Goal: Task Accomplishment & Management: Complete application form

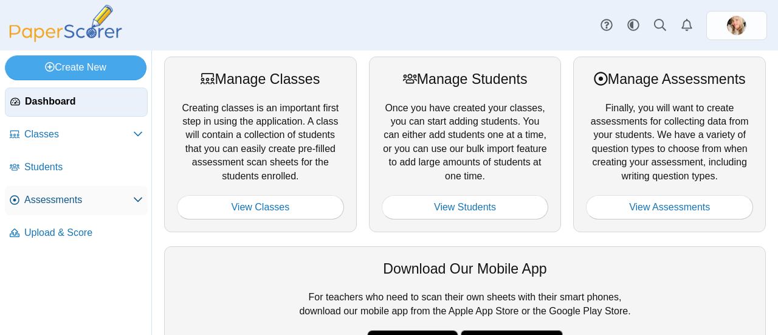
click at [109, 193] on span "Assessments" at bounding box center [78, 199] width 109 height 13
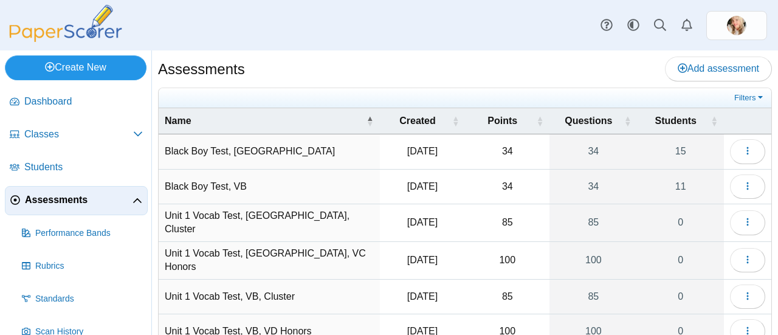
click at [70, 66] on link "Create New" at bounding box center [76, 67] width 142 height 24
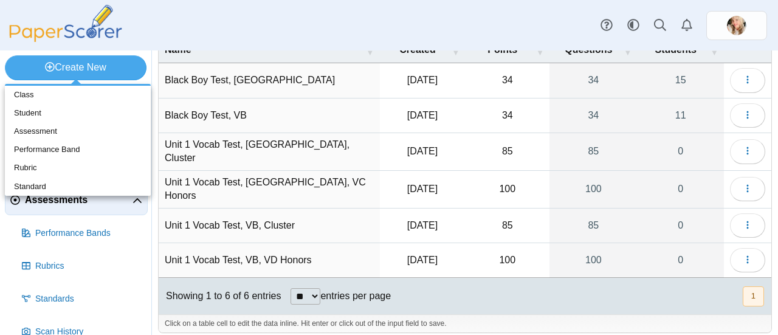
scroll to position [72, 0]
click at [51, 135] on link "Assessment" at bounding box center [78, 131] width 146 height 18
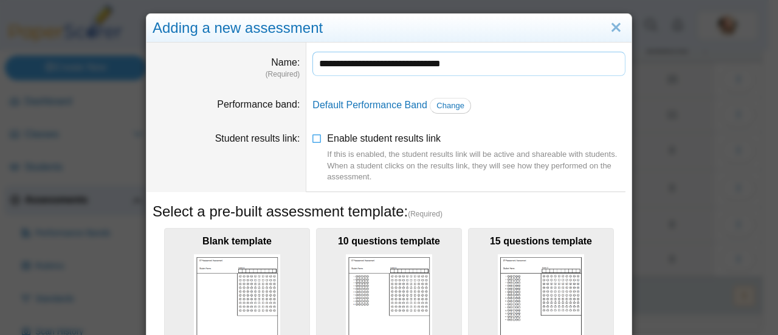
click at [394, 66] on input "**********" at bounding box center [468, 64] width 313 height 24
drag, startPoint x: 426, startPoint y: 64, endPoint x: 433, endPoint y: 72, distance: 10.3
click at [427, 65] on input "**********" at bounding box center [468, 64] width 313 height 24
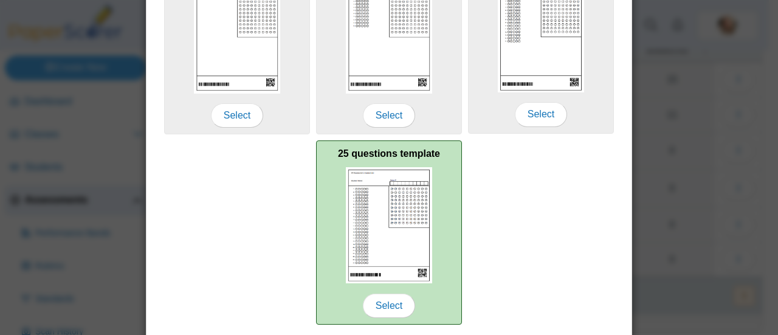
scroll to position [315, 0]
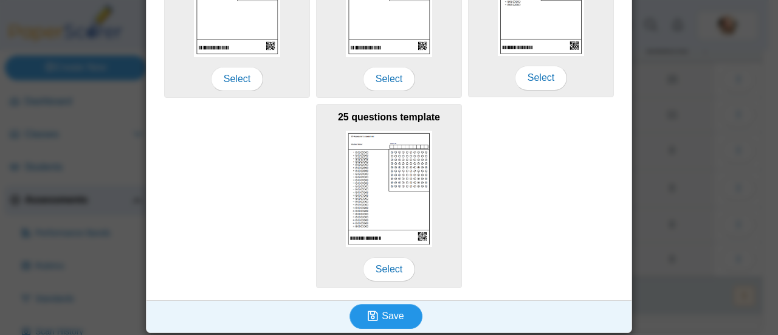
type input "**********"
click at [362, 311] on button "Save" at bounding box center [385, 316] width 73 height 24
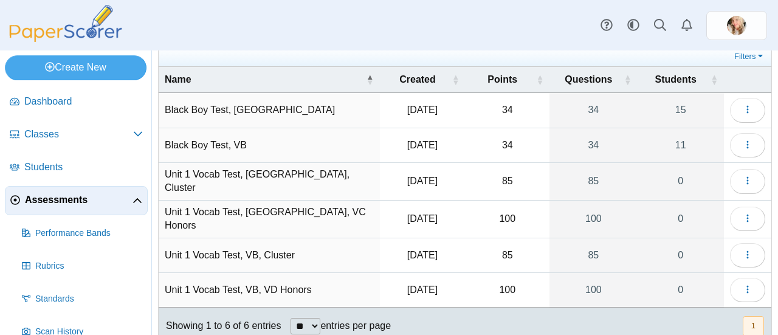
scroll to position [5, 0]
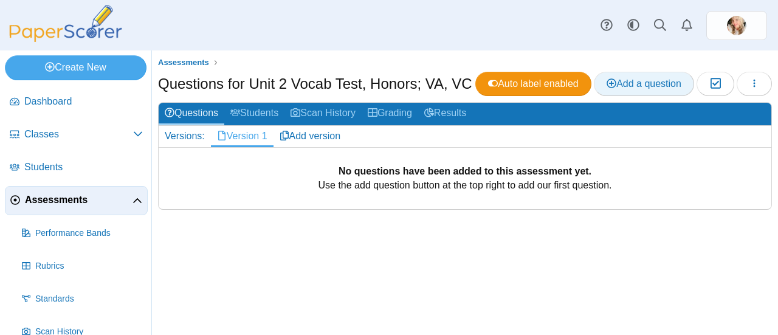
click at [658, 84] on span "Add a question" at bounding box center [643, 83] width 75 height 10
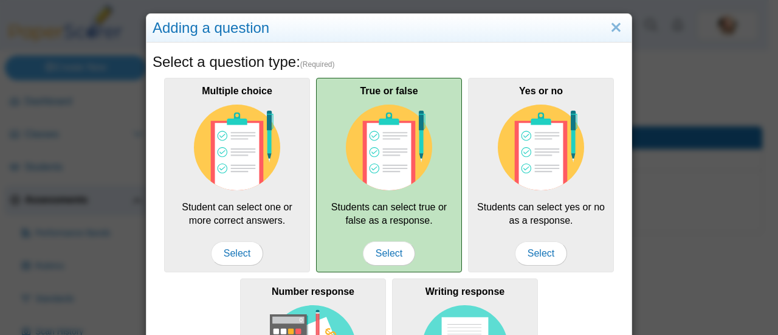
scroll to position [122, 0]
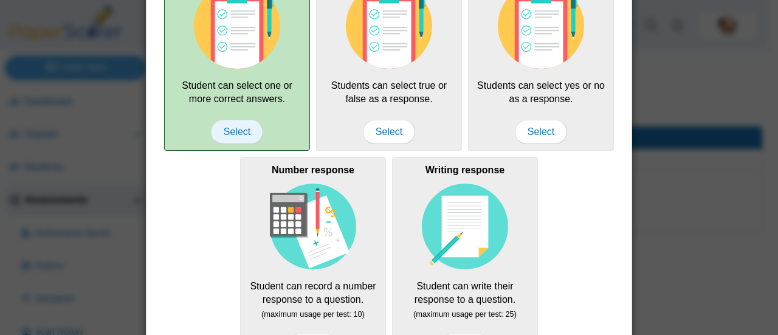
click at [238, 129] on span "Select" at bounding box center [237, 132] width 52 height 24
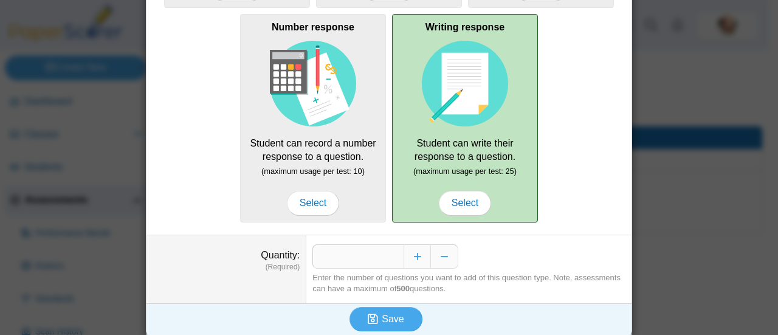
scroll to position [267, 0]
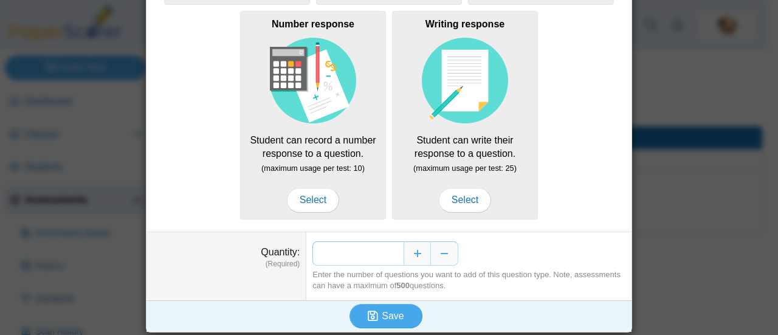
drag, startPoint x: 396, startPoint y: 249, endPoint x: 379, endPoint y: 248, distance: 17.0
click at [379, 248] on input "*" at bounding box center [357, 253] width 91 height 24
type input "***"
click at [388, 311] on span "Save" at bounding box center [393, 315] width 22 height 10
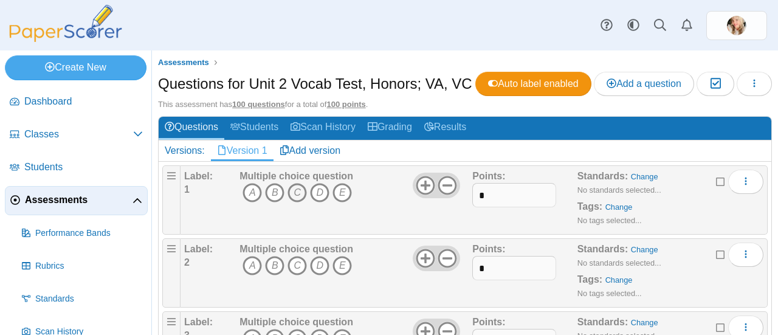
click at [297, 202] on icon "C" at bounding box center [296, 192] width 19 height 19
click at [297, 275] on icon "C" at bounding box center [296, 265] width 19 height 19
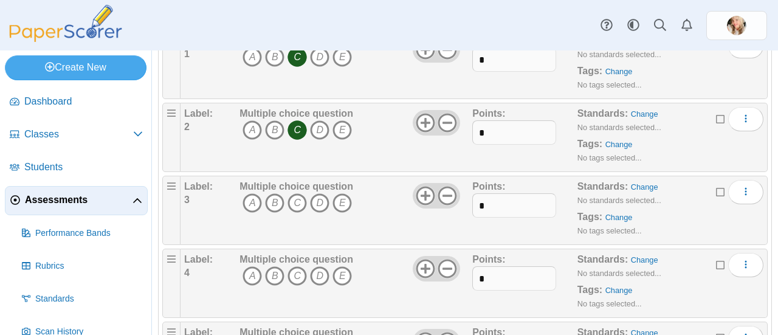
scroll to position [137, 0]
click at [318, 211] on icon "D" at bounding box center [319, 200] width 19 height 19
click at [318, 284] on icon "D" at bounding box center [319, 273] width 19 height 19
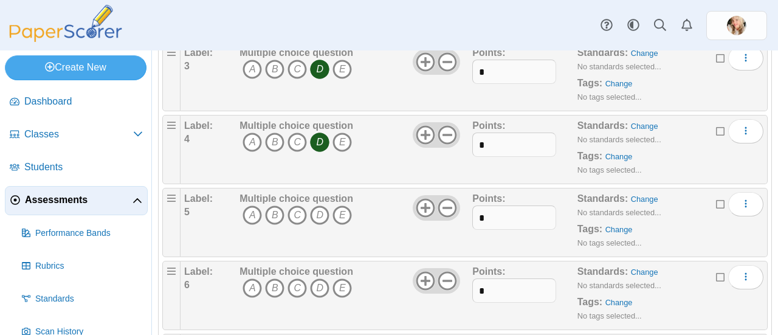
scroll to position [270, 0]
click at [252, 224] on icon "A" at bounding box center [251, 214] width 19 height 19
click at [273, 297] on icon "B" at bounding box center [274, 287] width 19 height 19
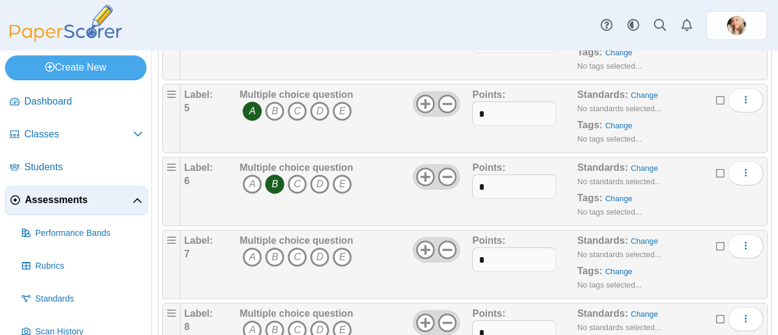
scroll to position [382, 0]
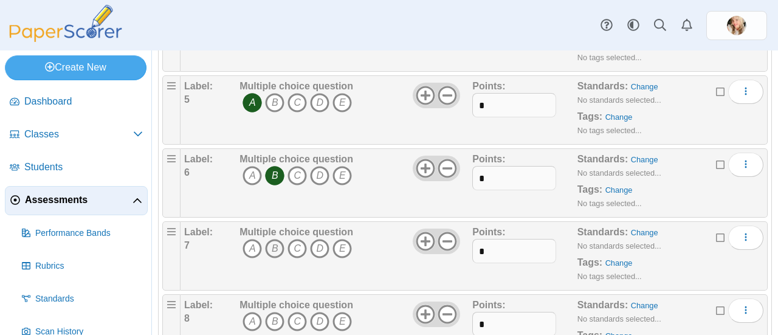
click at [272, 258] on icon "B" at bounding box center [274, 248] width 19 height 19
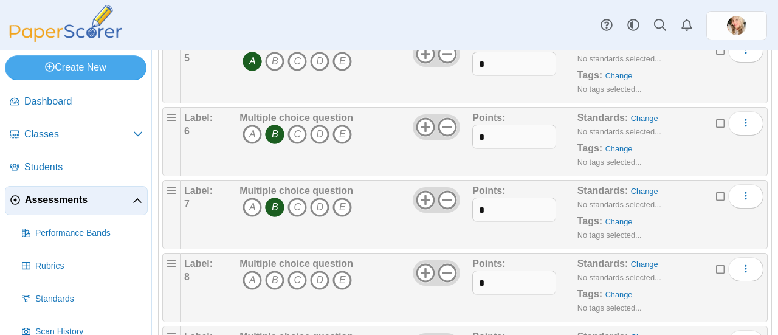
scroll to position [468, 0]
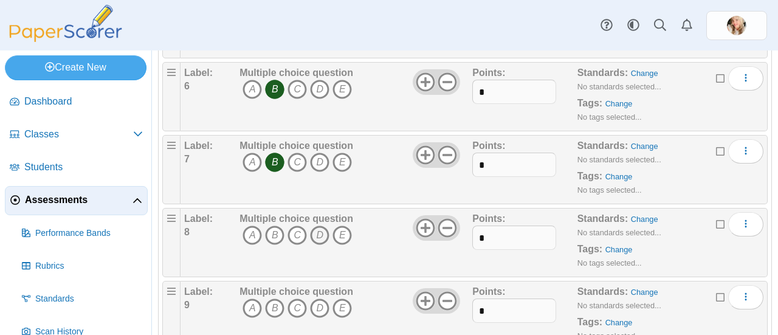
click at [321, 245] on icon "D" at bounding box center [319, 234] width 19 height 19
click at [251, 318] on icon "A" at bounding box center [251, 307] width 19 height 19
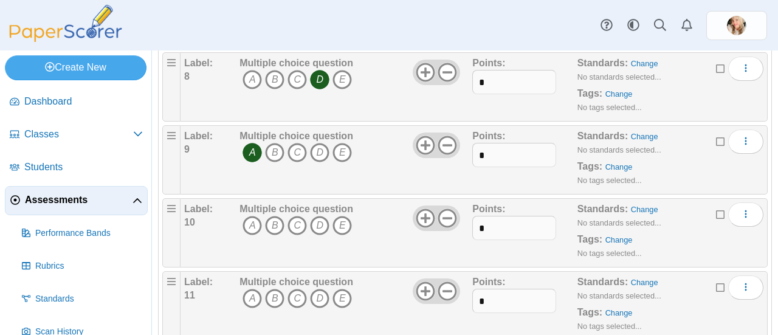
scroll to position [625, 0]
click at [273, 234] on icon "B" at bounding box center [274, 223] width 19 height 19
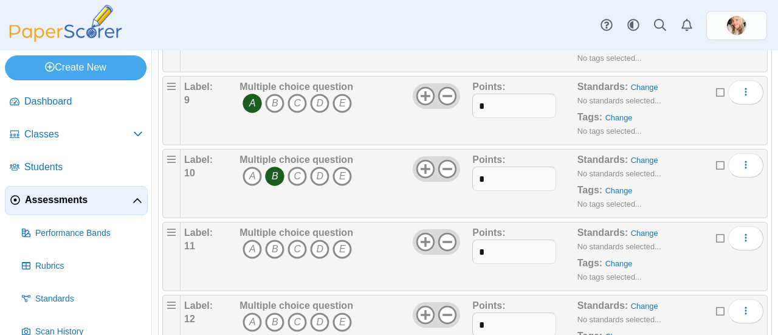
scroll to position [720, 0]
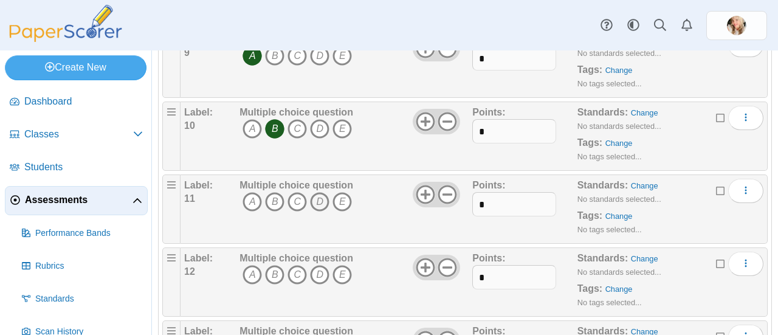
click at [318, 211] on icon "D" at bounding box center [319, 201] width 19 height 19
click at [297, 284] on icon "C" at bounding box center [296, 274] width 19 height 19
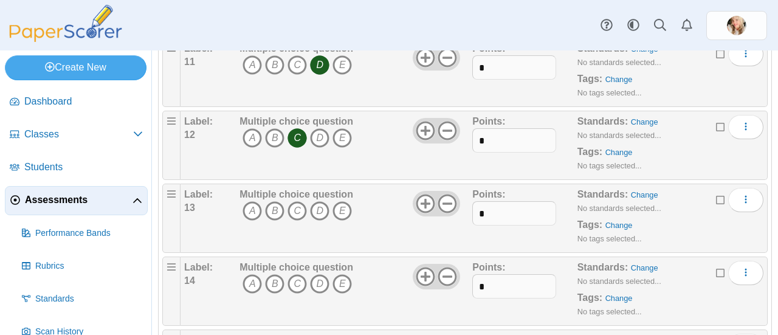
scroll to position [863, 0]
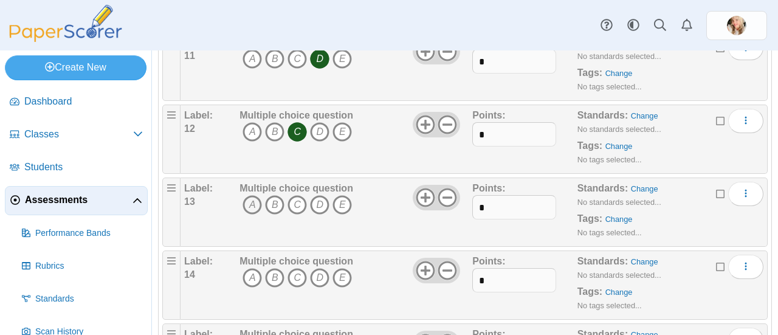
click at [251, 214] on icon "A" at bounding box center [251, 204] width 19 height 19
click at [251, 287] on icon "A" at bounding box center [251, 277] width 19 height 19
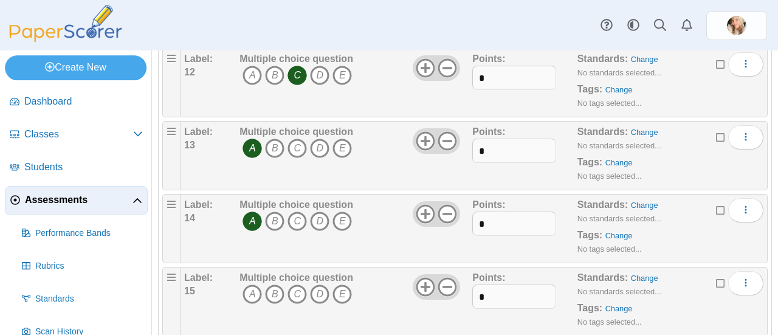
scroll to position [969, 0]
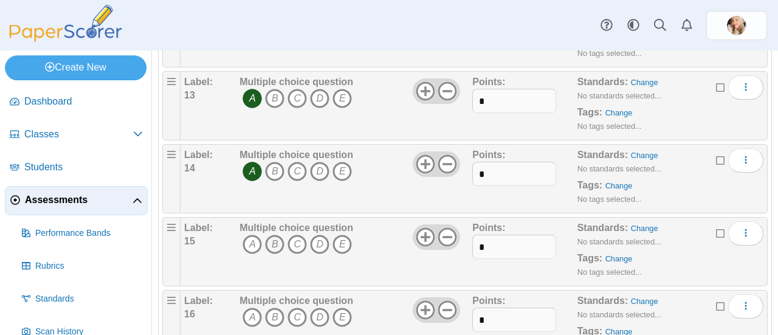
click at [272, 254] on icon "B" at bounding box center [274, 244] width 19 height 19
click at [270, 327] on icon "B" at bounding box center [274, 316] width 19 height 19
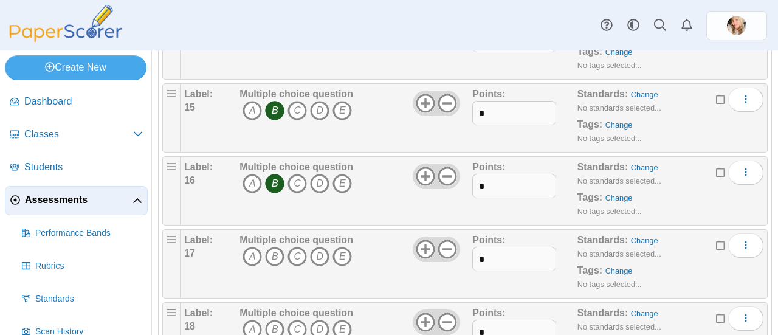
scroll to position [1125, 0]
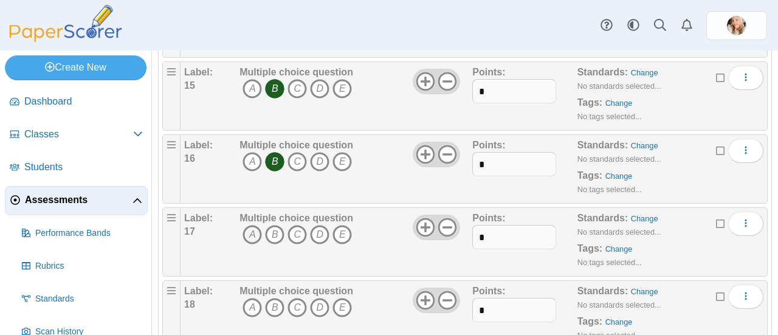
click at [251, 244] on icon "A" at bounding box center [251, 234] width 19 height 19
click at [273, 317] on icon "B" at bounding box center [274, 307] width 19 height 19
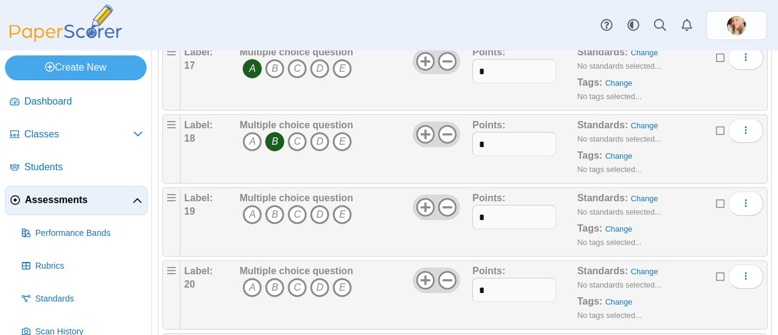
scroll to position [1294, 0]
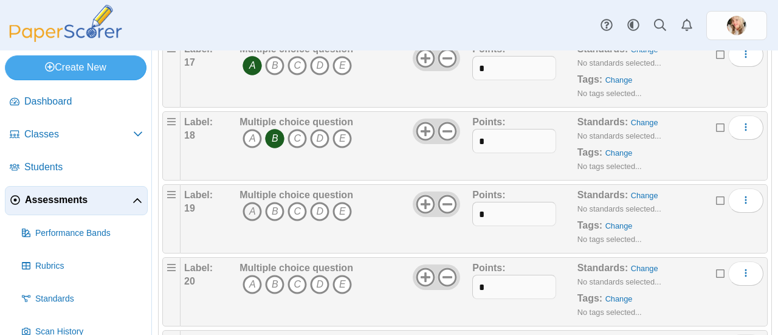
click at [253, 221] on icon "A" at bounding box center [251, 211] width 19 height 19
click at [248, 294] on icon "A" at bounding box center [251, 284] width 19 height 19
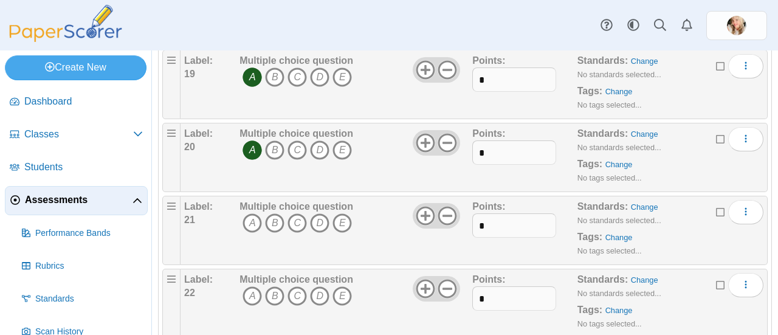
scroll to position [1444, 0]
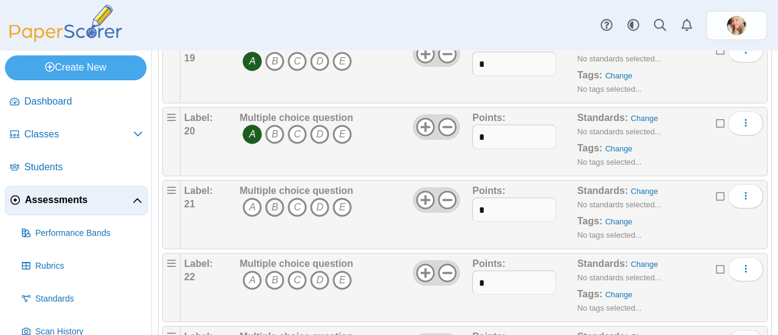
click at [273, 217] on icon "B" at bounding box center [274, 206] width 19 height 19
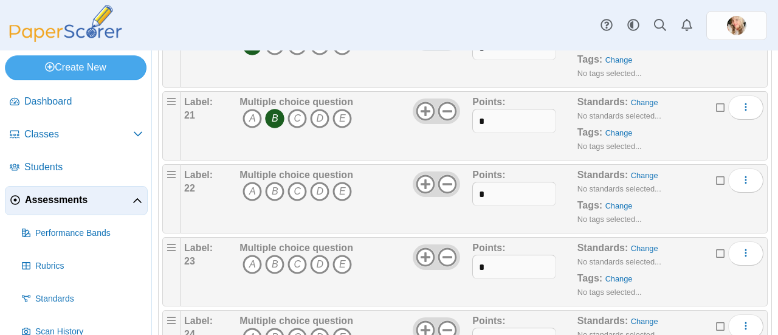
scroll to position [1587, 0]
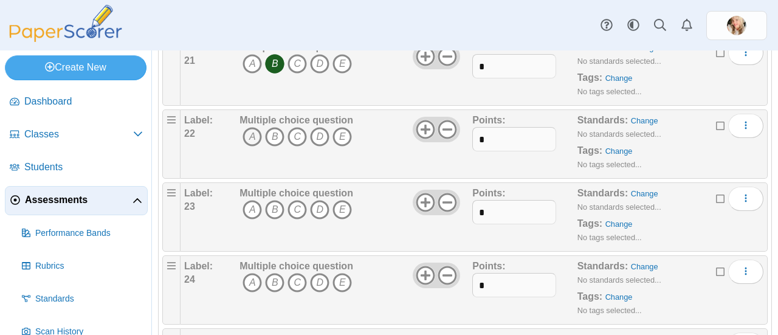
click at [251, 146] on icon "A" at bounding box center [251, 136] width 19 height 19
click at [250, 219] on icon "A" at bounding box center [251, 209] width 19 height 19
click at [251, 292] on icon "A" at bounding box center [251, 282] width 19 height 19
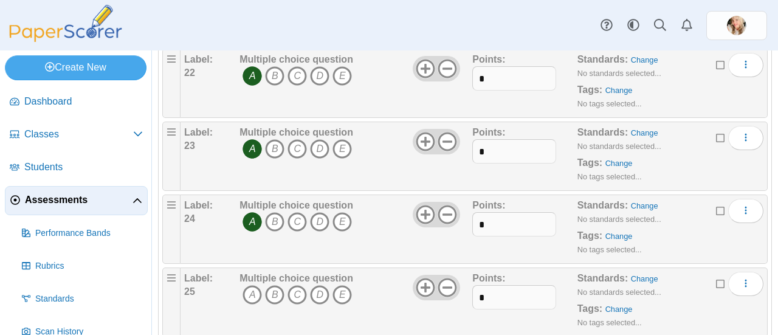
scroll to position [1731, 0]
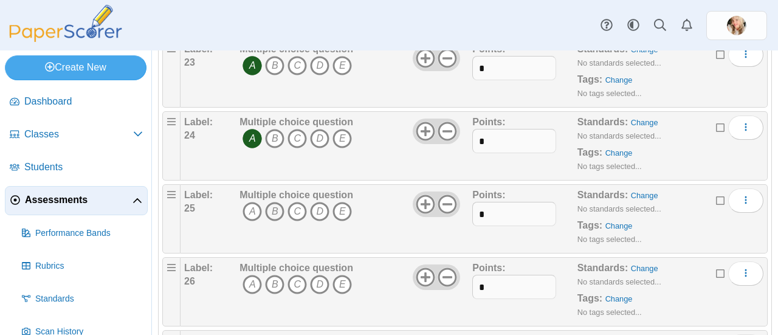
click at [276, 221] on icon "B" at bounding box center [274, 211] width 19 height 19
click at [250, 294] on icon "A" at bounding box center [251, 284] width 19 height 19
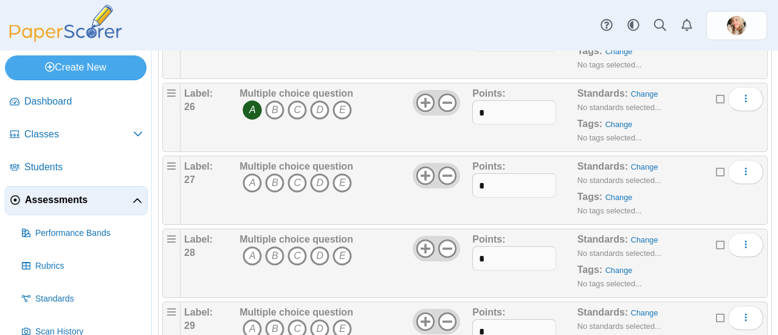
scroll to position [1915, 0]
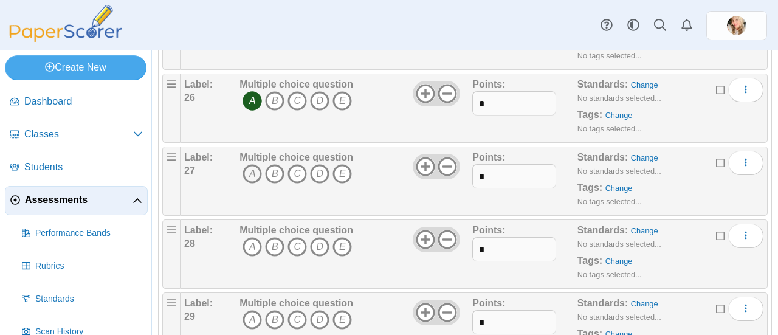
click at [250, 183] on icon "A" at bounding box center [251, 173] width 19 height 19
click at [297, 183] on icon "C" at bounding box center [296, 173] width 19 height 19
click at [251, 256] on icon "A" at bounding box center [251, 246] width 19 height 19
click at [273, 256] on icon "B" at bounding box center [274, 246] width 19 height 19
click at [297, 329] on icon "C" at bounding box center [296, 319] width 19 height 19
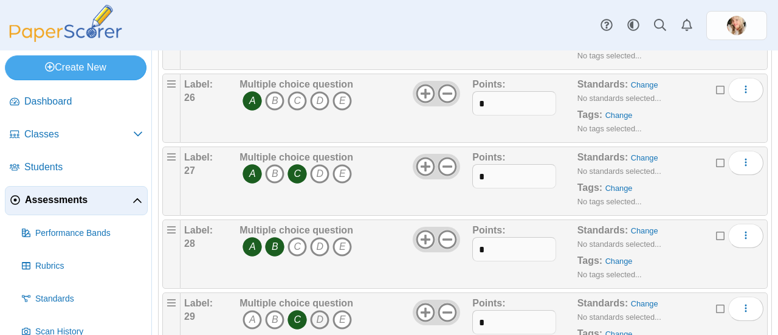
click at [318, 329] on icon "D" at bounding box center [319, 319] width 19 height 19
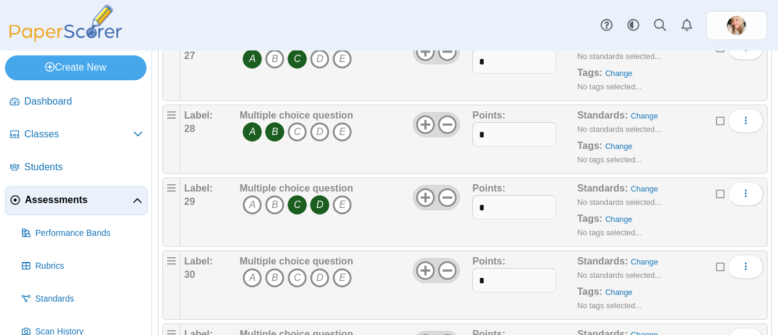
scroll to position [2030, 0]
click at [318, 214] on icon "D" at bounding box center [319, 203] width 19 height 19
click at [273, 214] on icon "B" at bounding box center [274, 203] width 19 height 19
click at [296, 286] on icon "C" at bounding box center [296, 276] width 19 height 19
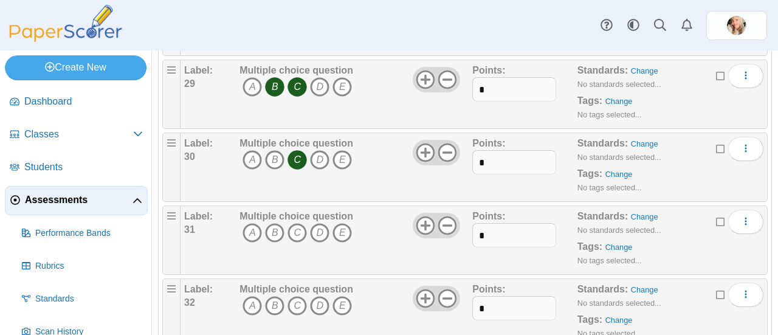
scroll to position [2163, 0]
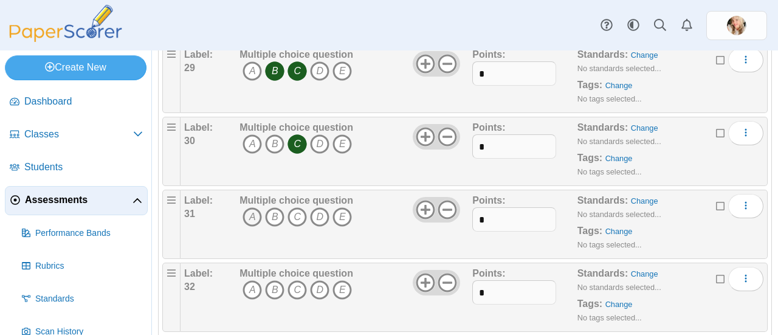
click at [249, 227] on icon "A" at bounding box center [251, 216] width 19 height 19
click at [341, 227] on icon "E" at bounding box center [341, 216] width 19 height 19
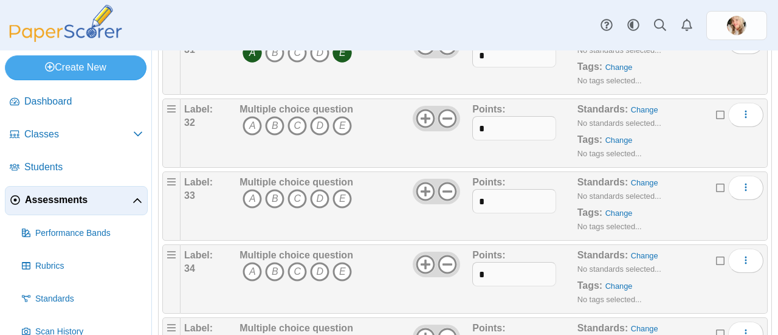
scroll to position [2338, 0]
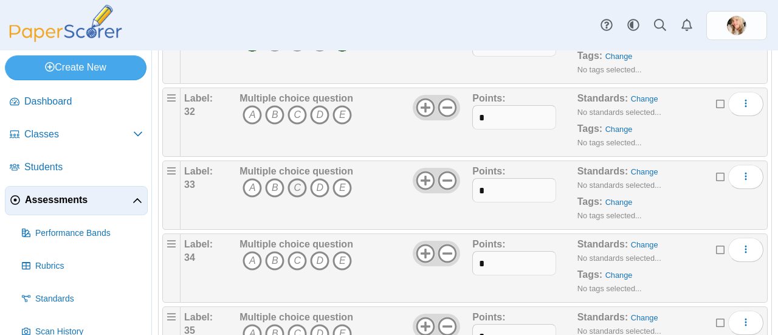
click at [297, 197] on icon "C" at bounding box center [296, 187] width 19 height 19
click at [298, 125] on icon "C" at bounding box center [296, 114] width 19 height 19
click at [341, 125] on icon "E" at bounding box center [341, 114] width 19 height 19
click at [273, 197] on icon "B" at bounding box center [274, 187] width 19 height 19
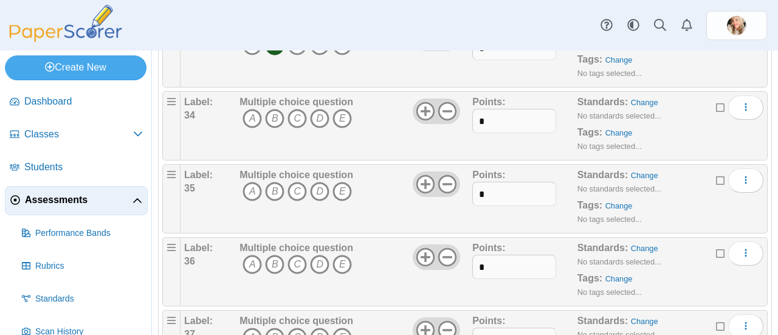
scroll to position [2484, 0]
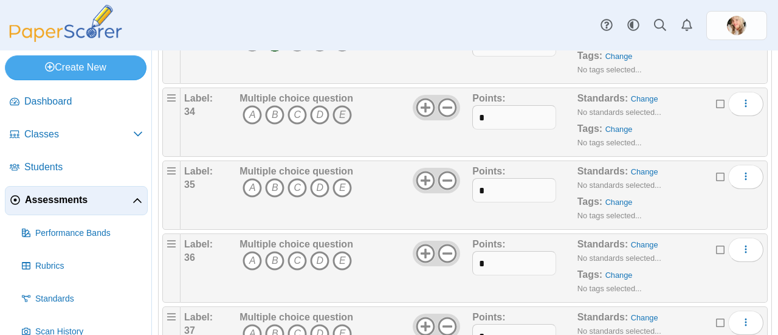
click at [343, 125] on icon "E" at bounding box center [341, 114] width 19 height 19
click at [343, 197] on icon "E" at bounding box center [341, 187] width 19 height 19
click at [273, 197] on icon "B" at bounding box center [274, 187] width 19 height 19
click at [273, 270] on icon "B" at bounding box center [274, 260] width 19 height 19
click at [318, 270] on icon "D" at bounding box center [319, 260] width 19 height 19
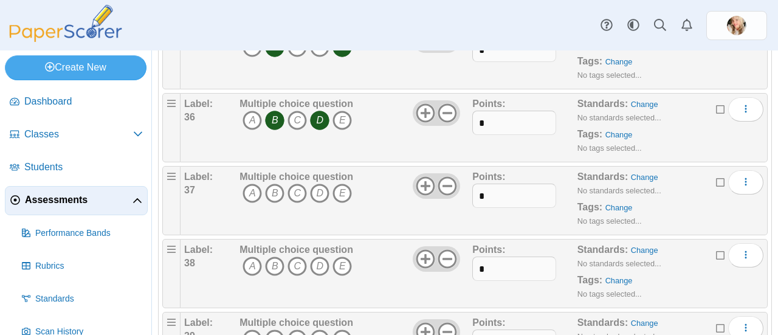
scroll to position [2625, 0]
click at [251, 202] on icon "A" at bounding box center [251, 192] width 19 height 19
click at [318, 202] on icon "D" at bounding box center [319, 192] width 19 height 19
click at [318, 275] on icon "D" at bounding box center [319, 265] width 19 height 19
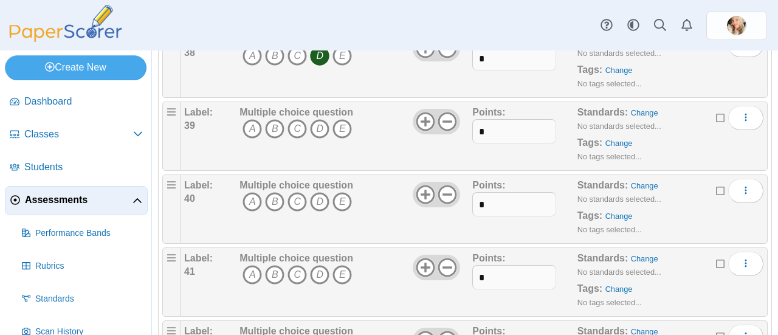
scroll to position [2848, 0]
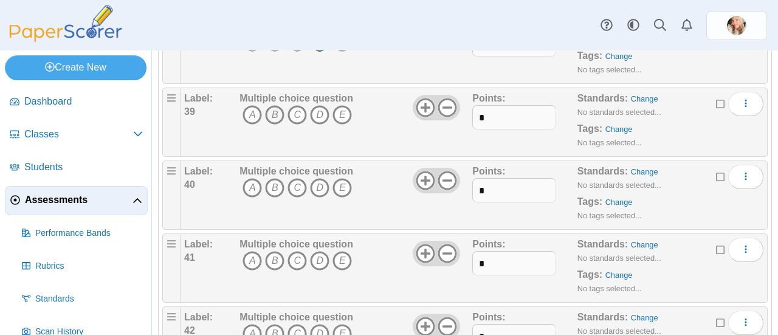
click at [273, 125] on icon "B" at bounding box center [274, 114] width 19 height 19
click at [274, 197] on icon "B" at bounding box center [274, 187] width 19 height 19
click at [274, 270] on icon "B" at bounding box center [274, 260] width 19 height 19
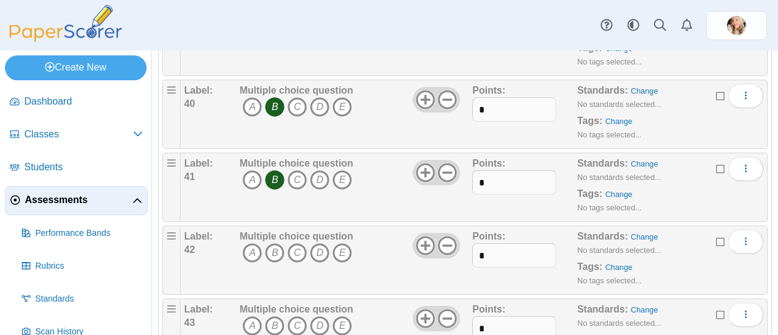
scroll to position [2996, 0]
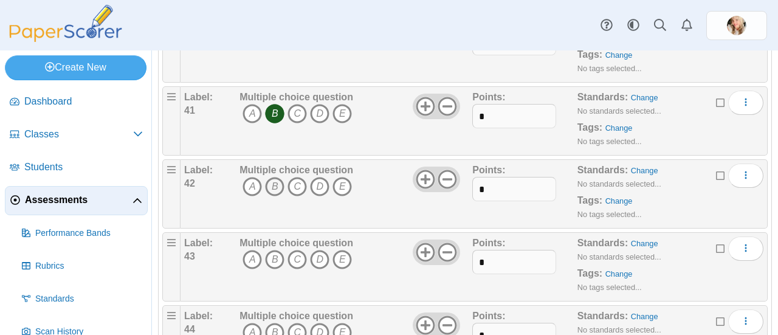
click at [273, 194] on icon "B" at bounding box center [274, 186] width 19 height 19
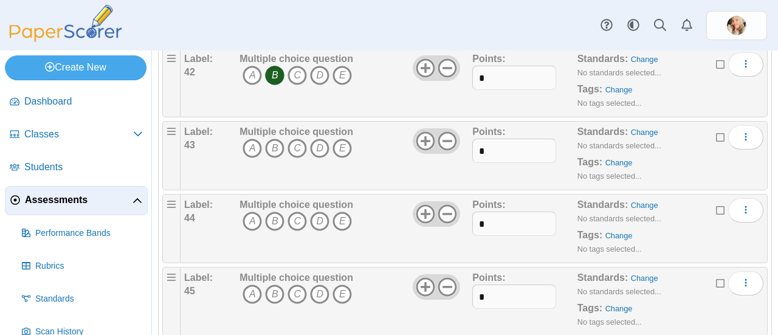
scroll to position [3111, 0]
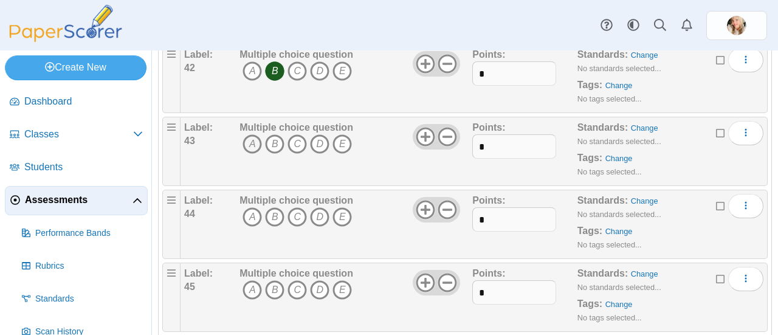
click at [251, 154] on icon "A" at bounding box center [251, 143] width 19 height 19
click at [275, 227] on icon "B" at bounding box center [274, 216] width 19 height 19
click at [273, 300] on icon "B" at bounding box center [274, 289] width 19 height 19
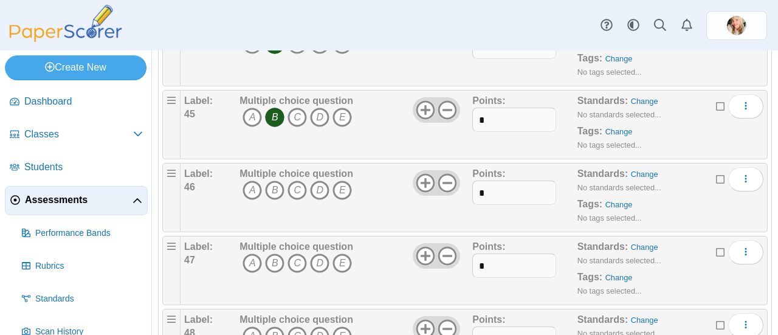
scroll to position [3277, 0]
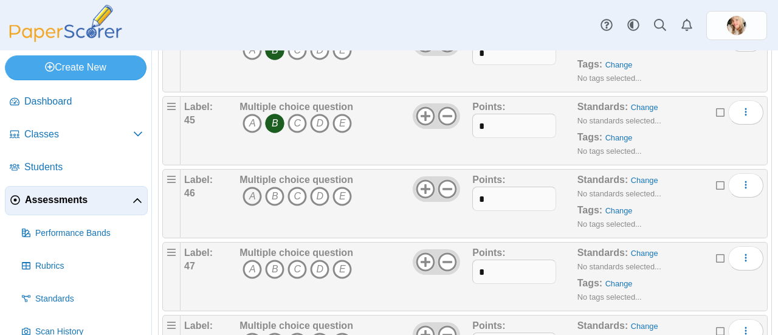
click at [252, 206] on icon "A" at bounding box center [251, 196] width 19 height 19
click at [251, 279] on icon "A" at bounding box center [251, 268] width 19 height 19
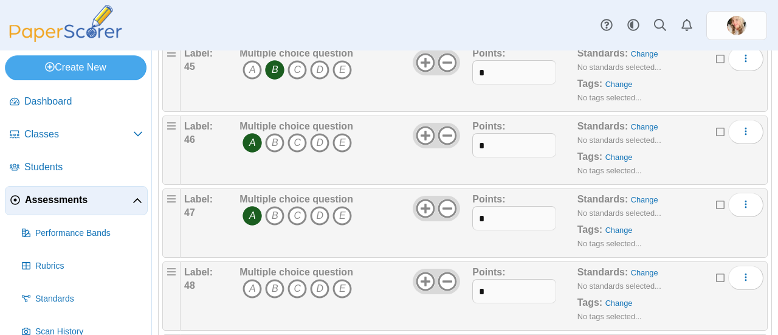
scroll to position [3382, 0]
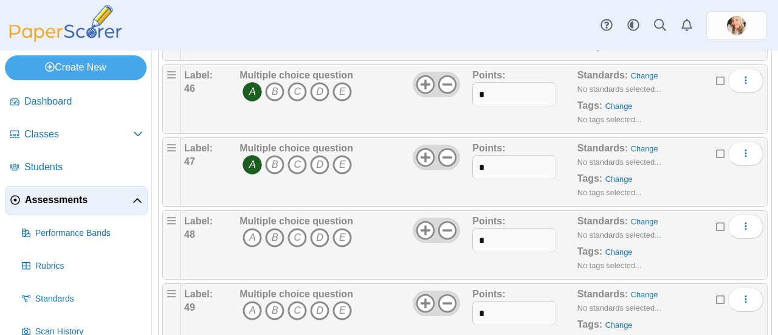
click at [273, 247] on icon "B" at bounding box center [274, 237] width 19 height 19
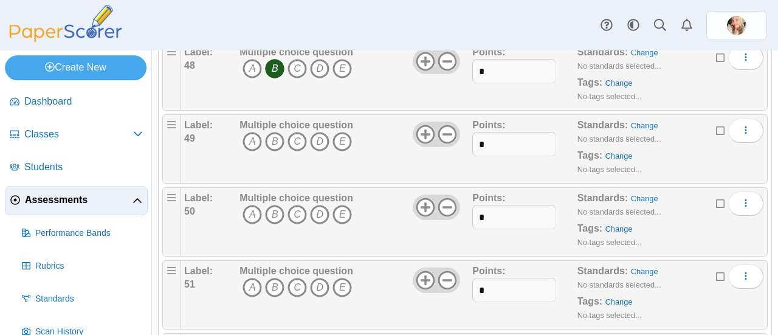
scroll to position [3551, 0]
click at [251, 151] on icon "A" at bounding box center [251, 140] width 19 height 19
click at [251, 222] on icon "A" at bounding box center [251, 213] width 19 height 19
click at [253, 297] on icon "A" at bounding box center [251, 286] width 19 height 19
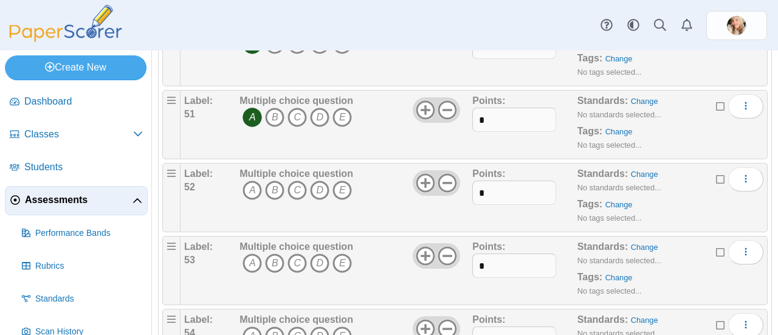
scroll to position [3723, 0]
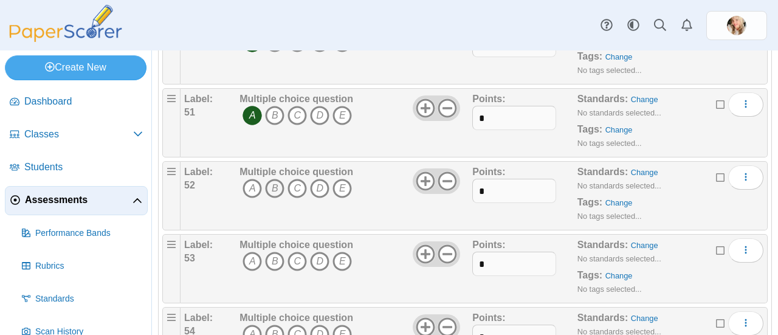
click at [273, 198] on icon "B" at bounding box center [274, 188] width 19 height 19
click at [297, 271] on icon "C" at bounding box center [296, 261] width 19 height 19
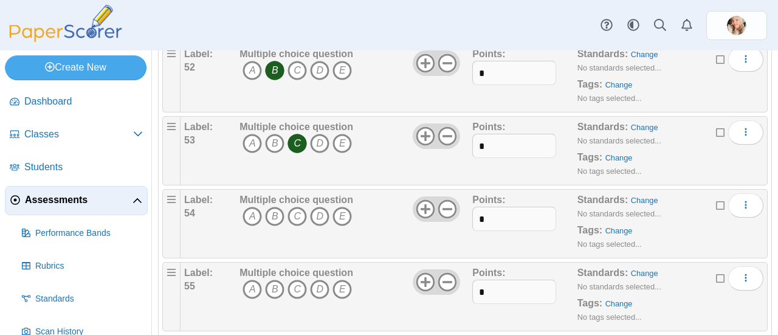
scroll to position [3852, 0]
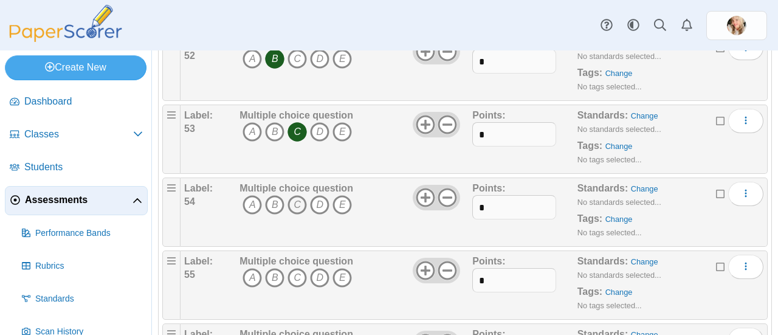
click at [297, 212] on icon "C" at bounding box center [296, 204] width 19 height 19
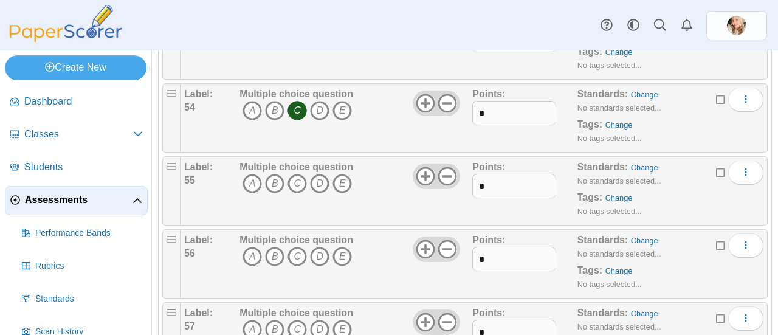
scroll to position [3955, 0]
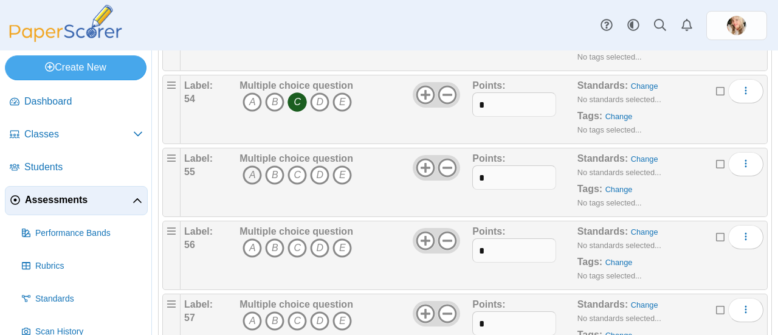
click at [251, 180] on icon "A" at bounding box center [251, 174] width 19 height 19
click at [276, 255] on icon "B" at bounding box center [274, 247] width 19 height 19
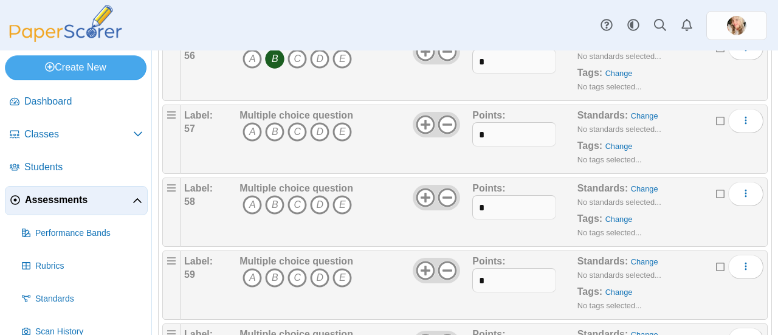
scroll to position [4151, 0]
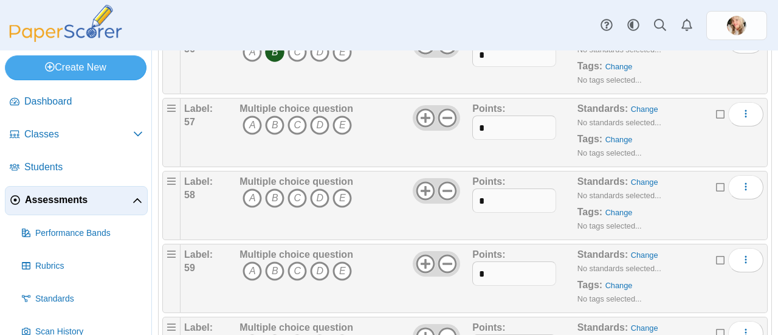
click at [320, 135] on icon "D" at bounding box center [319, 124] width 19 height 19
click at [250, 207] on icon "A" at bounding box center [251, 197] width 19 height 19
click at [253, 281] on icon "A" at bounding box center [251, 270] width 19 height 19
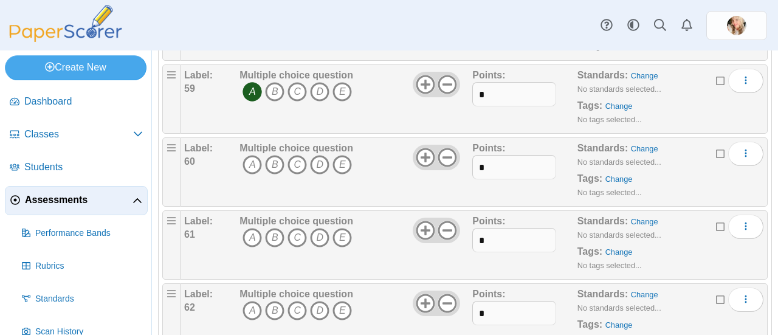
scroll to position [4332, 0]
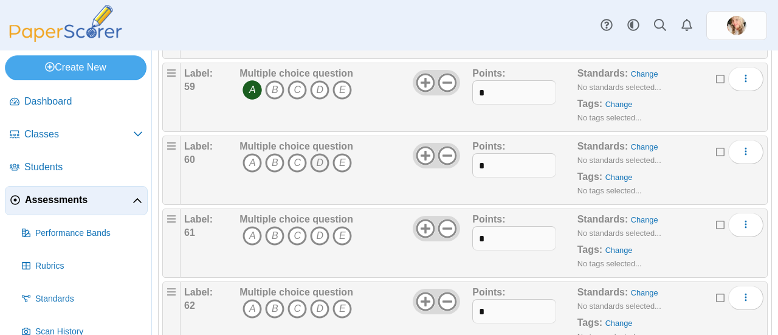
click at [318, 170] on icon "D" at bounding box center [319, 162] width 19 height 19
click at [248, 241] on icon "A" at bounding box center [251, 235] width 19 height 19
click at [250, 316] on icon "A" at bounding box center [251, 308] width 19 height 19
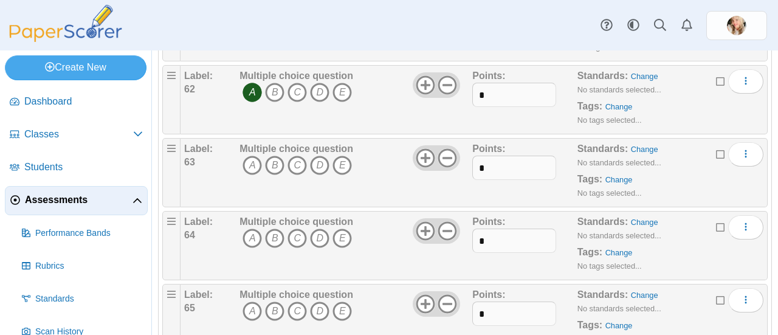
scroll to position [4563, 0]
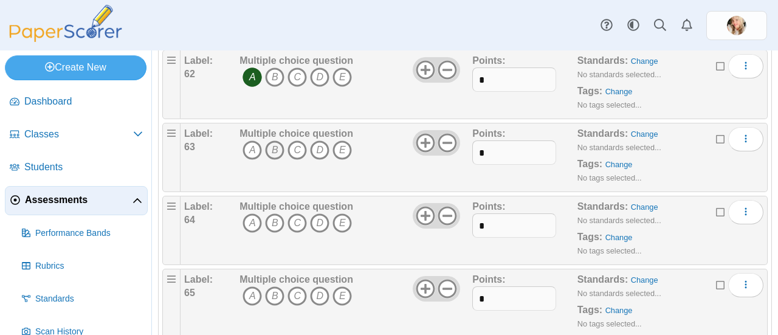
click at [272, 160] on icon "B" at bounding box center [274, 149] width 19 height 19
click at [274, 222] on icon "B" at bounding box center [274, 222] width 19 height 19
click at [274, 297] on icon "B" at bounding box center [274, 295] width 19 height 19
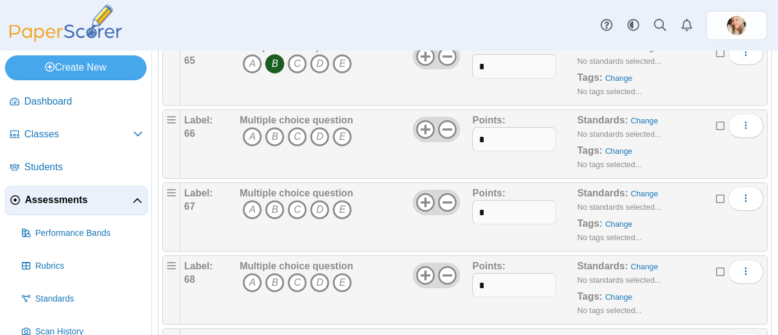
scroll to position [4798, 0]
click at [316, 144] on icon "D" at bounding box center [319, 134] width 19 height 19
click at [318, 209] on icon "D" at bounding box center [319, 206] width 19 height 19
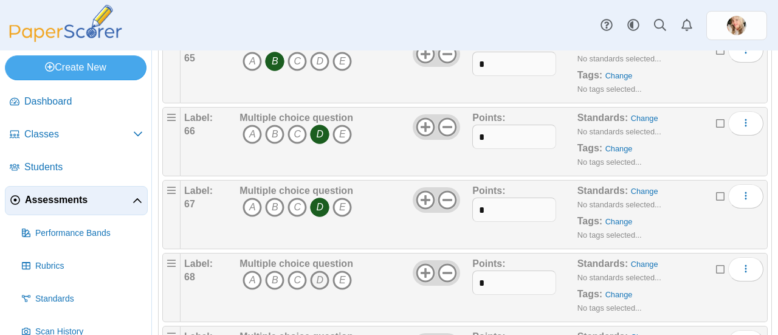
click at [318, 285] on icon "D" at bounding box center [319, 279] width 19 height 19
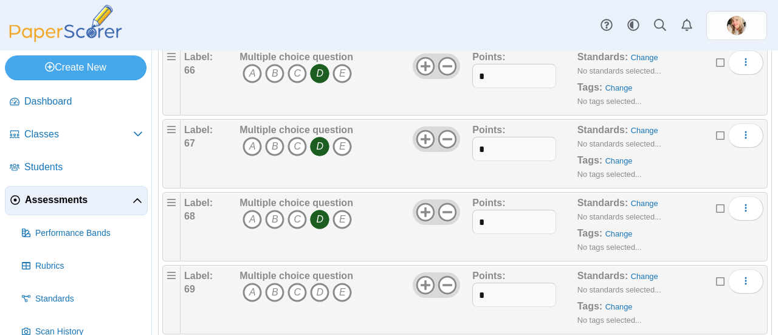
scroll to position [4931, 0]
click at [182, 77] on div "Label: 67 Multiple choice question A B C D E Points:" at bounding box center [473, 81] width 587 height 69
click at [273, 224] on icon "B" at bounding box center [274, 219] width 19 height 19
click at [272, 301] on icon "B" at bounding box center [274, 292] width 19 height 19
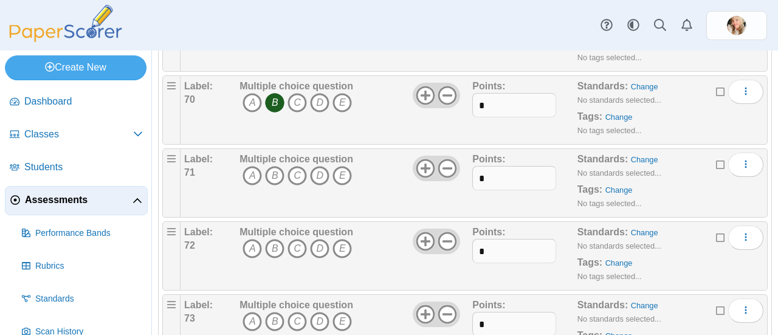
scroll to position [5123, 0]
click at [248, 178] on icon "A" at bounding box center [251, 173] width 19 height 19
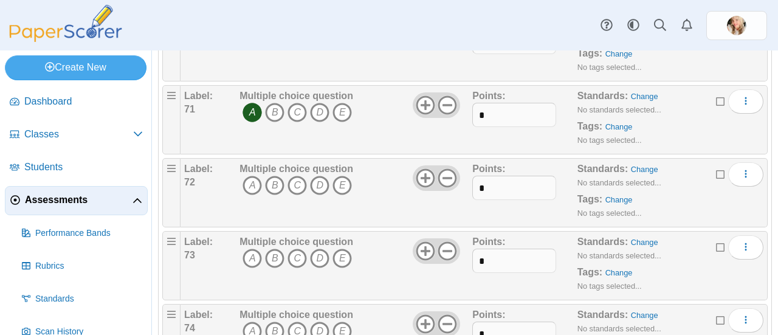
scroll to position [5268, 0]
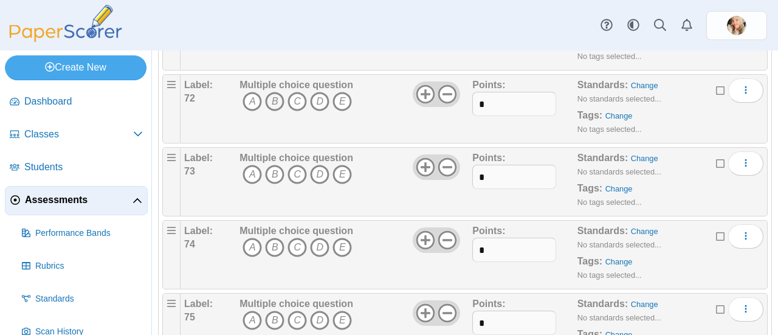
click at [273, 105] on icon "B" at bounding box center [274, 101] width 19 height 19
click at [273, 106] on icon "B" at bounding box center [274, 101] width 19 height 19
click at [296, 105] on icon "C" at bounding box center [296, 101] width 19 height 19
click at [297, 177] on icon "C" at bounding box center [296, 174] width 19 height 19
click at [318, 179] on icon "D" at bounding box center [319, 174] width 19 height 19
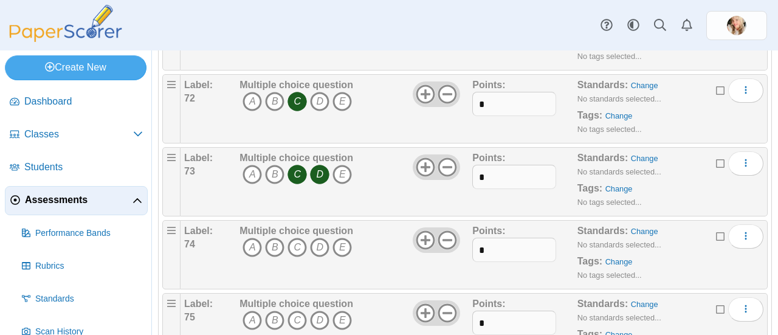
click at [297, 177] on icon "C" at bounding box center [296, 174] width 19 height 19
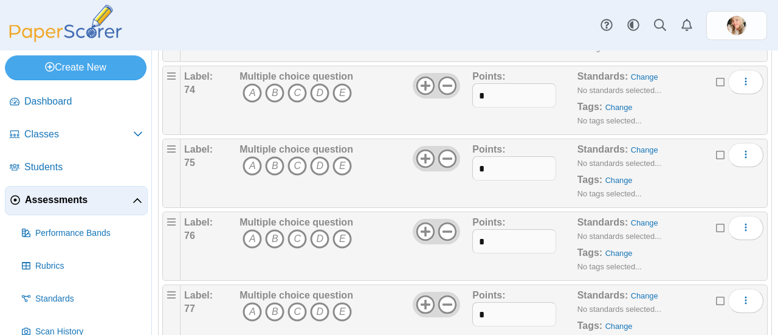
scroll to position [5431, 0]
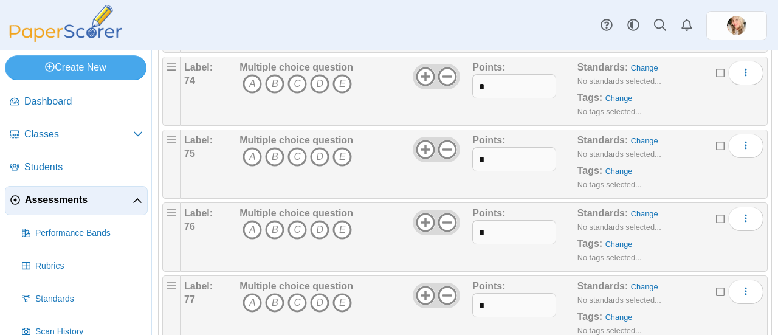
click at [297, 87] on icon "C" at bounding box center [296, 83] width 19 height 19
click at [251, 160] on icon "A" at bounding box center [251, 156] width 19 height 19
click at [272, 238] on icon "B" at bounding box center [274, 229] width 19 height 19
click at [297, 304] on icon "C" at bounding box center [296, 302] width 19 height 19
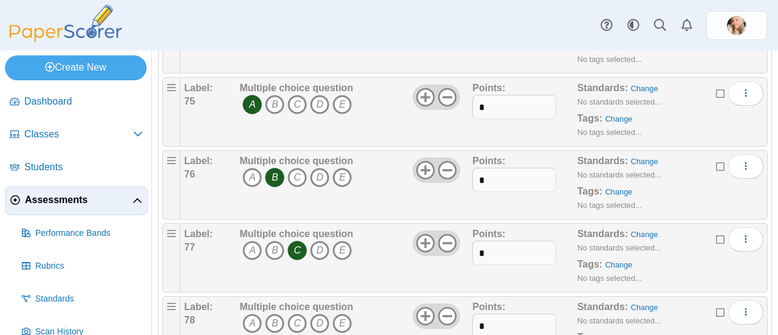
scroll to position [5549, 0]
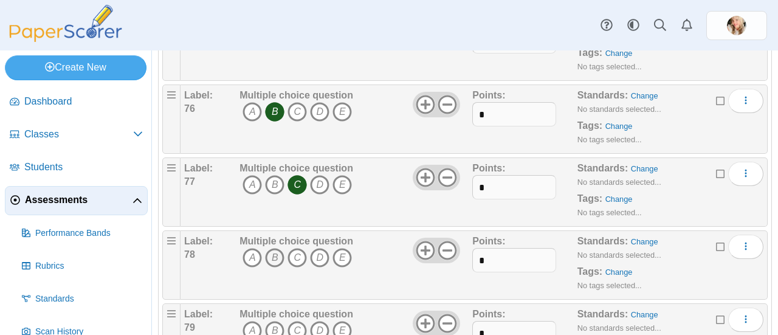
click at [273, 259] on icon "B" at bounding box center [274, 257] width 19 height 19
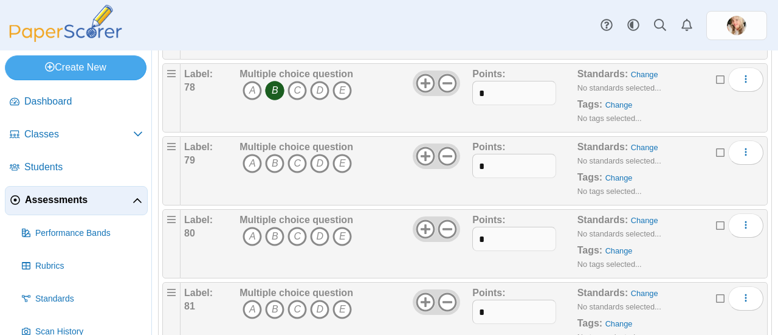
click at [273, 170] on icon "B" at bounding box center [274, 163] width 19 height 19
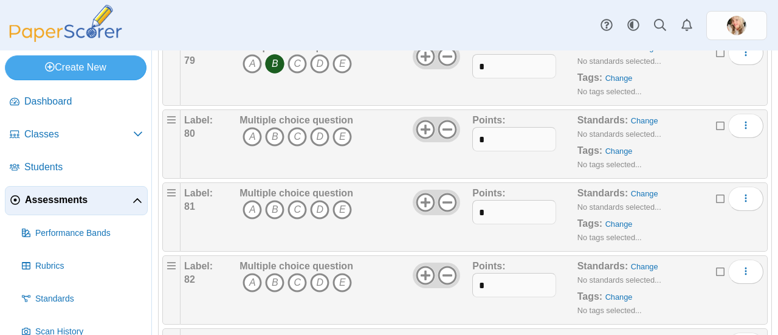
scroll to position [5826, 0]
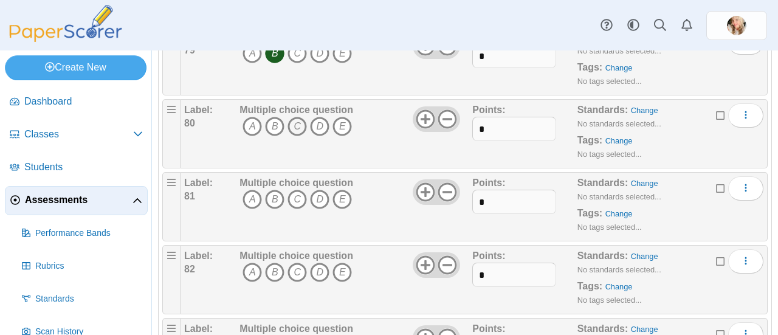
click at [297, 129] on icon "C" at bounding box center [296, 126] width 19 height 19
click at [297, 202] on icon "C" at bounding box center [296, 199] width 19 height 19
click at [252, 279] on icon "A" at bounding box center [251, 271] width 19 height 19
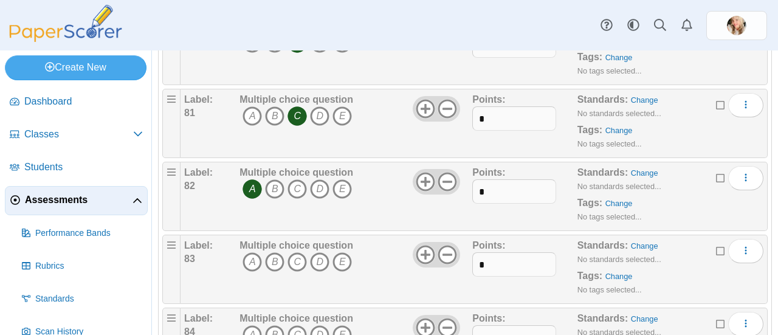
scroll to position [5977, 0]
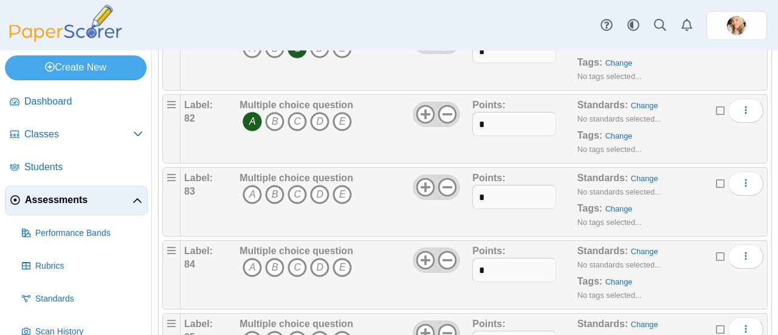
click at [273, 195] on icon "B" at bounding box center [274, 194] width 19 height 19
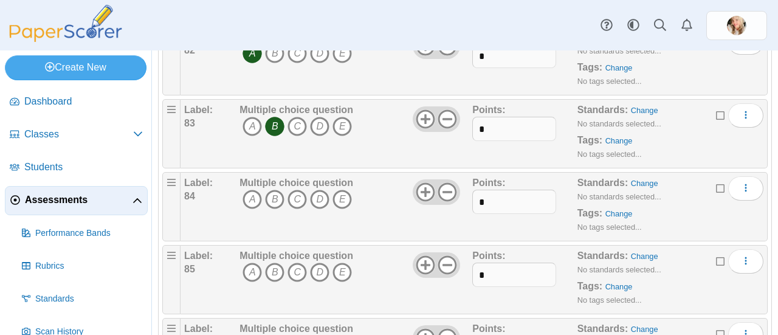
scroll to position [6090, 0]
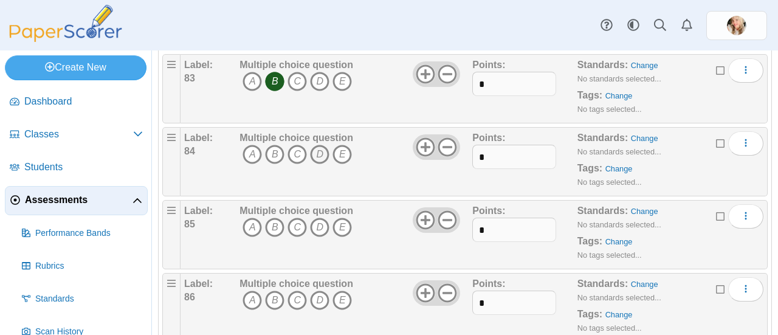
click at [318, 156] on icon "D" at bounding box center [319, 154] width 19 height 19
click at [248, 231] on icon "A" at bounding box center [251, 227] width 19 height 19
click at [250, 299] on icon "A" at bounding box center [251, 299] width 19 height 19
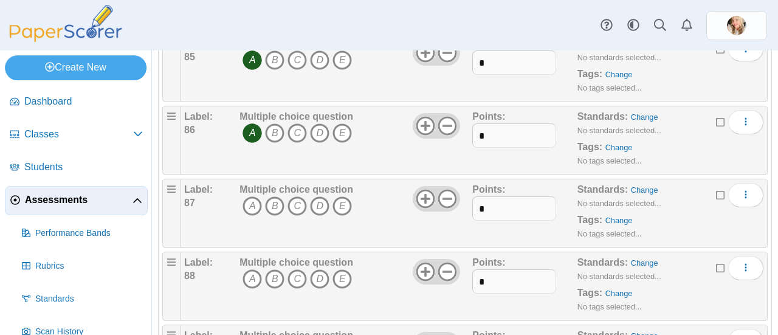
scroll to position [6290, 0]
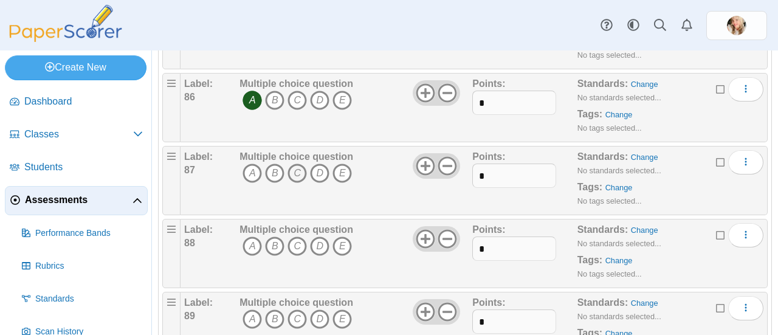
click at [295, 170] on icon "C" at bounding box center [296, 172] width 19 height 19
click at [294, 249] on icon "C" at bounding box center [296, 245] width 19 height 19
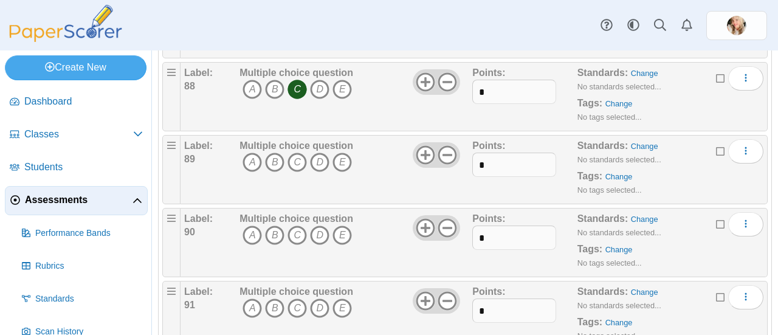
scroll to position [6449, 0]
click at [276, 165] on icon "B" at bounding box center [274, 159] width 19 height 19
click at [276, 236] on icon "B" at bounding box center [274, 232] width 19 height 19
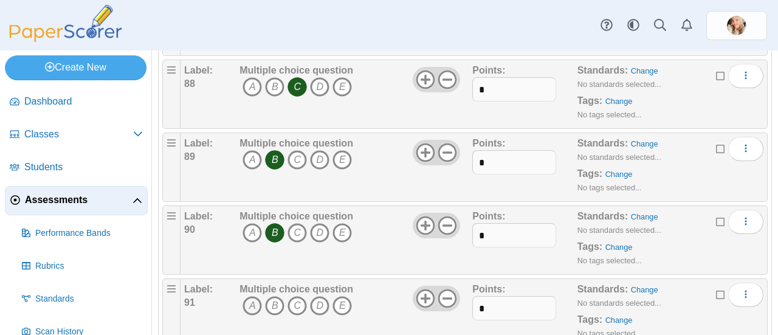
click at [251, 304] on icon "A" at bounding box center [251, 305] width 19 height 19
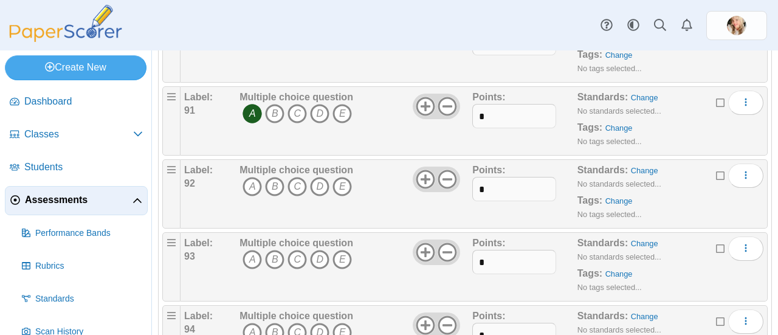
scroll to position [6650, 0]
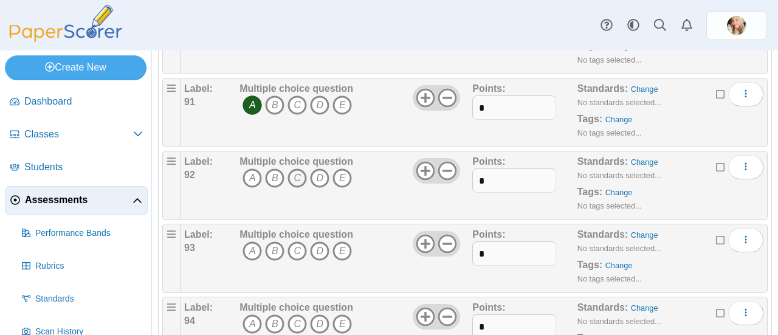
click at [293, 177] on icon "C" at bounding box center [296, 177] width 19 height 19
click at [297, 251] on icon "C" at bounding box center [296, 250] width 19 height 19
click at [297, 328] on icon "C" at bounding box center [296, 323] width 19 height 19
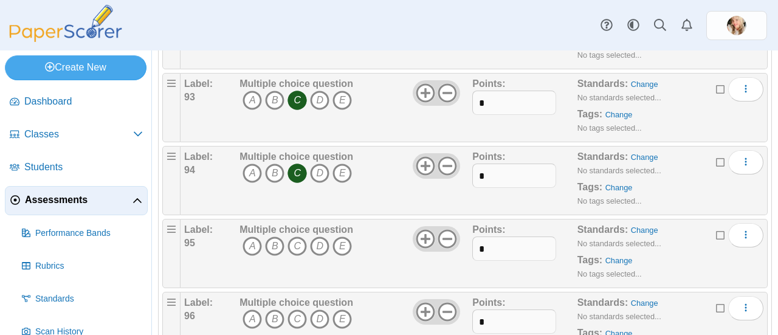
scroll to position [6805, 0]
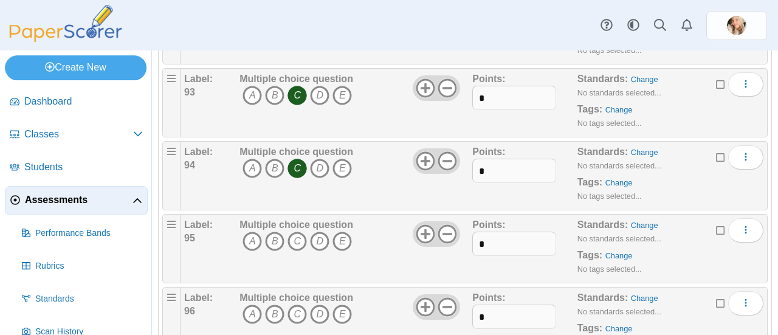
click at [250, 236] on icon "A" at bounding box center [251, 240] width 19 height 19
click at [251, 312] on icon "A" at bounding box center [251, 313] width 19 height 19
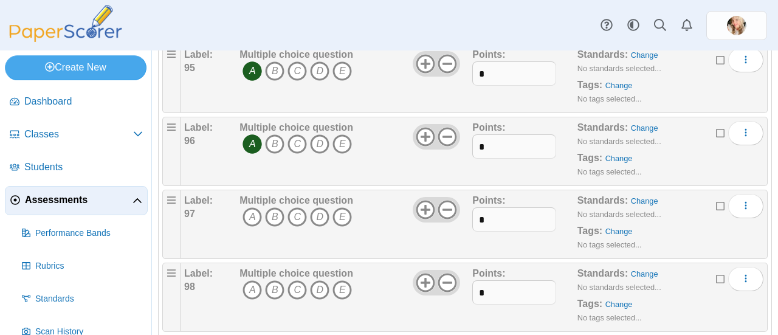
scroll to position [6975, 0]
click at [276, 216] on icon "B" at bounding box center [274, 216] width 19 height 19
click at [317, 281] on icon "D" at bounding box center [319, 289] width 19 height 19
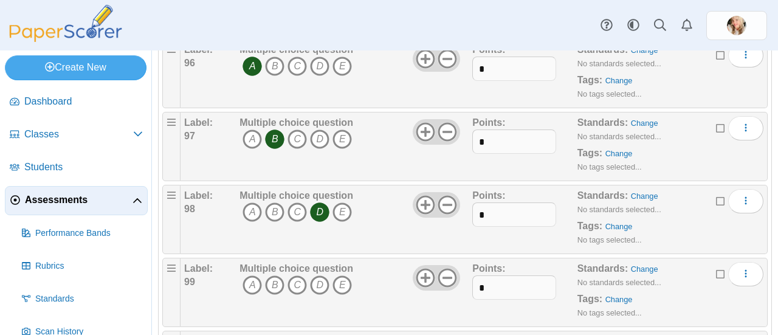
scroll to position [7138, 0]
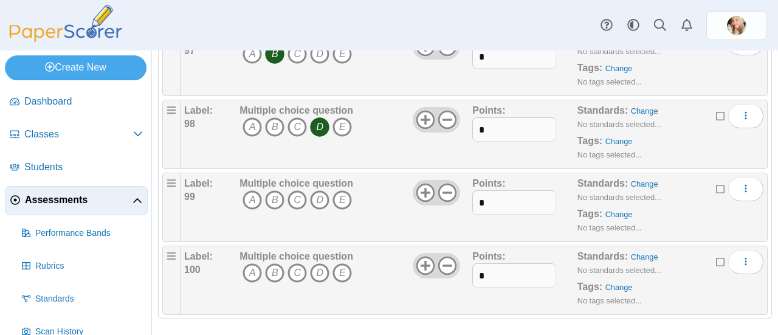
click at [297, 199] on icon "C" at bounding box center [296, 199] width 19 height 19
click at [295, 275] on icon "C" at bounding box center [296, 272] width 19 height 19
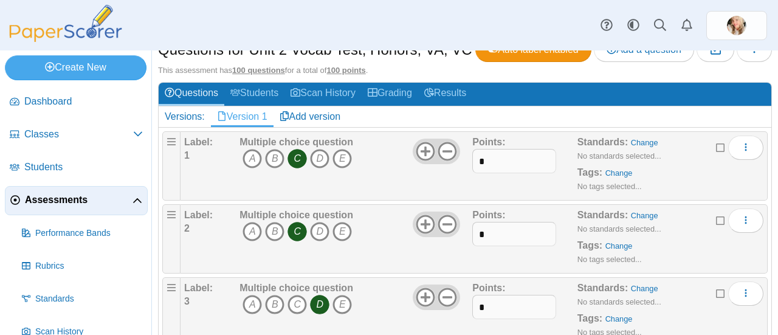
scroll to position [0, 0]
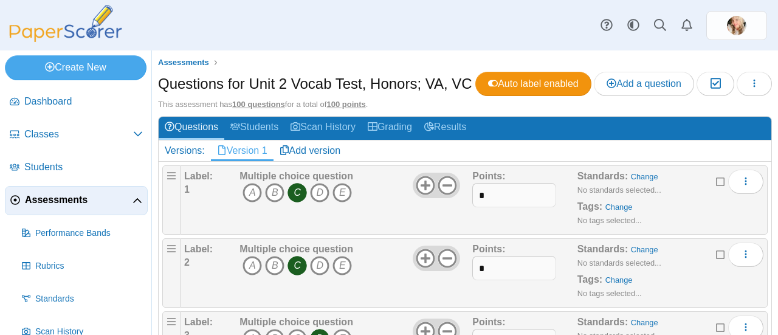
drag, startPoint x: 459, startPoint y: 80, endPoint x: 252, endPoint y: 88, distance: 207.3
click at [252, 88] on h1 "Questions for Unit 2 Vocab Test, Honors; VA, VC" at bounding box center [315, 84] width 314 height 21
copy h1 "Unit 2 Vocab Test, Honors; VA, VC"
click at [489, 99] on div "Questions for Unit 2 Vocab Test, Honors; VA, VC Auto label enabled Add a questi…" at bounding box center [465, 85] width 614 height 27
click at [304, 161] on link "Add version" at bounding box center [310, 150] width 74 height 21
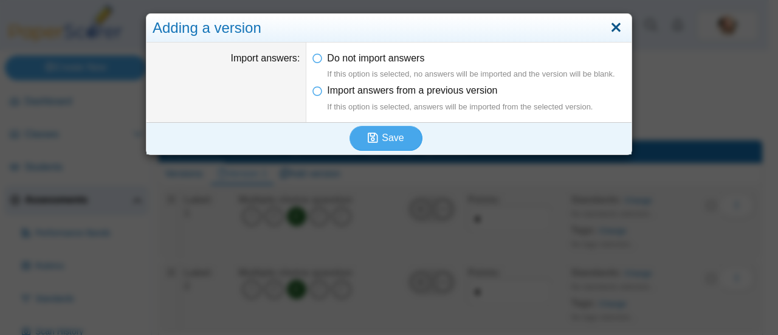
click at [616, 29] on link "Close" at bounding box center [615, 28] width 19 height 21
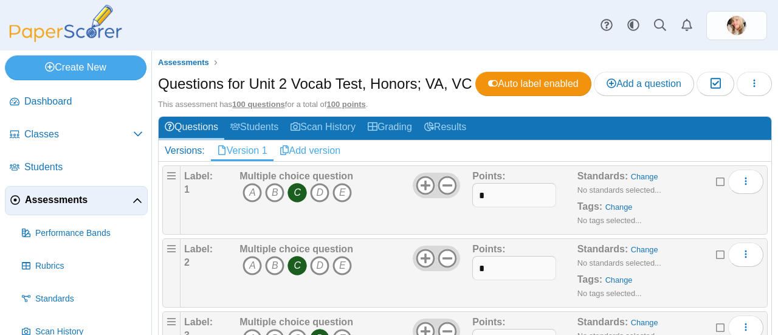
click at [300, 161] on link "Add version" at bounding box center [310, 150] width 74 height 21
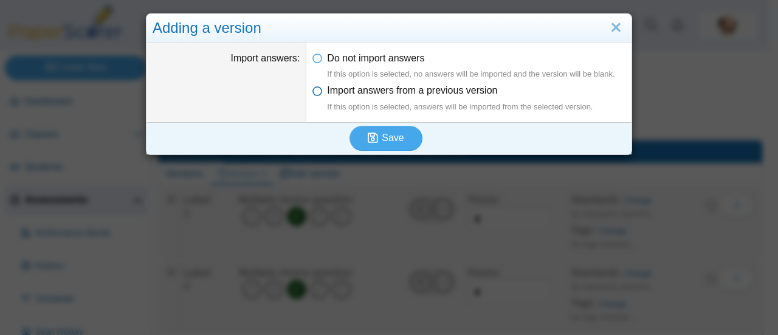
click at [315, 87] on icon at bounding box center [317, 88] width 10 height 9
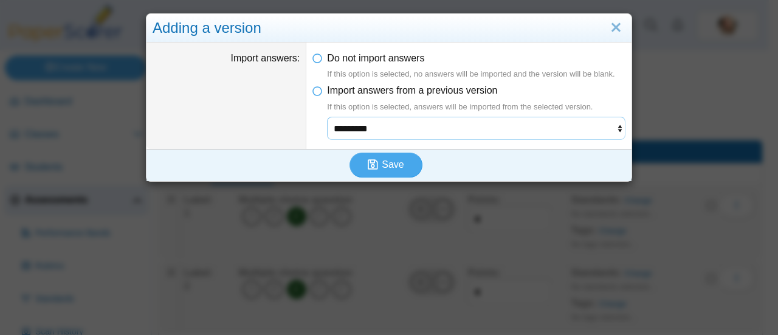
click at [402, 129] on select "*********" at bounding box center [476, 128] width 298 height 23
click at [399, 131] on select "*********" at bounding box center [476, 128] width 298 height 23
click at [384, 162] on span "Save" at bounding box center [393, 164] width 22 height 10
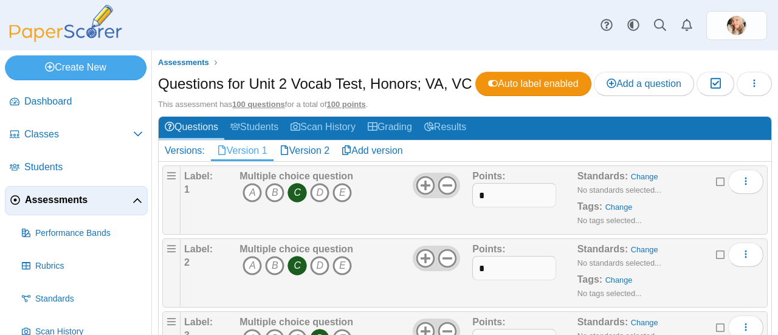
click at [250, 161] on link "Version 1" at bounding box center [242, 150] width 63 height 21
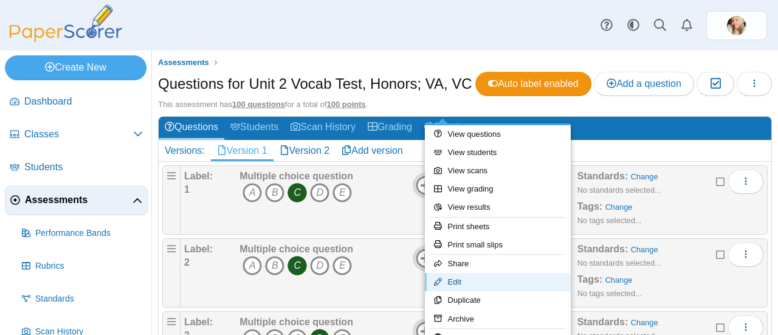
click at [464, 281] on link "Edit" at bounding box center [498, 282] width 146 height 18
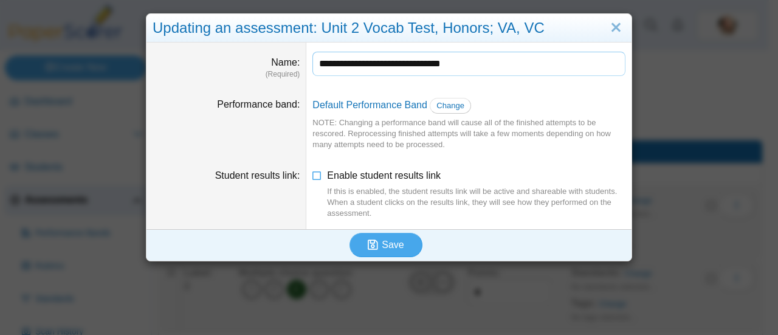
click at [477, 64] on input "**********" at bounding box center [468, 64] width 313 height 24
type input "**********"
click at [396, 239] on span "Save" at bounding box center [393, 244] width 22 height 10
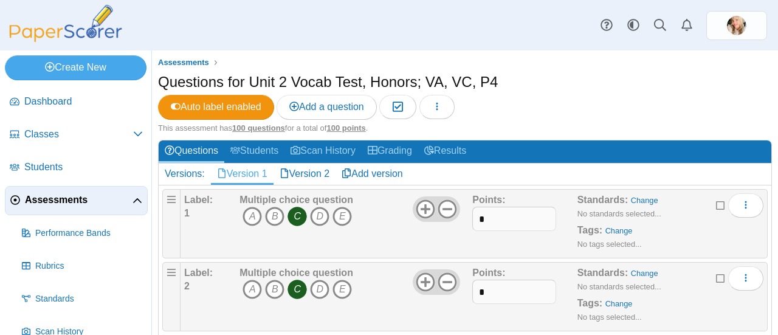
click at [316, 176] on link "Version 2" at bounding box center [304, 173] width 63 height 21
click at [442, 111] on span "button" at bounding box center [437, 106] width 10 height 10
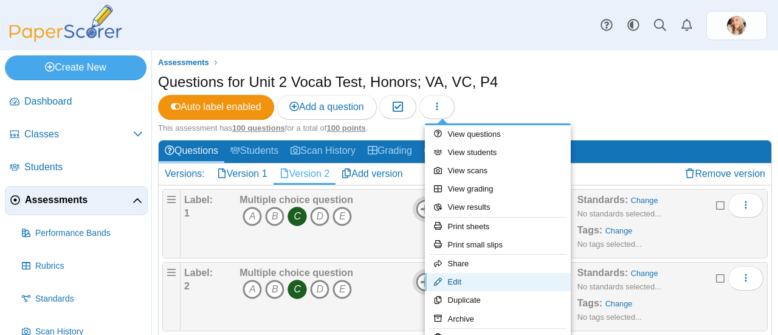
click at [468, 276] on link "Edit" at bounding box center [498, 282] width 146 height 18
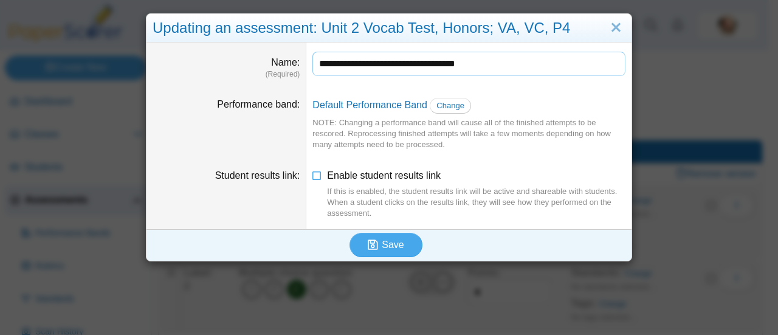
click at [477, 64] on input "**********" at bounding box center [468, 64] width 313 height 24
type input "**********"
click at [391, 240] on span "Save" at bounding box center [393, 244] width 22 height 10
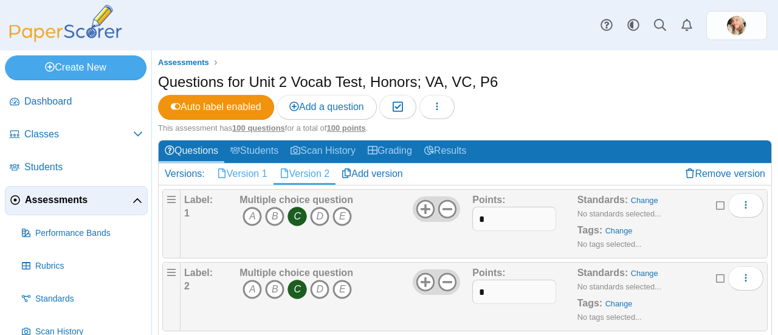
click at [250, 170] on link "Version 1" at bounding box center [242, 173] width 63 height 21
click at [298, 167] on link "Version 2" at bounding box center [304, 173] width 63 height 21
click at [438, 114] on button "button" at bounding box center [436, 107] width 35 height 24
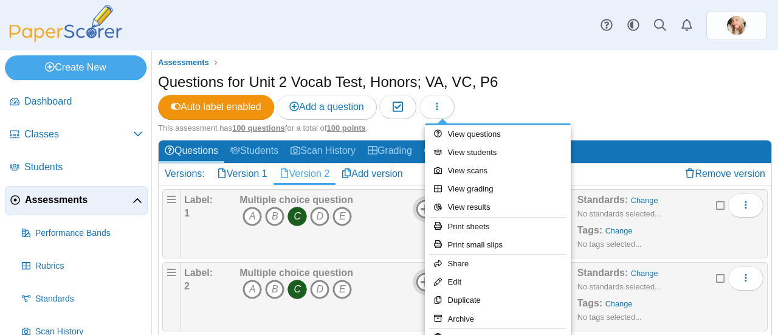
click at [317, 177] on link "Version 2" at bounding box center [304, 173] width 63 height 21
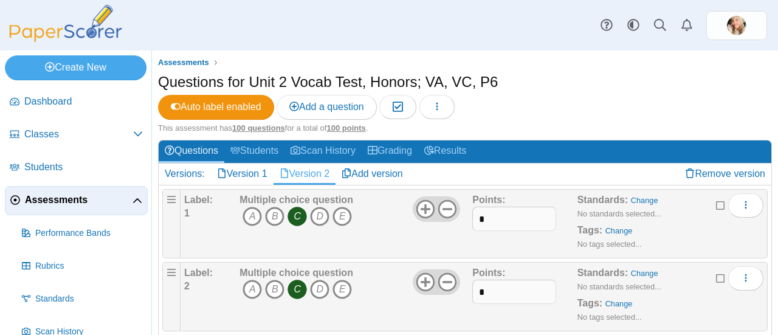
drag, startPoint x: 0, startPoint y: 0, endPoint x: 320, endPoint y: 176, distance: 365.2
click at [320, 176] on link "Version 2" at bounding box center [304, 173] width 63 height 21
click at [454, 106] on button "button" at bounding box center [436, 107] width 35 height 24
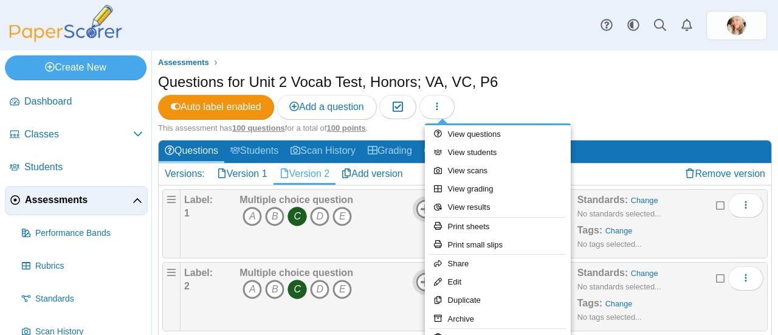
click at [526, 85] on div "Questions for Unit 2 Vocab Test, Honors; VA, VC, P6 Auto label enabled Add a qu…" at bounding box center [465, 97] width 614 height 51
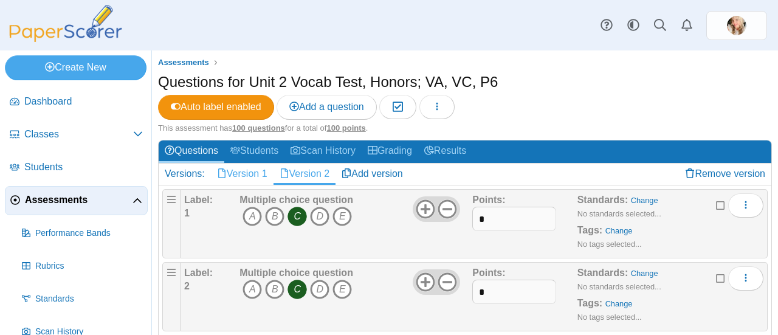
click at [235, 168] on link "Version 1" at bounding box center [242, 173] width 63 height 21
click at [64, 194] on span "Assessments" at bounding box center [79, 199] width 108 height 13
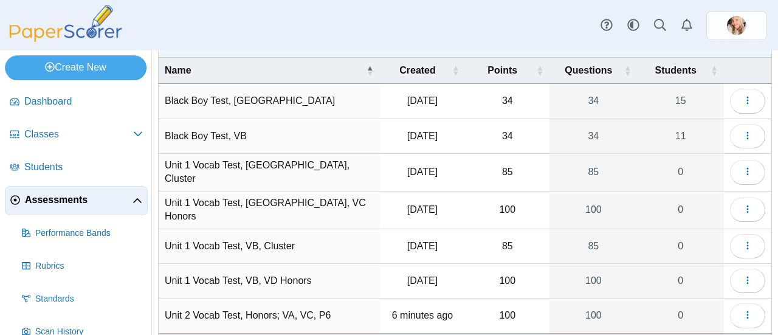
scroll to position [106, 0]
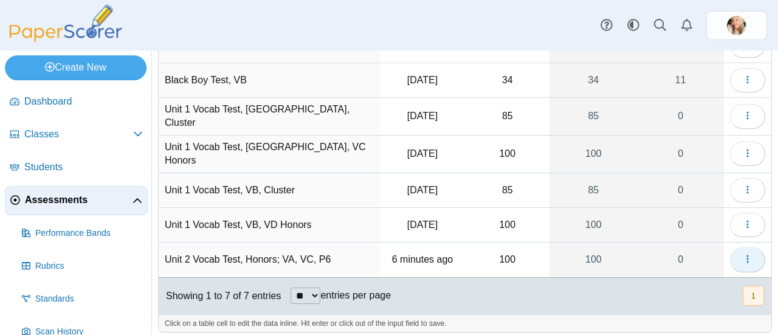
click at [732, 250] on button "button" at bounding box center [747, 259] width 35 height 24
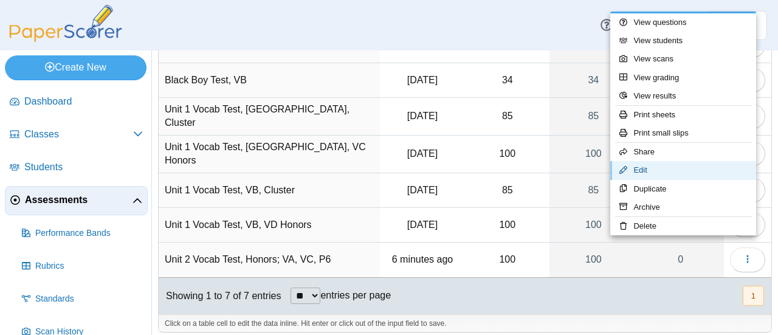
click at [703, 173] on link "Edit" at bounding box center [683, 170] width 146 height 18
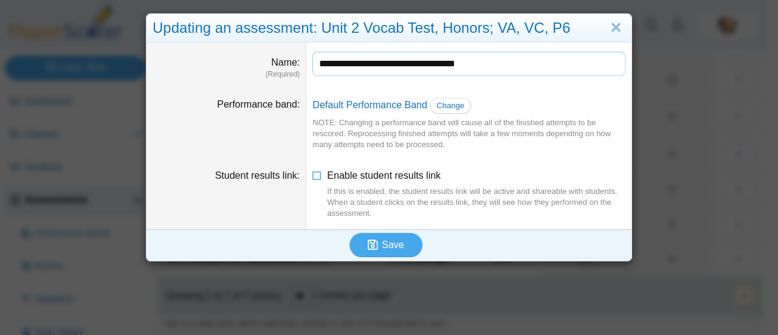
click at [484, 63] on input "**********" at bounding box center [468, 64] width 313 height 24
type input "**********"
click at [382, 242] on span "Save" at bounding box center [393, 244] width 22 height 10
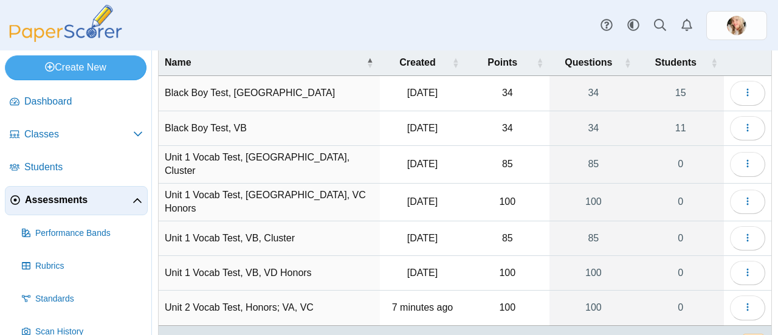
scroll to position [106, 0]
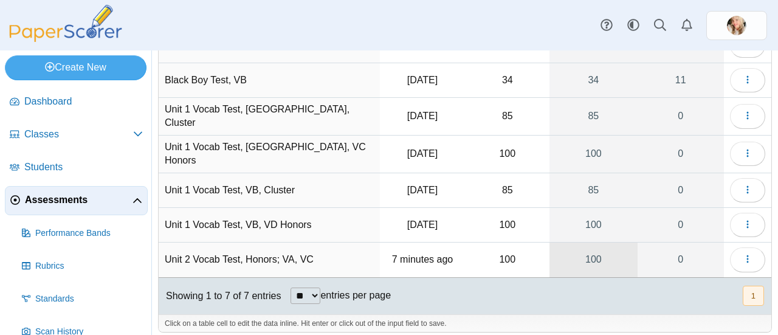
click at [574, 246] on link "100" at bounding box center [592, 259] width 87 height 34
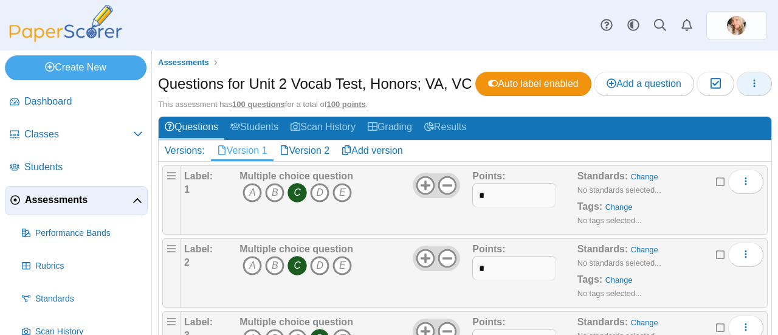
click at [749, 88] on icon "button" at bounding box center [754, 83] width 10 height 10
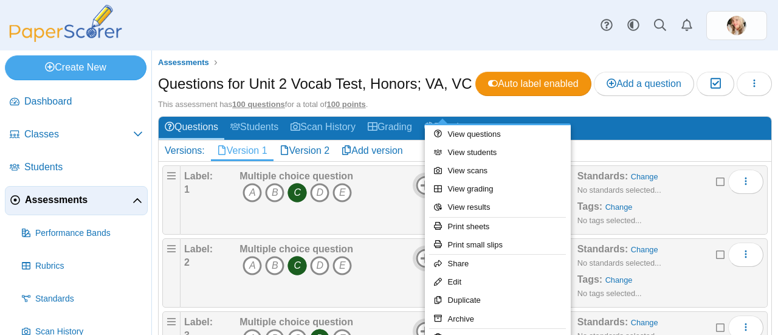
click at [516, 99] on div "Questions for Unit 2 Vocab Test, Honors; VA, VC Auto label enabled Add a questi…" at bounding box center [465, 85] width 614 height 27
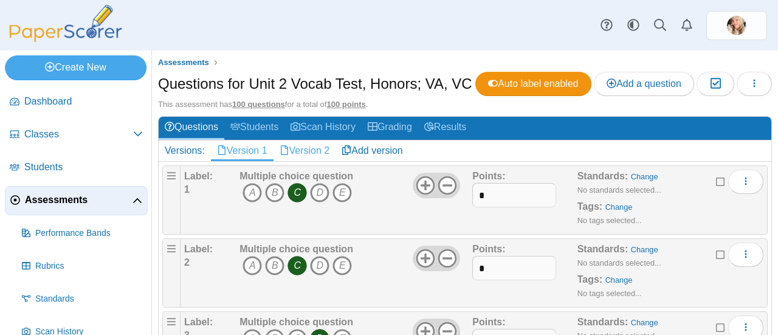
click at [318, 161] on link "Version 2" at bounding box center [304, 150] width 63 height 21
click at [695, 161] on link "Remove version" at bounding box center [725, 150] width 92 height 21
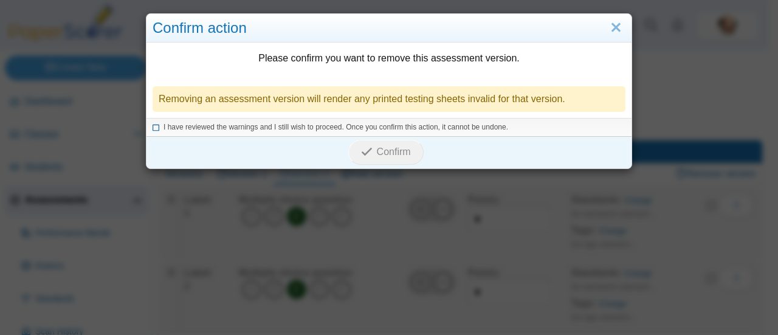
click at [153, 129] on icon at bounding box center [156, 125] width 7 height 7
click at [393, 146] on span "Confirm" at bounding box center [394, 151] width 34 height 10
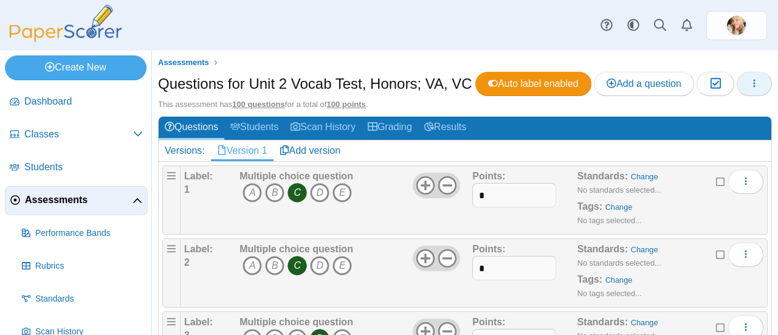
click at [736, 96] on button "button" at bounding box center [753, 84] width 35 height 24
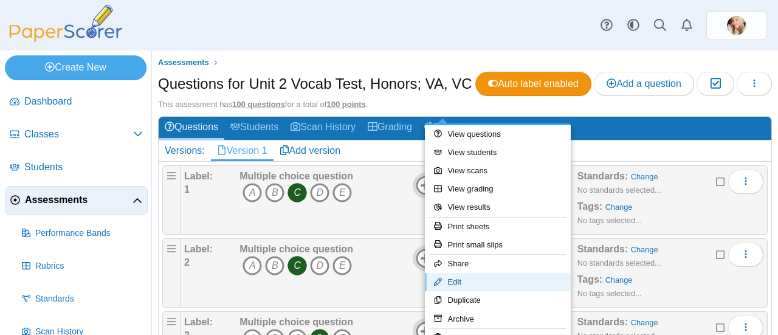
click at [459, 274] on link "Edit" at bounding box center [498, 282] width 146 height 18
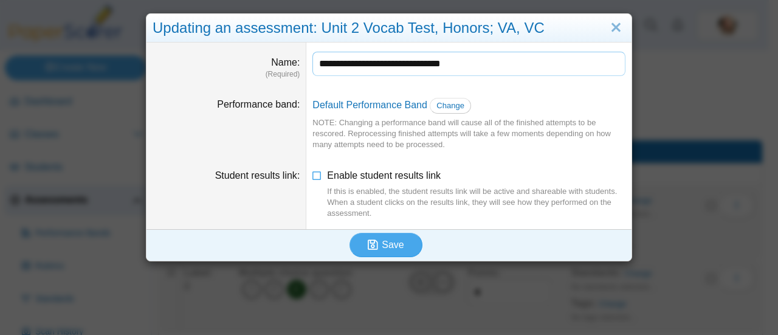
click at [479, 63] on input "**********" at bounding box center [468, 64] width 313 height 24
type input "**********"
click at [388, 235] on button "Save" at bounding box center [385, 245] width 73 height 24
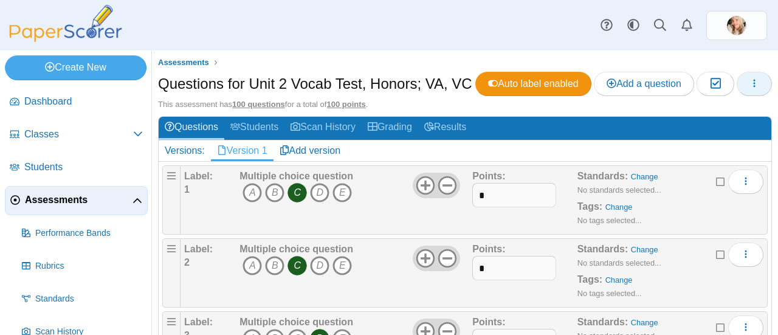
click at [736, 96] on button "button" at bounding box center [753, 84] width 35 height 24
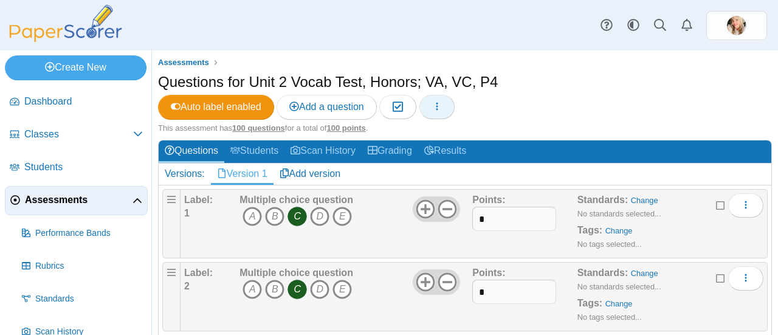
click at [451, 109] on button "button" at bounding box center [436, 107] width 35 height 24
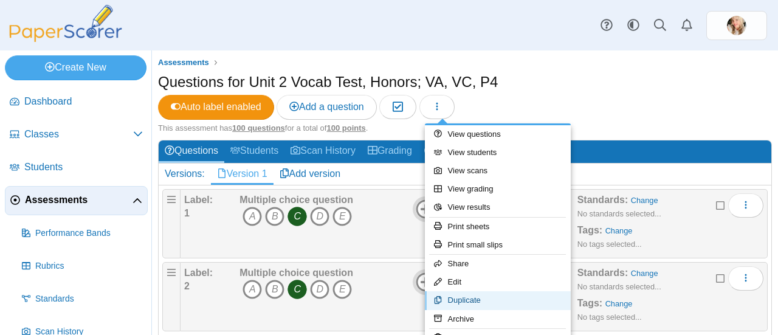
click at [457, 300] on link "Duplicate" at bounding box center [498, 300] width 146 height 18
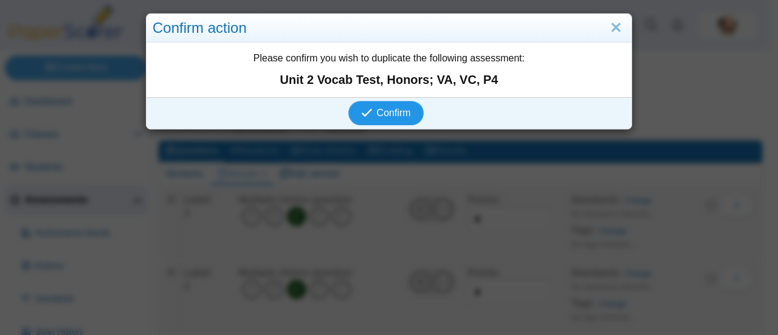
click at [389, 116] on span "Confirm" at bounding box center [394, 113] width 34 height 10
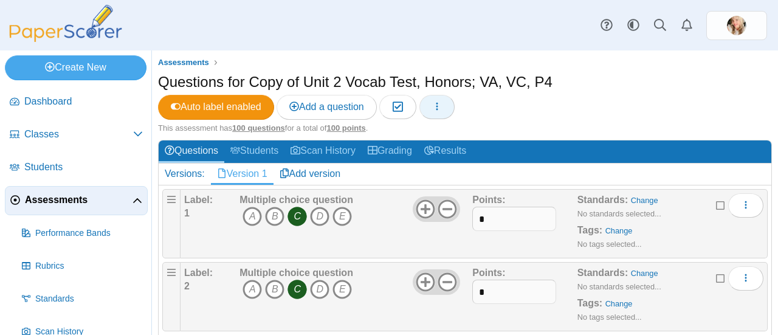
click at [450, 111] on button "button" at bounding box center [436, 107] width 35 height 24
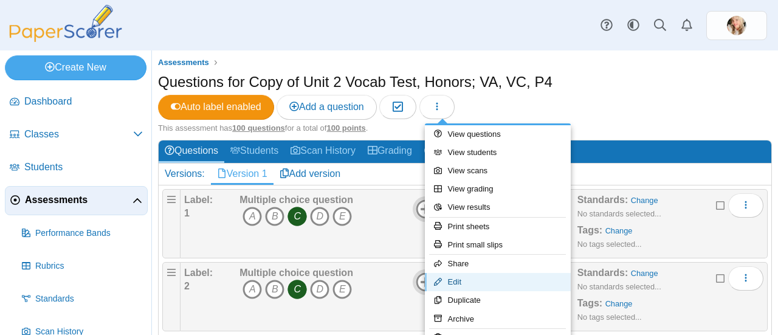
click at [464, 286] on link "Edit" at bounding box center [498, 282] width 146 height 18
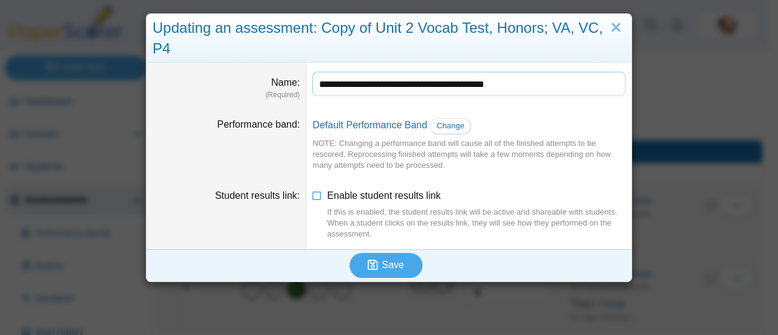
click at [525, 89] on input "**********" at bounding box center [468, 84] width 313 height 24
type input "**********"
click at [385, 270] on span "Save" at bounding box center [393, 264] width 22 height 10
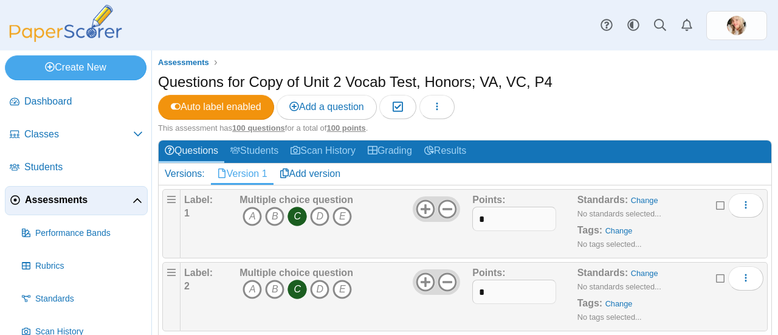
click at [69, 199] on span "Assessments" at bounding box center [79, 199] width 108 height 13
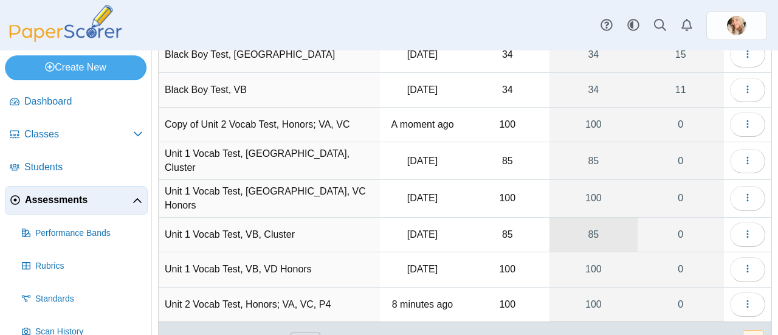
scroll to position [80, 0]
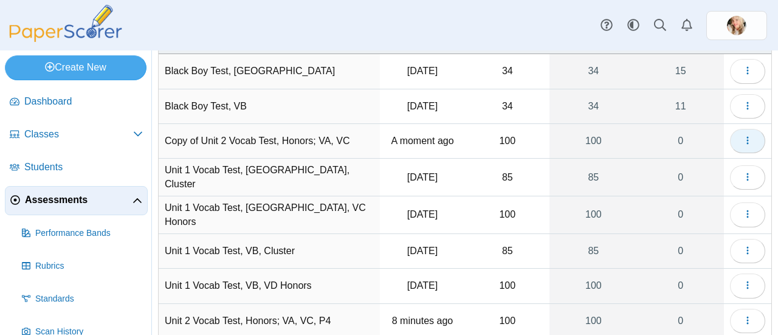
click at [746, 139] on use "button" at bounding box center [747, 141] width 2 height 8
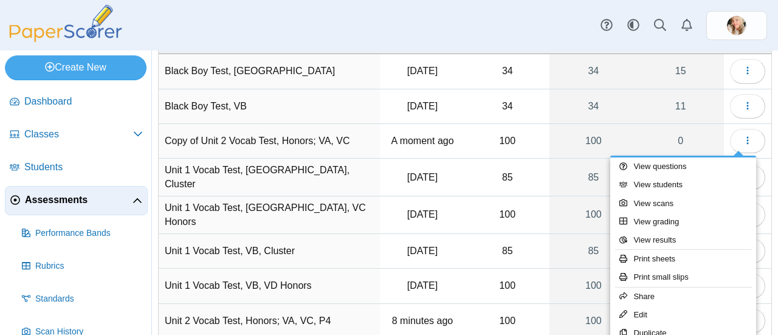
scroll to position [141, 0]
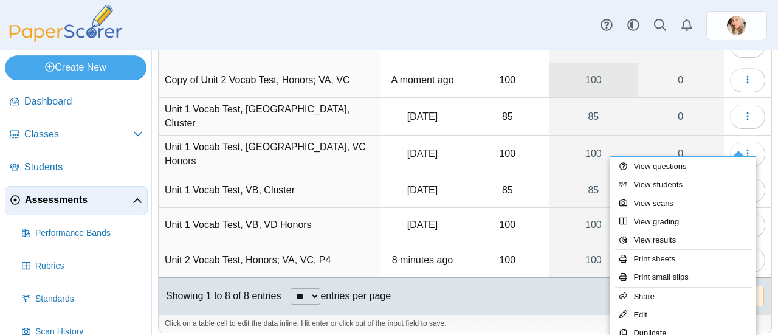
click at [585, 80] on link "100" at bounding box center [592, 80] width 87 height 34
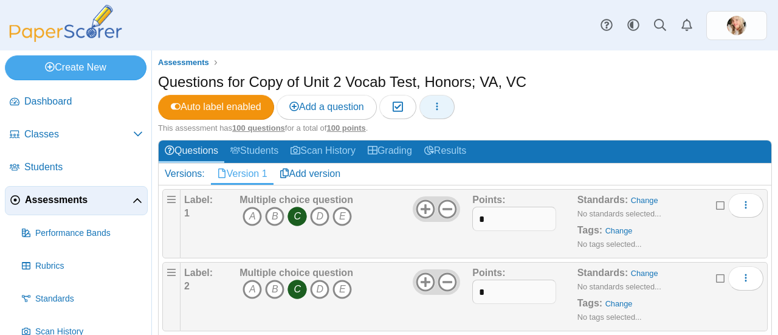
click at [437, 113] on button "button" at bounding box center [436, 107] width 35 height 24
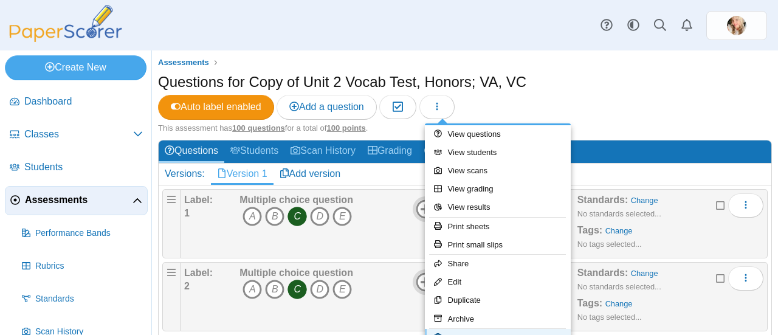
click at [479, 330] on link "Delete" at bounding box center [498, 338] width 146 height 18
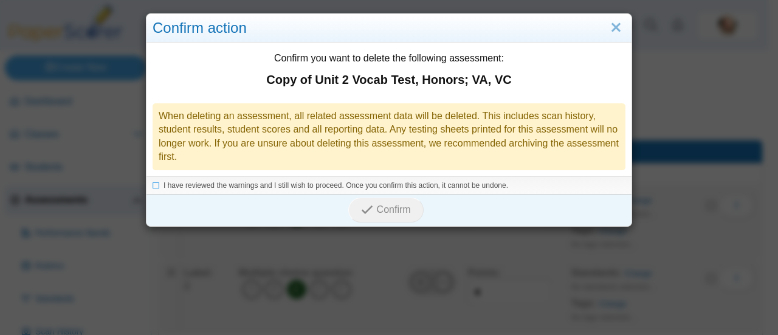
click at [158, 193] on div "I have reviewed the warnings and I still wish to proceed. Once you confirm this…" at bounding box center [388, 185] width 485 height 18
click at [153, 184] on icon at bounding box center [156, 183] width 7 height 7
click at [412, 206] on button "Confirm" at bounding box center [385, 209] width 75 height 24
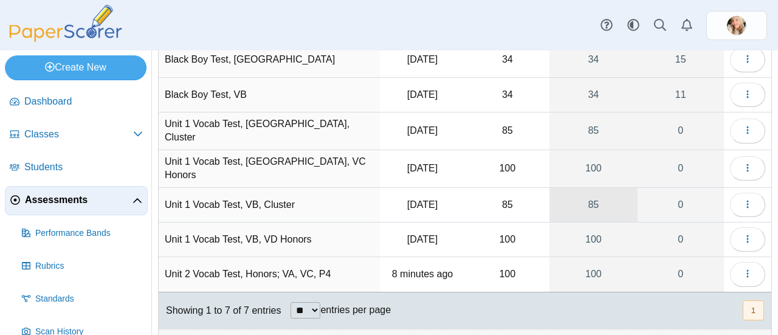
scroll to position [106, 0]
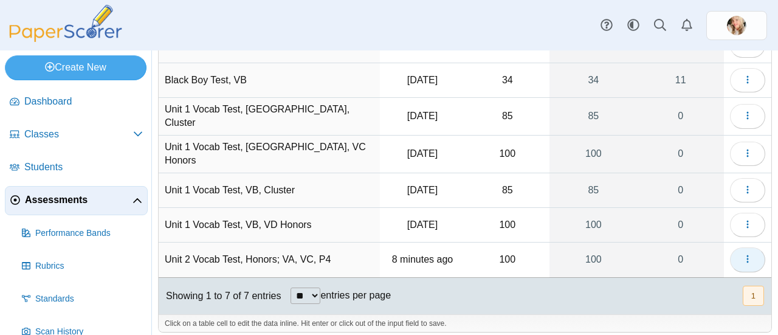
click at [742, 254] on icon "button" at bounding box center [747, 259] width 10 height 10
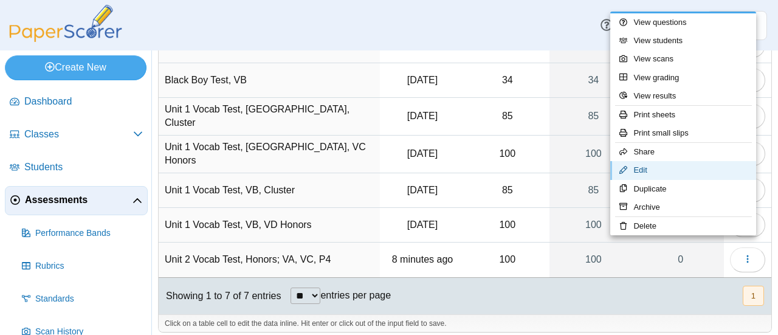
click at [696, 174] on link "Edit" at bounding box center [683, 170] width 146 height 18
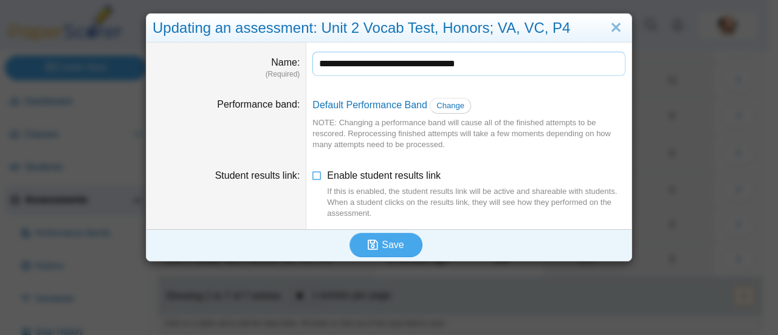
click at [506, 64] on input "**********" at bounding box center [468, 64] width 313 height 24
type input "**********"
click at [393, 245] on span "Save" at bounding box center [393, 244] width 22 height 10
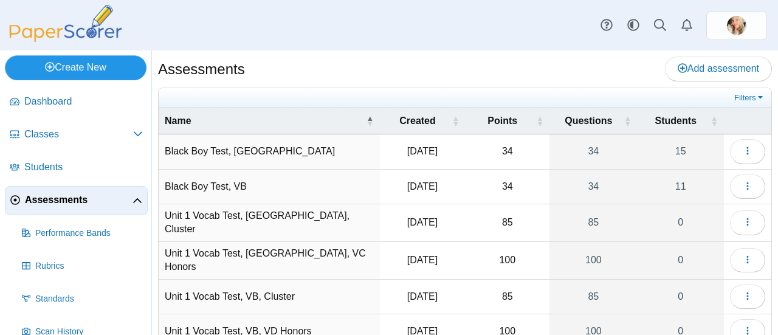
click at [68, 71] on link "Create New" at bounding box center [76, 67] width 142 height 24
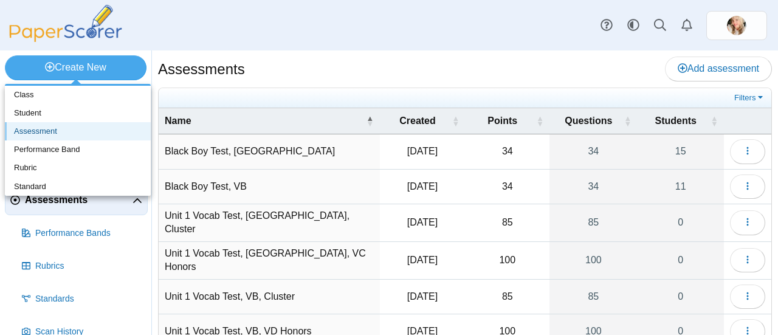
click at [43, 134] on link "Assessment" at bounding box center [78, 131] width 146 height 18
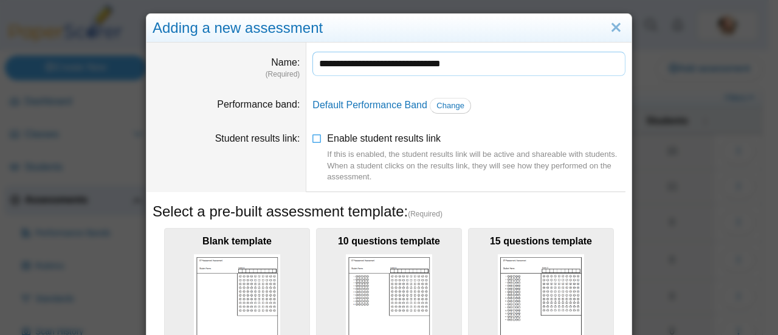
type input "**********"
drag, startPoint x: 581, startPoint y: 114, endPoint x: 556, endPoint y: 118, distance: 25.4
click at [572, 115] on dd "Default Performance Band Change" at bounding box center [468, 106] width 325 height 34
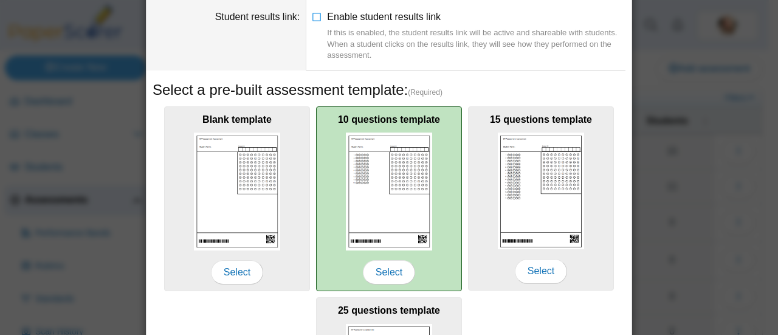
scroll to position [182, 0]
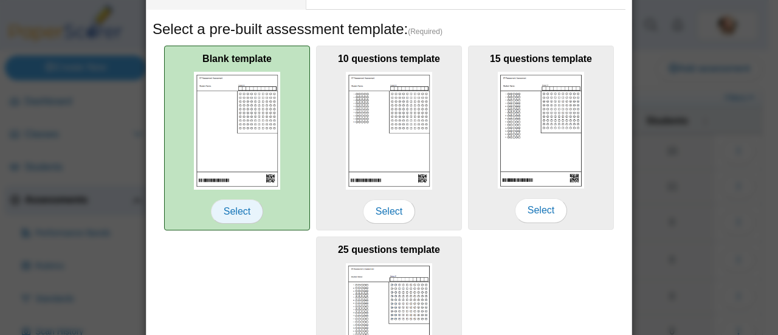
click at [231, 209] on span "Select" at bounding box center [237, 211] width 52 height 24
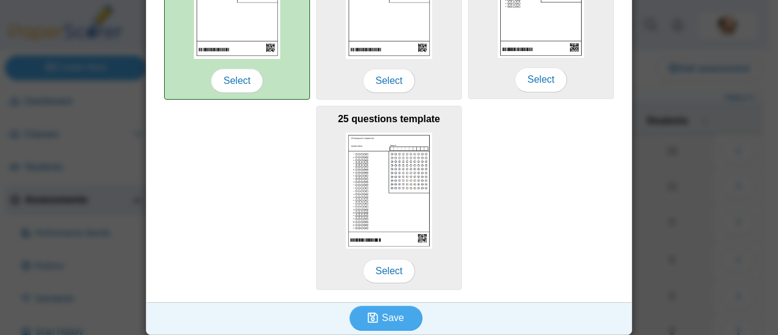
scroll to position [315, 0]
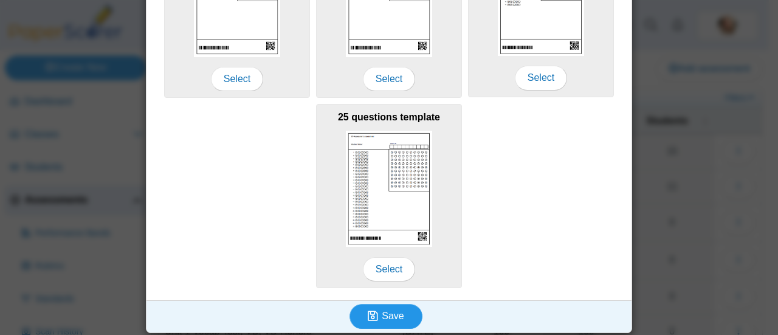
click at [391, 312] on span "Save" at bounding box center [393, 315] width 22 height 10
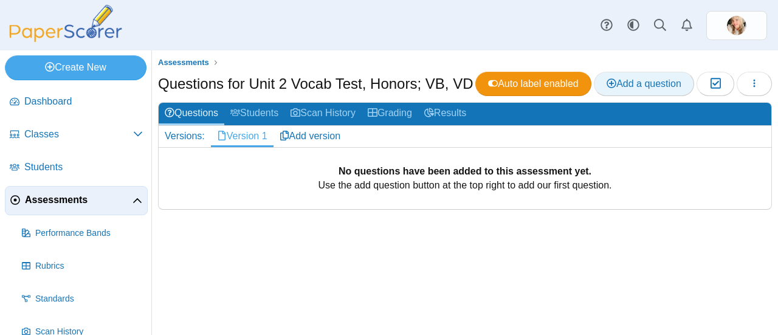
click at [642, 84] on span "Add a question" at bounding box center [643, 83] width 75 height 10
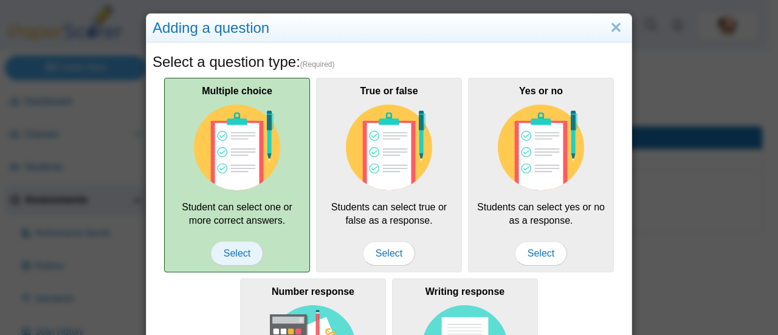
click at [236, 244] on span "Select" at bounding box center [237, 253] width 52 height 24
click at [226, 253] on span "Select" at bounding box center [237, 253] width 52 height 24
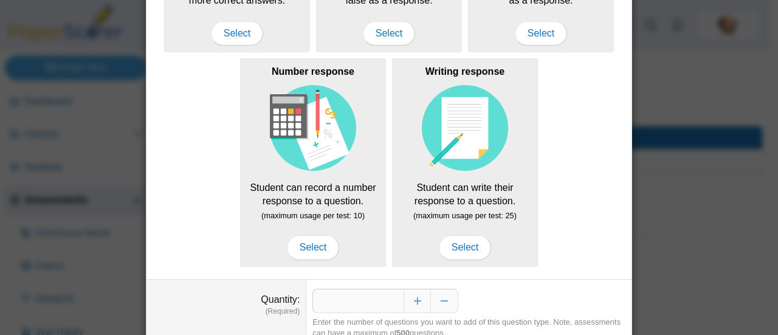
scroll to position [243, 0]
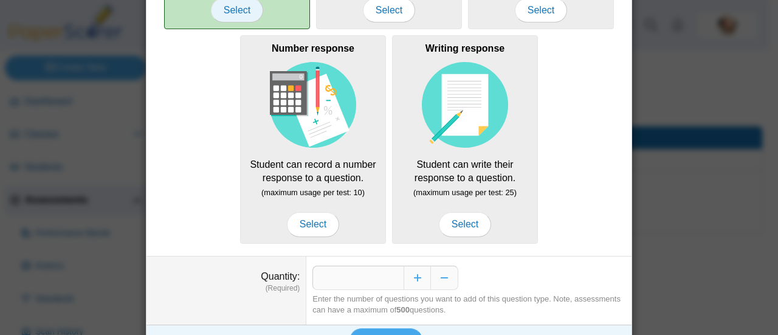
click at [236, 11] on span "Select" at bounding box center [237, 10] width 52 height 24
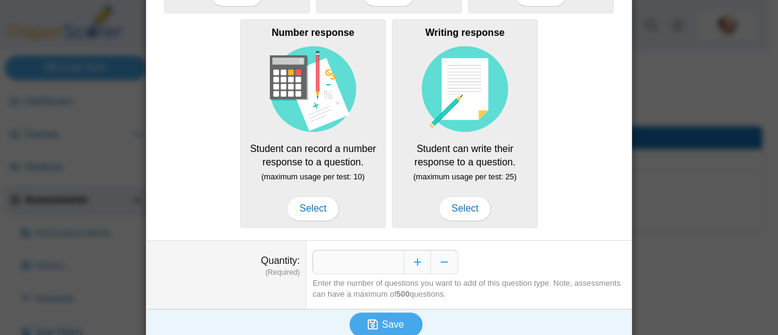
scroll to position [267, 0]
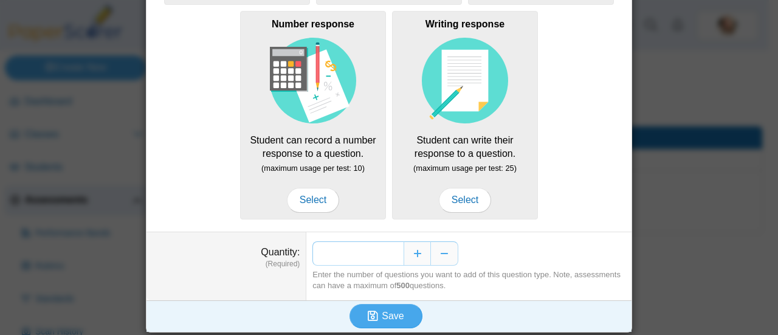
click at [392, 250] on input "*" at bounding box center [357, 253] width 91 height 24
type input "***"
click at [385, 311] on span "Save" at bounding box center [393, 315] width 22 height 10
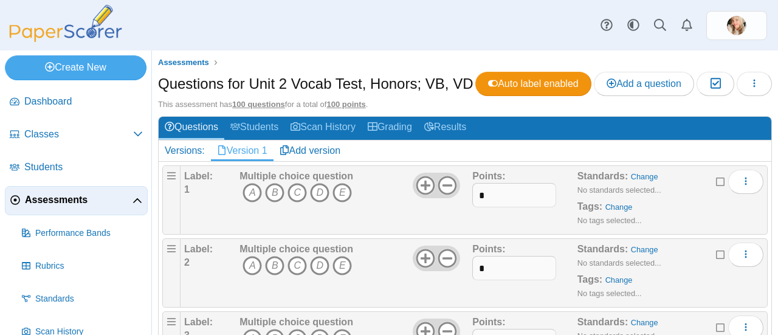
drag, startPoint x: 586, startPoint y: 153, endPoint x: 646, endPoint y: 98, distance: 81.3
click at [646, 98] on div "Questions for Unit 2 Vocab Test, Honors; VB, VD Auto label enabled Add a questi…" at bounding box center [465, 85] width 614 height 27
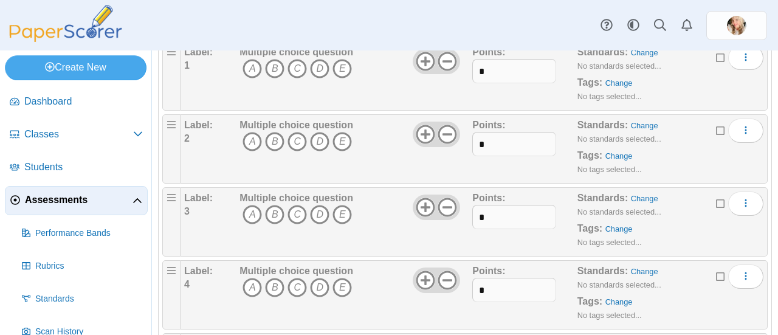
scroll to position [124, 0]
click at [252, 78] on icon "A" at bounding box center [251, 68] width 19 height 19
click at [273, 151] on icon "B" at bounding box center [274, 141] width 19 height 19
click at [299, 224] on icon "C" at bounding box center [296, 214] width 19 height 19
click at [298, 297] on icon "C" at bounding box center [296, 287] width 19 height 19
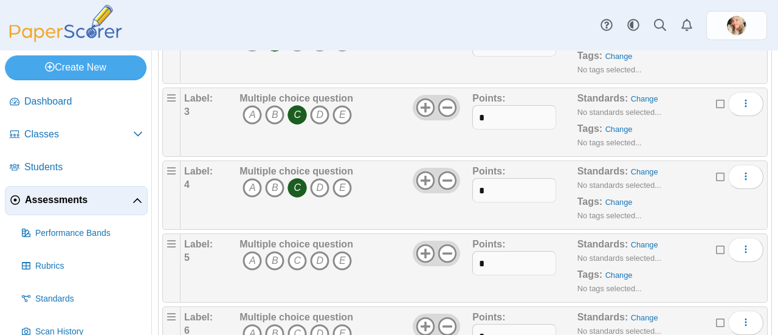
scroll to position [231, 0]
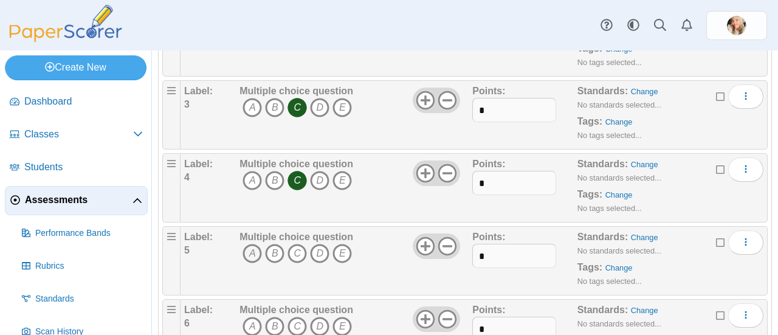
click at [252, 263] on icon "A" at bounding box center [251, 253] width 19 height 19
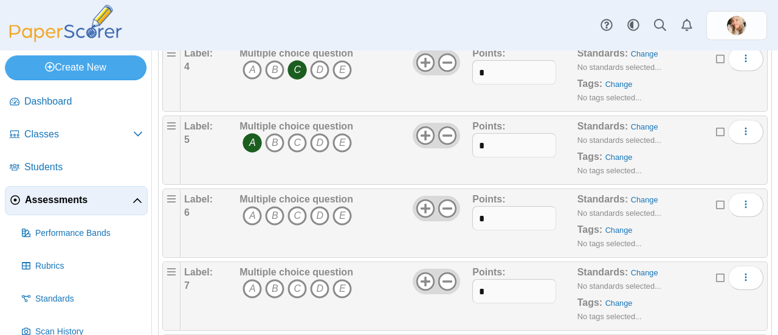
scroll to position [347, 0]
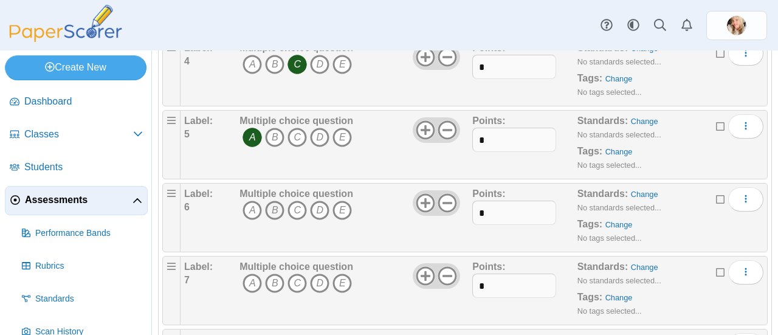
click at [276, 220] on icon "B" at bounding box center [274, 210] width 19 height 19
click at [318, 293] on icon "D" at bounding box center [319, 282] width 19 height 19
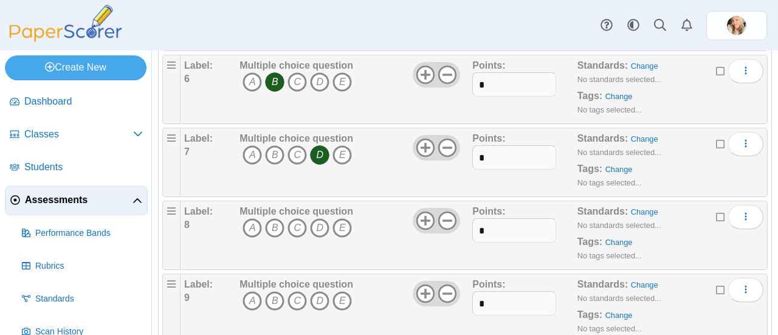
scroll to position [491, 0]
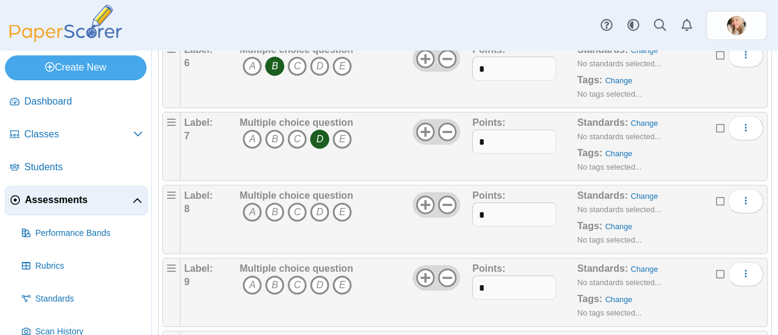
click at [253, 222] on icon "A" at bounding box center [251, 211] width 19 height 19
click at [250, 295] on icon "A" at bounding box center [251, 284] width 19 height 19
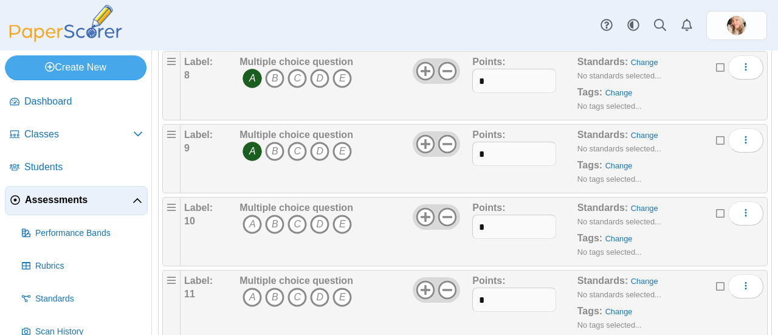
scroll to position [629, 0]
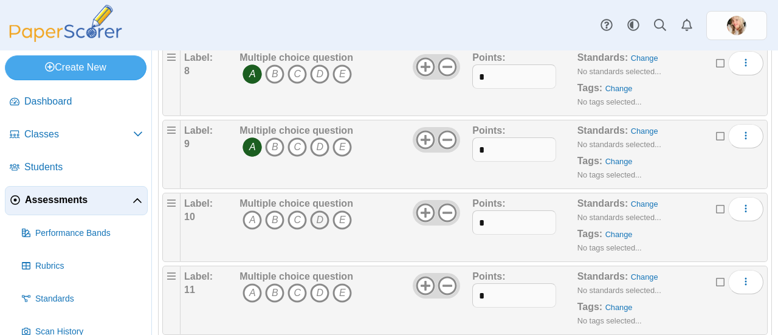
click at [318, 230] on icon "D" at bounding box center [319, 219] width 19 height 19
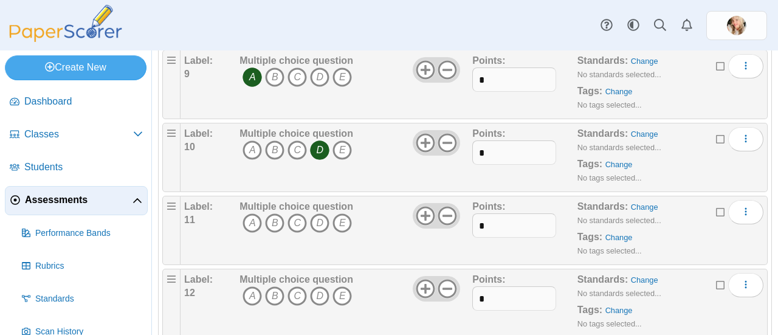
scroll to position [748, 0]
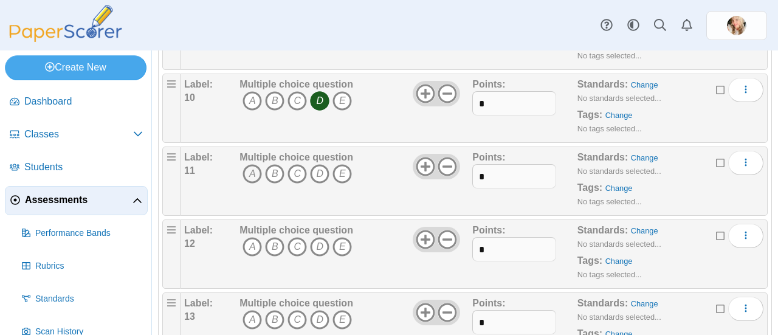
click at [251, 183] on icon "A" at bounding box center [251, 173] width 19 height 19
click at [253, 256] on icon "A" at bounding box center [251, 246] width 19 height 19
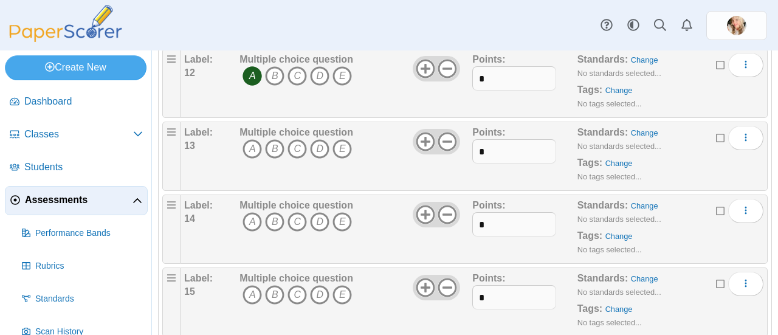
scroll to position [927, 0]
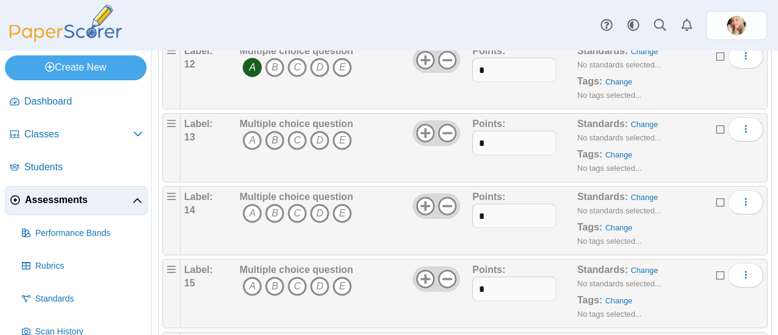
click at [273, 150] on icon "B" at bounding box center [274, 140] width 19 height 19
click at [273, 223] on icon "B" at bounding box center [274, 213] width 19 height 19
click at [273, 296] on icon "B" at bounding box center [274, 285] width 19 height 19
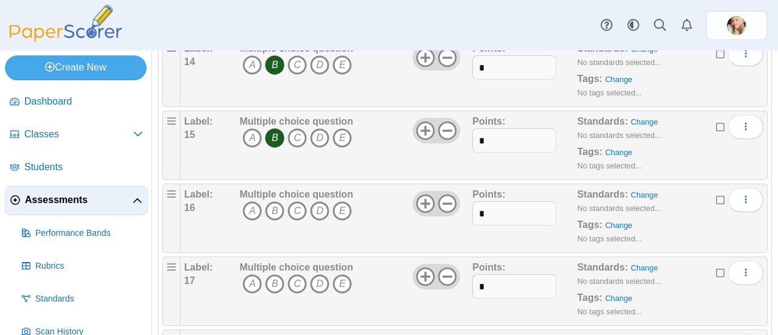
scroll to position [1087, 0]
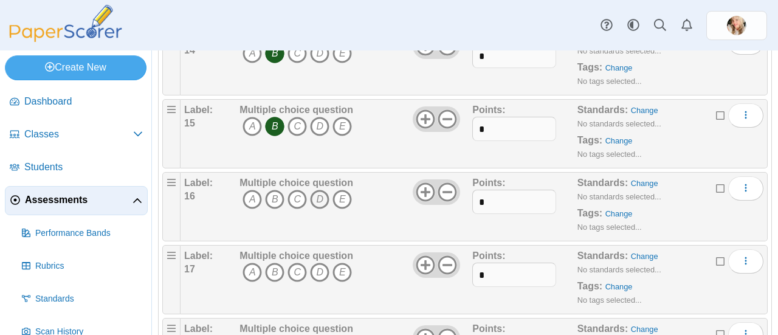
click at [318, 209] on icon "D" at bounding box center [319, 199] width 19 height 19
click at [321, 282] on icon "D" at bounding box center [319, 271] width 19 height 19
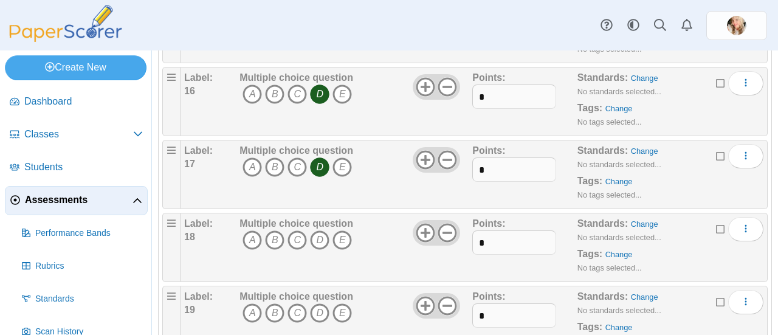
scroll to position [1194, 0]
click at [316, 248] on icon "D" at bounding box center [319, 237] width 19 height 19
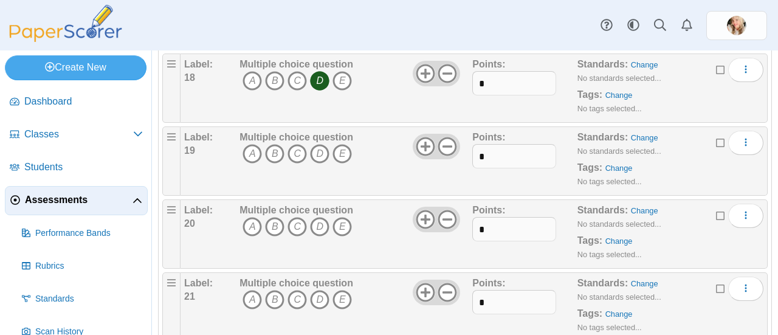
scroll to position [1360, 0]
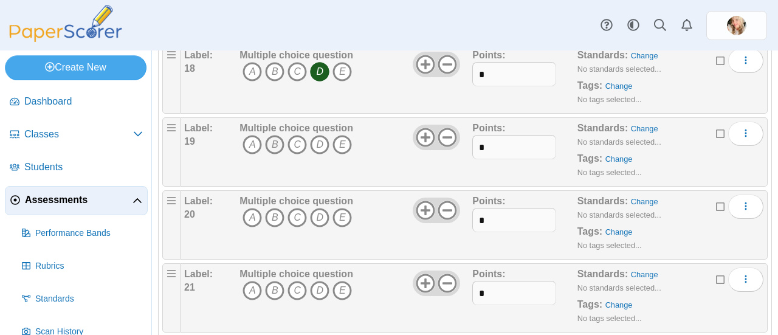
click at [273, 154] on icon "B" at bounding box center [274, 144] width 19 height 19
click at [273, 227] on icon "B" at bounding box center [274, 217] width 19 height 19
click at [253, 300] on icon "A" at bounding box center [251, 290] width 19 height 19
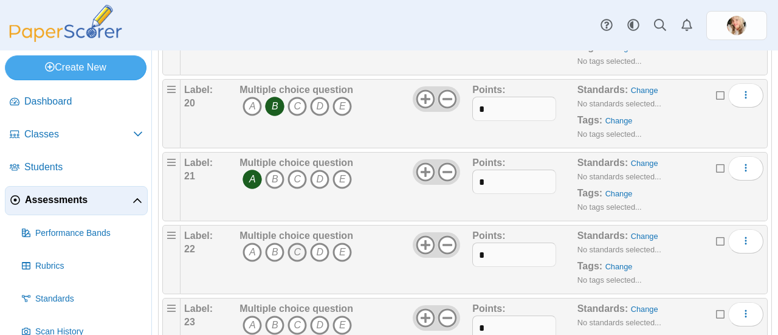
click at [297, 262] on icon "C" at bounding box center [296, 251] width 19 height 19
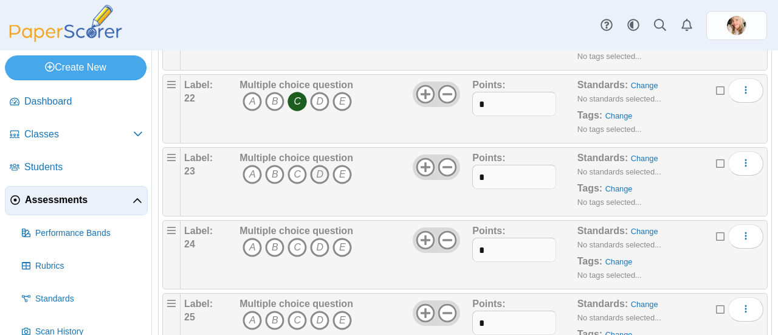
click at [319, 184] on icon "D" at bounding box center [319, 174] width 19 height 19
click at [297, 257] on icon "C" at bounding box center [296, 247] width 19 height 19
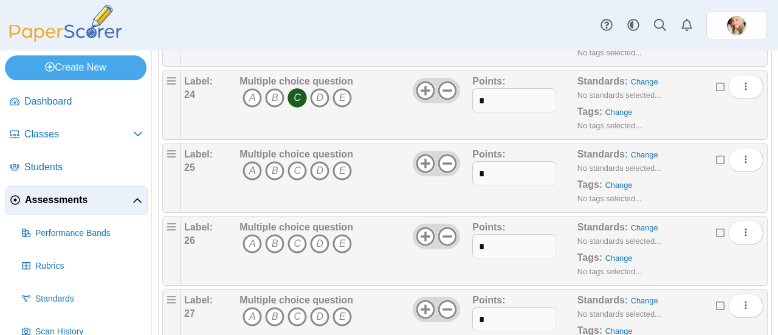
click at [252, 180] on icon "A" at bounding box center [251, 170] width 19 height 19
click at [276, 253] on icon "B" at bounding box center [274, 243] width 19 height 19
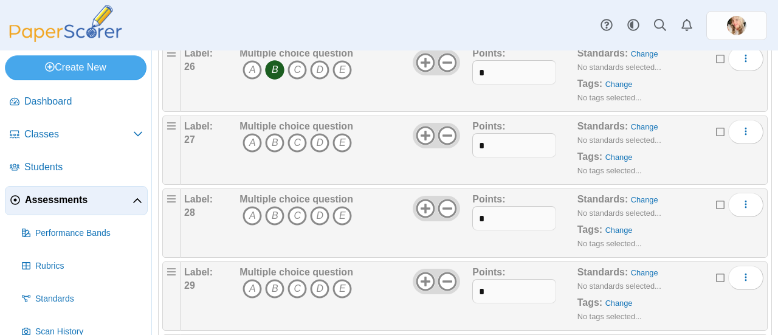
scroll to position [1963, 0]
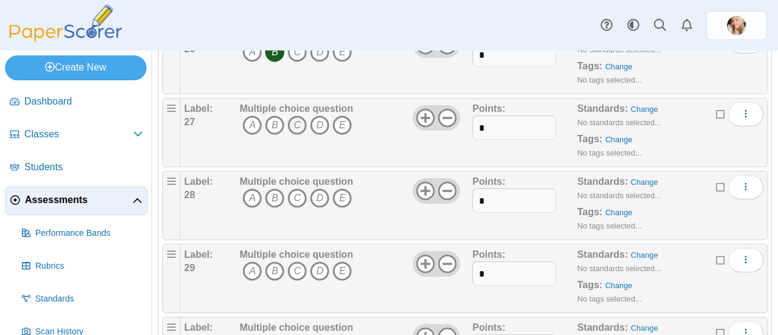
click at [295, 135] on icon "C" at bounding box center [296, 124] width 19 height 19
click at [273, 208] on icon "B" at bounding box center [274, 197] width 19 height 19
click at [273, 281] on icon "B" at bounding box center [274, 270] width 19 height 19
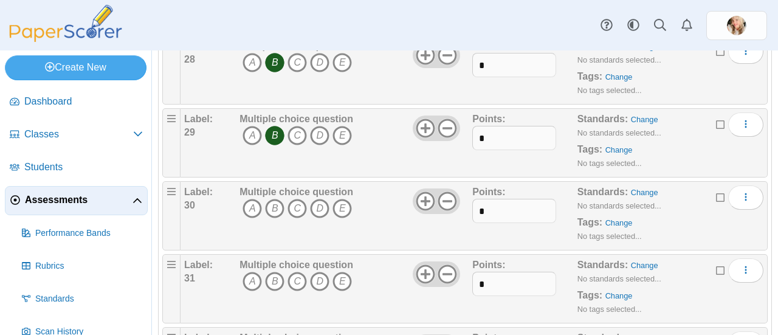
scroll to position [2105, 0]
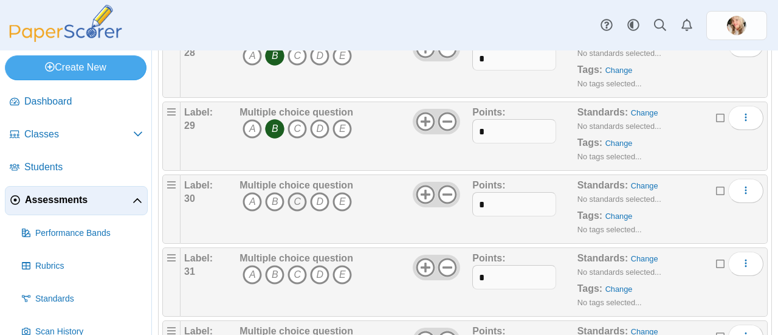
click at [297, 211] on icon "C" at bounding box center [296, 201] width 19 height 19
click at [295, 284] on icon "C" at bounding box center [296, 274] width 19 height 19
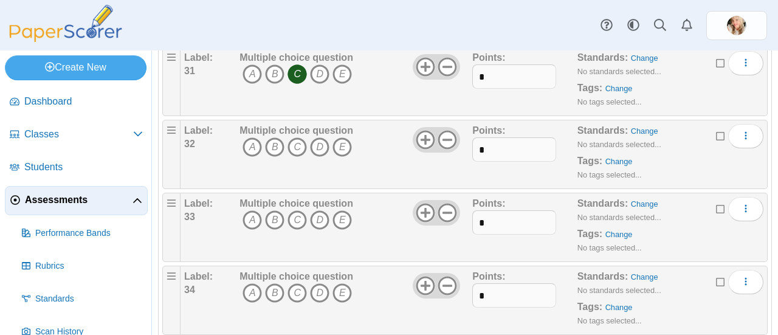
scroll to position [2316, 0]
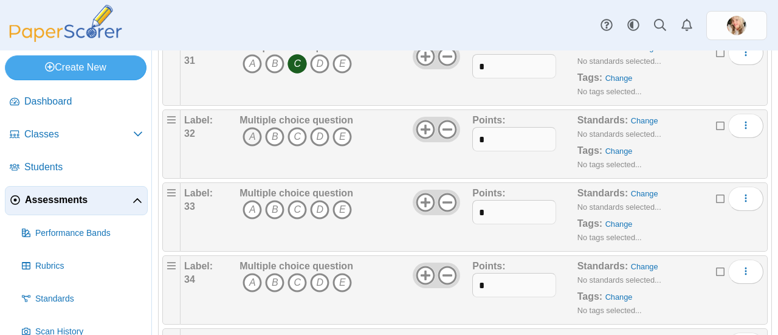
click at [252, 144] on icon "A" at bounding box center [251, 136] width 19 height 19
click at [273, 219] on icon "B" at bounding box center [274, 209] width 19 height 19
click at [315, 292] on icon "D" at bounding box center [319, 282] width 19 height 19
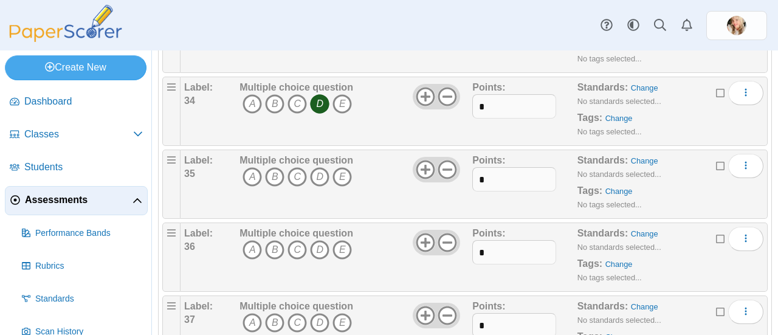
scroll to position [2498, 0]
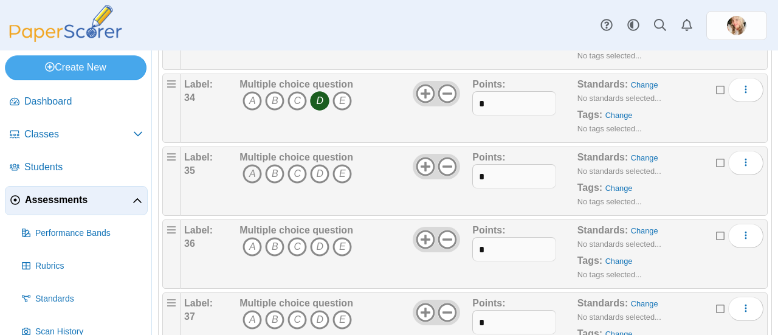
click at [251, 183] on icon "A" at bounding box center [251, 173] width 19 height 19
click at [251, 256] on icon "A" at bounding box center [251, 246] width 19 height 19
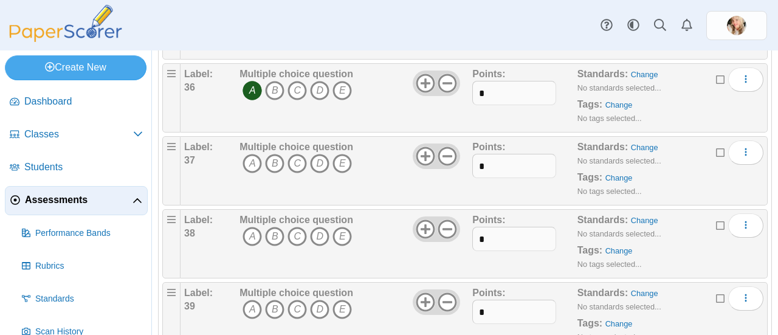
scroll to position [2680, 0]
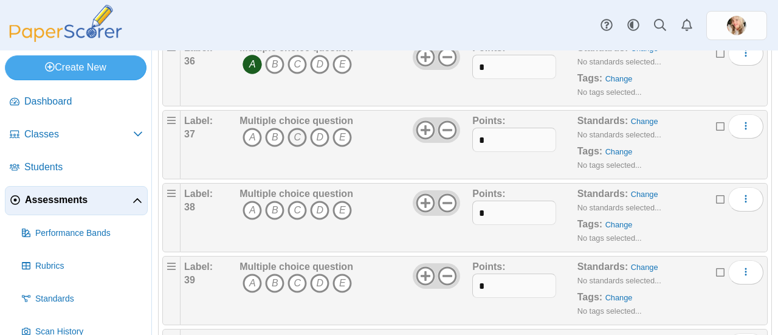
click at [297, 147] on icon "C" at bounding box center [296, 137] width 19 height 19
click at [297, 219] on icon "C" at bounding box center [296, 210] width 19 height 19
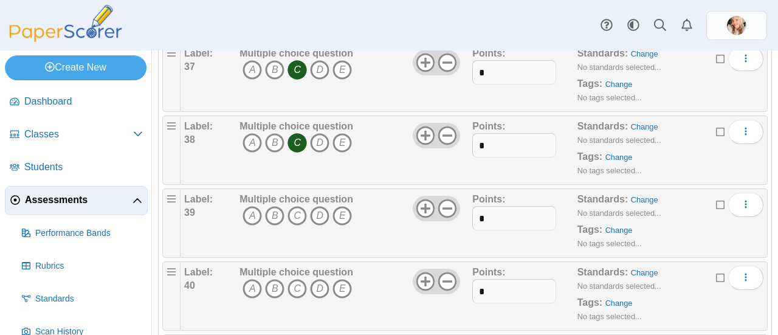
scroll to position [2817, 0]
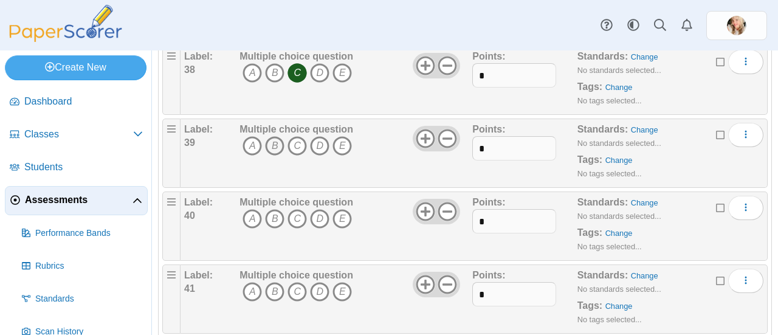
click at [273, 156] on icon "B" at bounding box center [274, 145] width 19 height 19
click at [273, 228] on icon "B" at bounding box center [274, 218] width 19 height 19
click at [242, 301] on icon "A" at bounding box center [251, 291] width 19 height 19
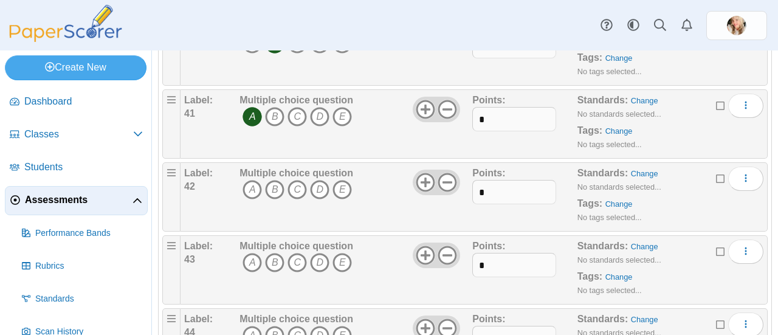
scroll to position [3000, 0]
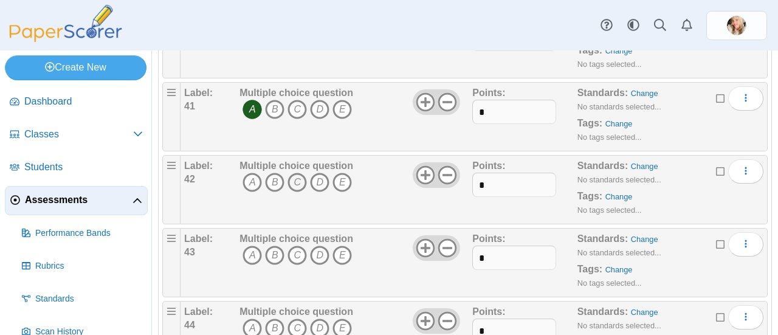
click at [305, 192] on icon "C" at bounding box center [296, 182] width 19 height 19
click at [297, 265] on icon "C" at bounding box center [296, 254] width 19 height 19
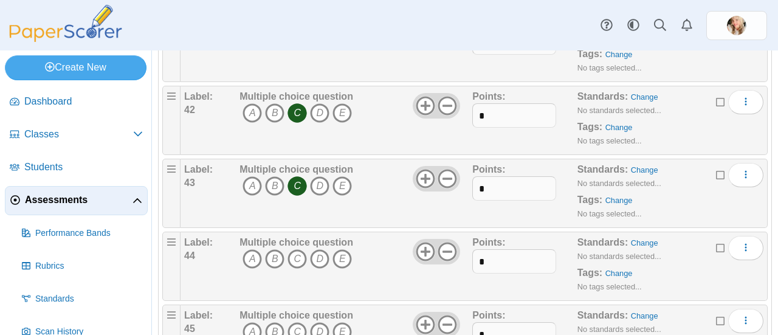
scroll to position [3102, 0]
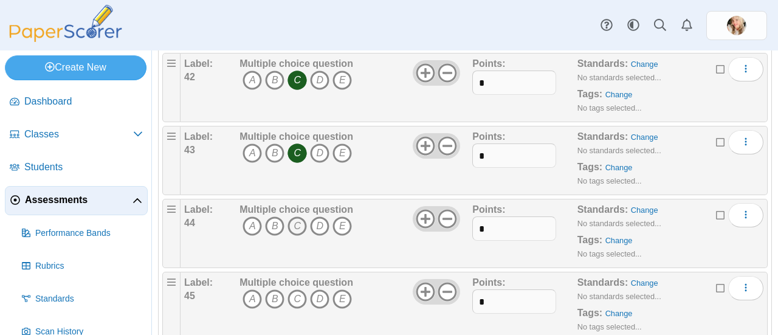
click at [299, 236] on icon "C" at bounding box center [296, 225] width 19 height 19
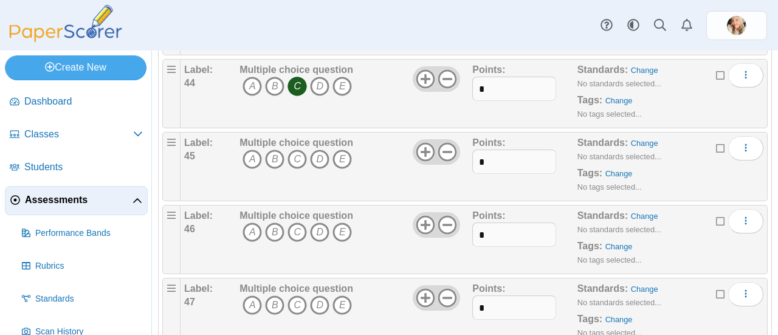
scroll to position [3243, 0]
click at [252, 168] on icon "A" at bounding box center [251, 157] width 19 height 19
click at [249, 241] on icon "A" at bounding box center [251, 230] width 19 height 19
click at [273, 314] on icon "B" at bounding box center [274, 303] width 19 height 19
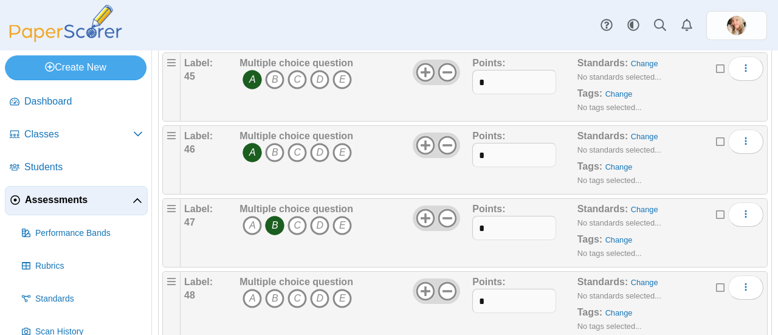
scroll to position [3355, 0]
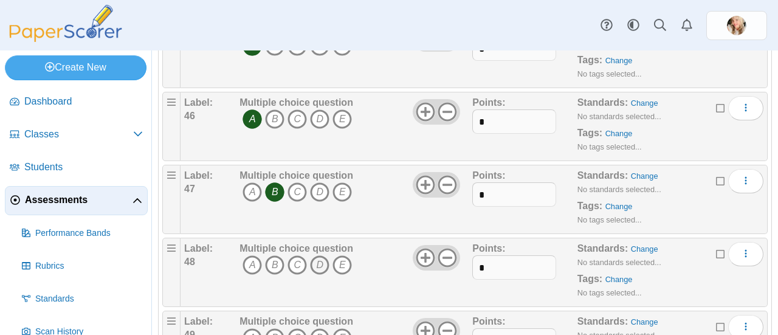
click at [323, 275] on icon "D" at bounding box center [319, 264] width 19 height 19
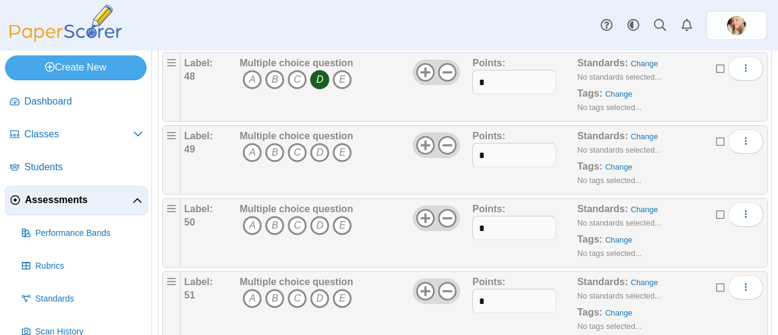
scroll to position [3546, 0]
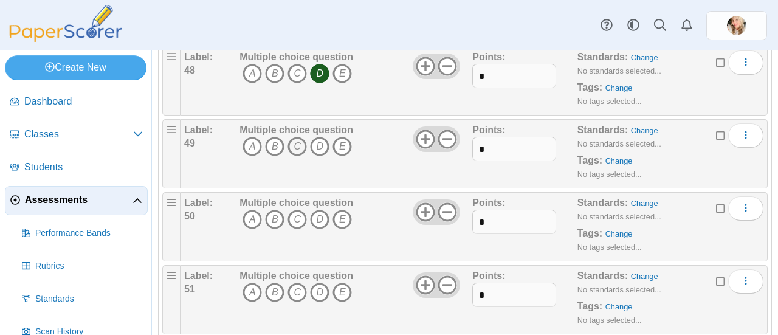
click at [297, 154] on icon "C" at bounding box center [296, 146] width 19 height 19
click at [297, 228] on icon "C" at bounding box center [296, 219] width 19 height 19
click at [298, 302] on icon "C" at bounding box center [296, 292] width 19 height 19
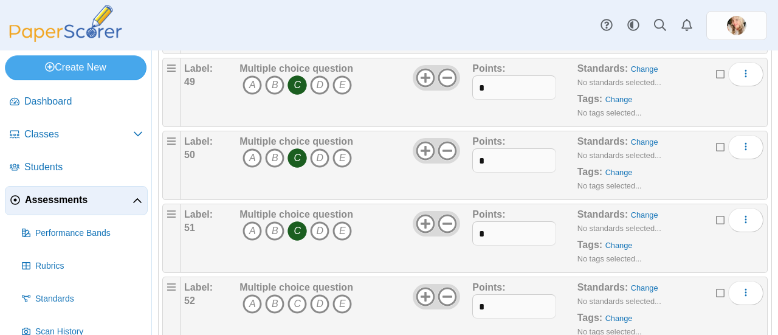
scroll to position [3646, 0]
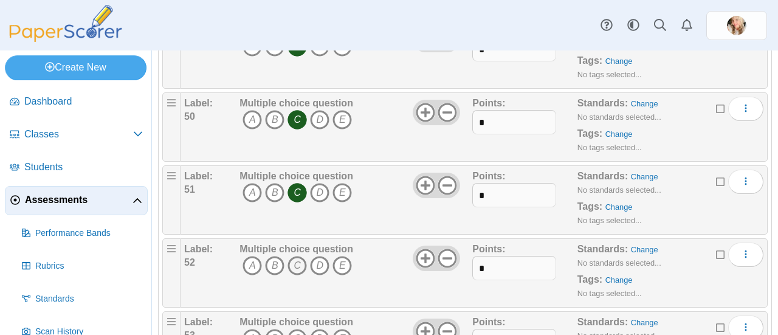
click at [297, 275] on icon "C" at bounding box center [296, 265] width 19 height 19
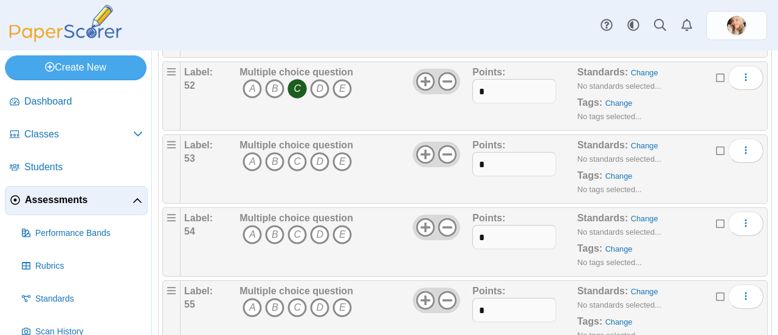
scroll to position [3824, 0]
click at [328, 166] on icon "D" at bounding box center [319, 160] width 19 height 19
click at [320, 243] on icon "D" at bounding box center [319, 233] width 19 height 19
click at [251, 315] on icon "A" at bounding box center [251, 306] width 19 height 19
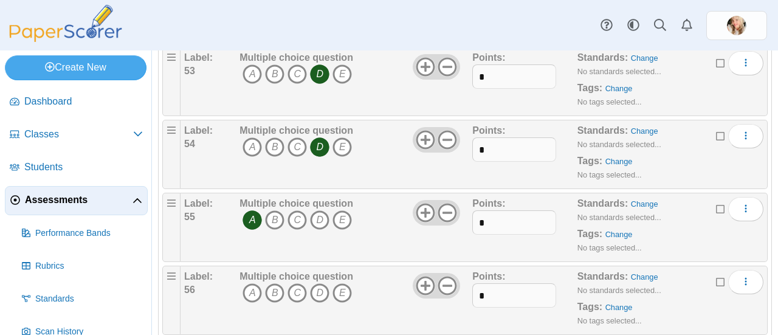
scroll to position [3966, 0]
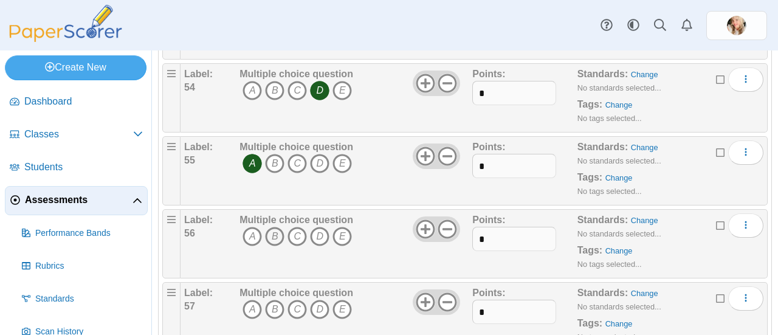
click at [273, 244] on icon "B" at bounding box center [274, 236] width 19 height 19
click at [276, 318] on icon "B" at bounding box center [274, 309] width 19 height 19
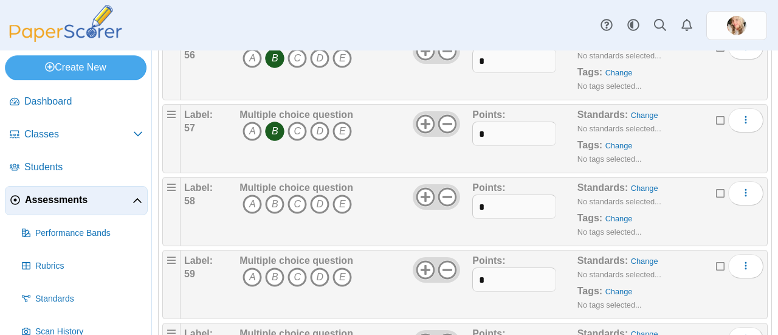
scroll to position [4146, 0]
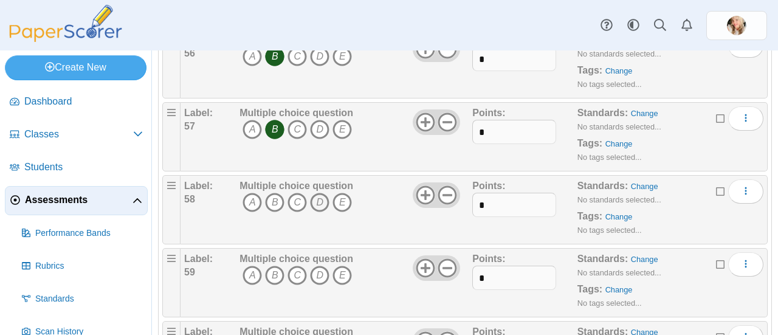
click at [318, 209] on icon "D" at bounding box center [319, 202] width 19 height 19
click at [251, 283] on icon "A" at bounding box center [251, 275] width 19 height 19
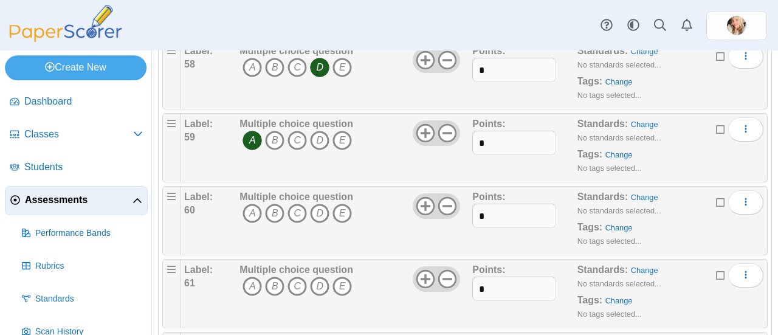
scroll to position [4293, 0]
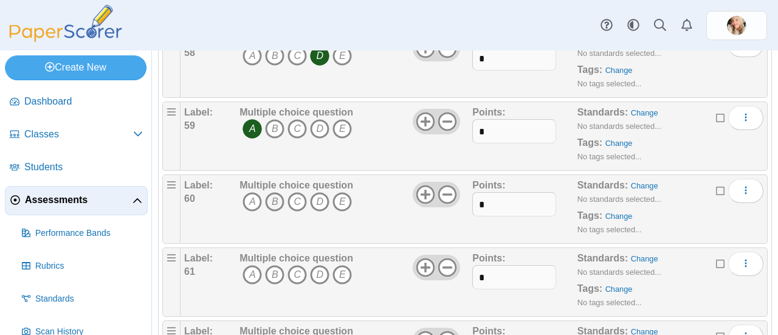
click at [273, 211] on icon "B" at bounding box center [274, 201] width 19 height 19
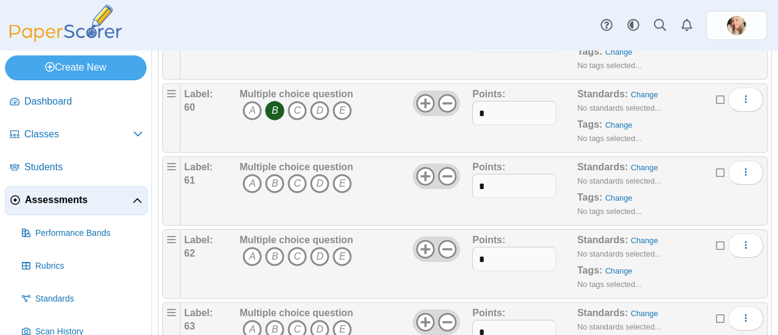
scroll to position [4391, 0]
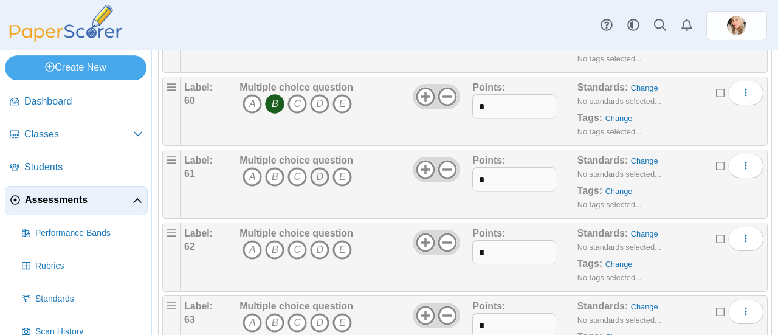
click at [321, 185] on icon "D" at bounding box center [319, 176] width 19 height 19
click at [297, 256] on icon "C" at bounding box center [296, 249] width 19 height 19
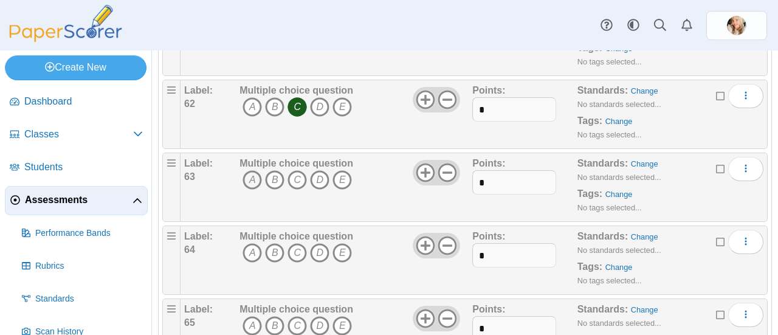
click at [253, 190] on icon "A" at bounding box center [251, 179] width 19 height 19
click at [250, 262] on icon "A" at bounding box center [251, 252] width 19 height 19
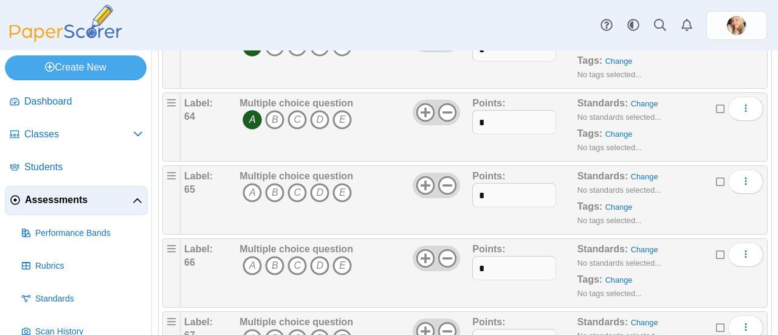
scroll to position [4682, 0]
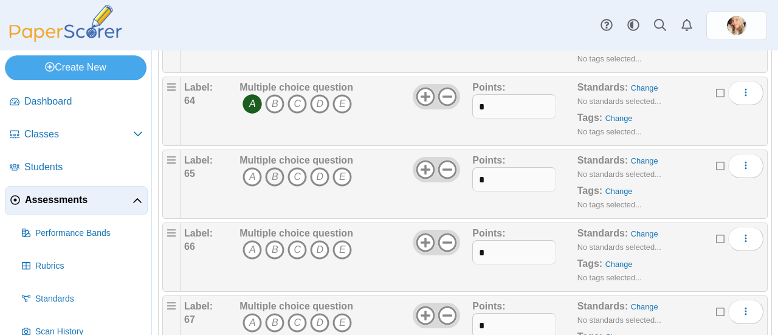
click at [273, 182] on icon "B" at bounding box center [274, 176] width 19 height 19
click at [273, 255] on icon "B" at bounding box center [274, 249] width 19 height 19
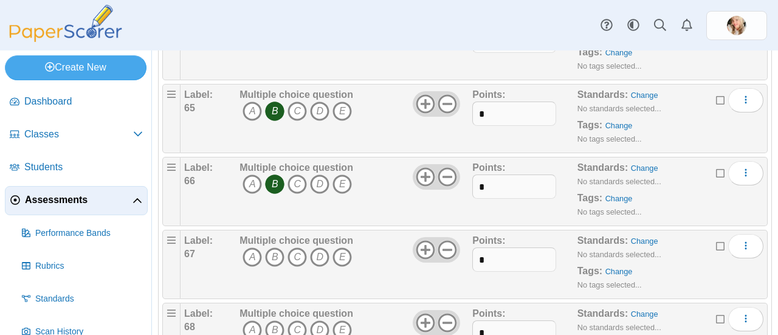
scroll to position [4835, 0]
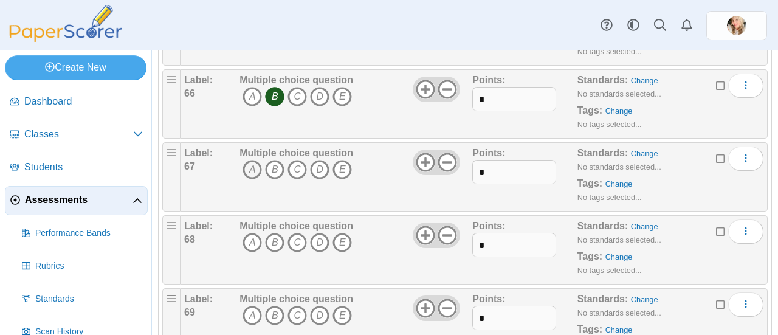
click at [253, 179] on icon "A" at bounding box center [251, 169] width 19 height 19
click at [273, 248] on icon "B" at bounding box center [274, 242] width 19 height 19
click at [250, 314] on icon "A" at bounding box center [251, 315] width 19 height 19
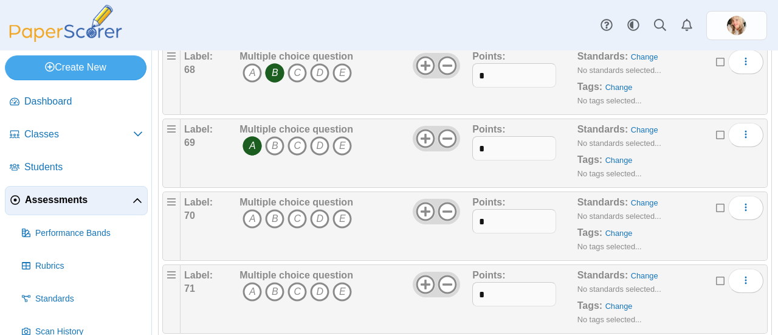
scroll to position [5014, 0]
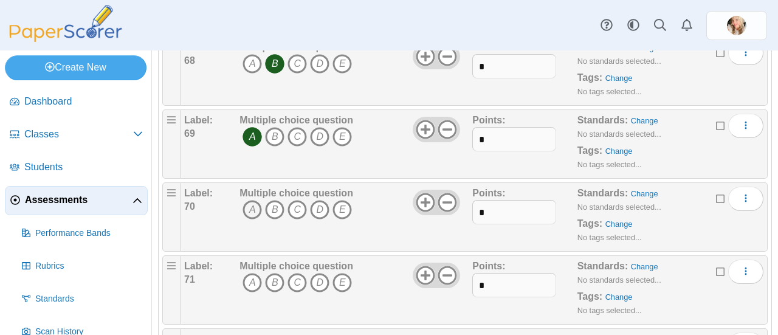
click at [251, 213] on icon "A" at bounding box center [251, 209] width 19 height 19
click at [273, 287] on icon "B" at bounding box center [274, 282] width 19 height 19
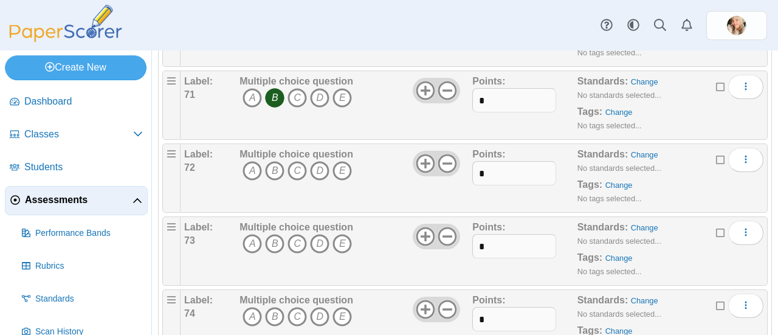
scroll to position [5199, 0]
click at [253, 179] on icon "A" at bounding box center [251, 170] width 19 height 19
click at [251, 249] on icon "A" at bounding box center [251, 243] width 19 height 19
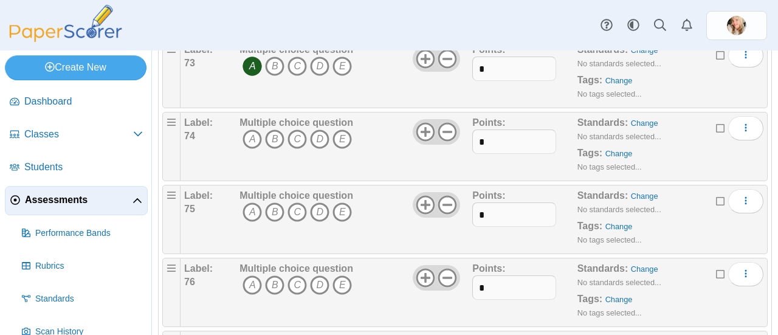
scroll to position [5378, 0]
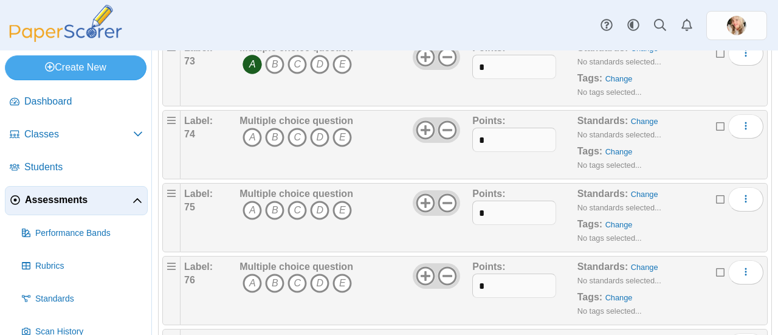
click at [251, 143] on icon "A" at bounding box center [251, 137] width 19 height 19
click at [273, 213] on icon "B" at bounding box center [274, 210] width 19 height 19
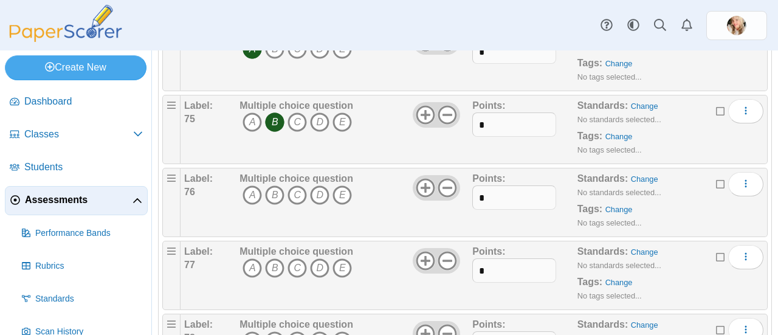
scroll to position [5475, 0]
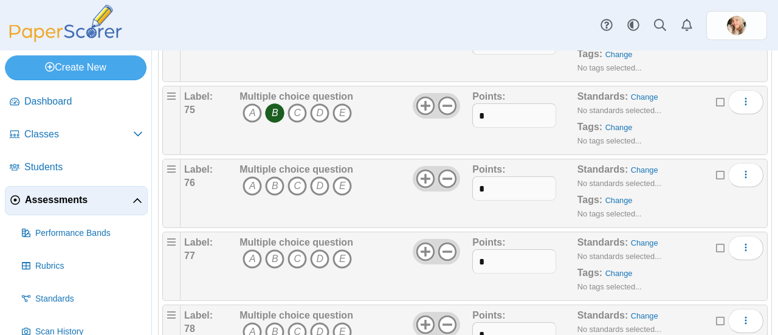
click at [251, 191] on icon "A" at bounding box center [251, 185] width 19 height 19
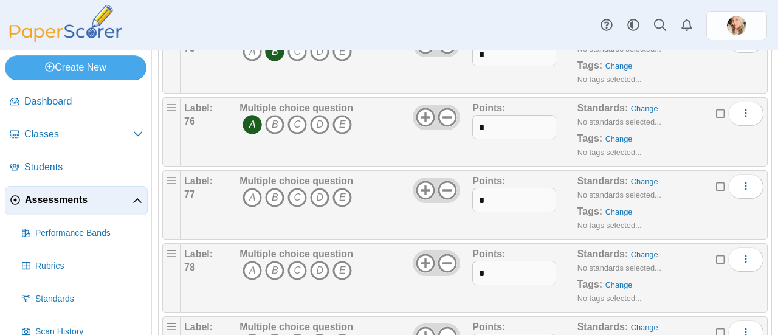
scroll to position [5580, 0]
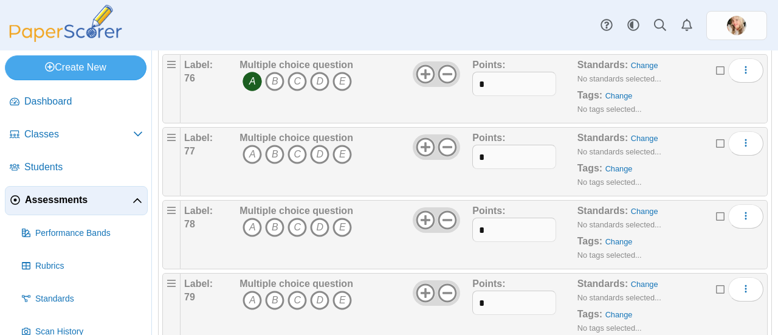
click at [251, 157] on icon "A" at bounding box center [251, 154] width 19 height 19
click at [300, 162] on icon "C" at bounding box center [296, 154] width 19 height 19
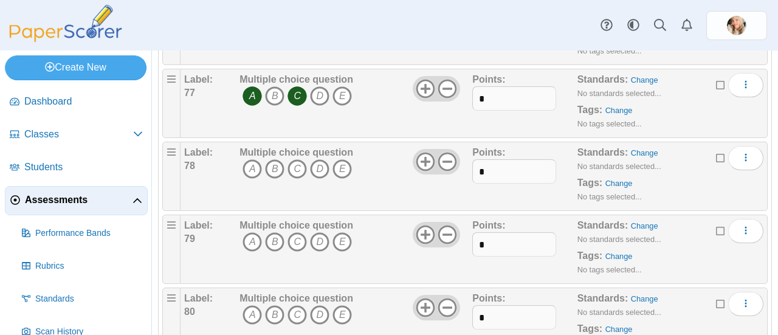
scroll to position [5680, 0]
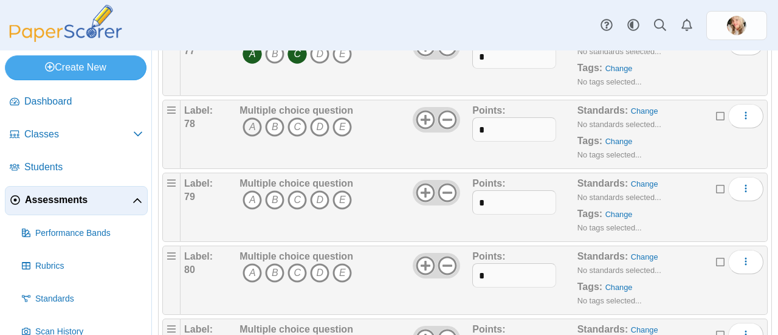
click at [253, 131] on icon "A" at bounding box center [251, 126] width 19 height 19
click at [273, 129] on icon "B" at bounding box center [274, 126] width 19 height 19
click at [273, 204] on icon "B" at bounding box center [274, 199] width 19 height 19
click at [297, 202] on icon "C" at bounding box center [296, 199] width 19 height 19
click at [297, 275] on icon "C" at bounding box center [296, 272] width 19 height 19
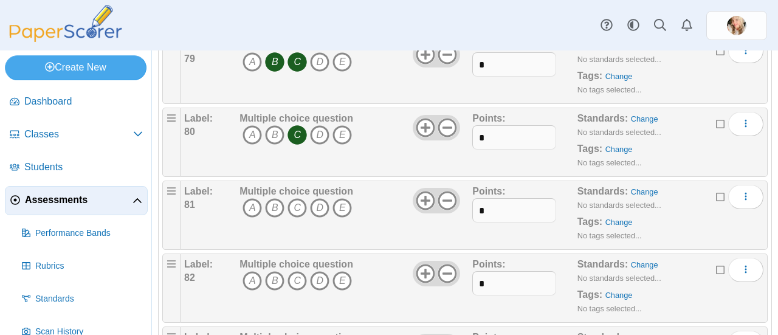
scroll to position [5819, 0]
click at [251, 207] on icon "A" at bounding box center [251, 206] width 19 height 19
click at [348, 211] on icon "E" at bounding box center [341, 206] width 19 height 19
click at [298, 286] on icon "C" at bounding box center [296, 279] width 19 height 19
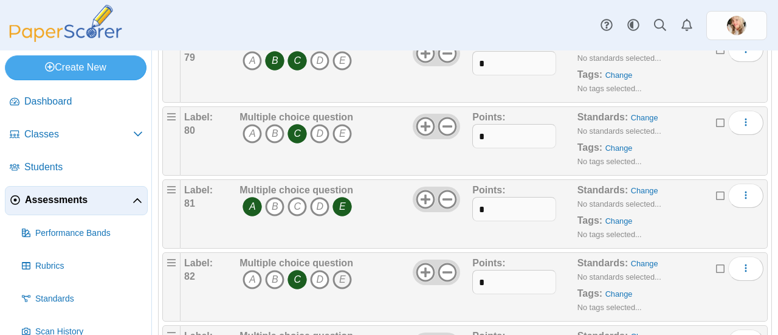
click at [348, 281] on icon "E" at bounding box center [341, 279] width 19 height 19
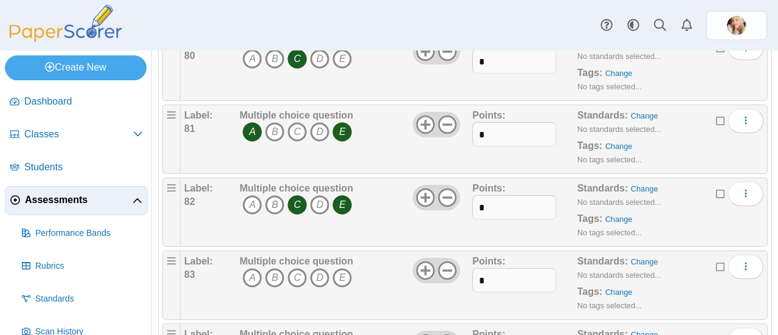
scroll to position [5948, 0]
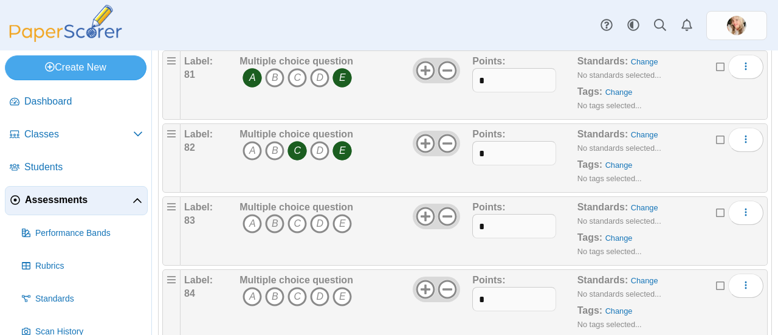
click at [273, 224] on icon "B" at bounding box center [274, 223] width 19 height 19
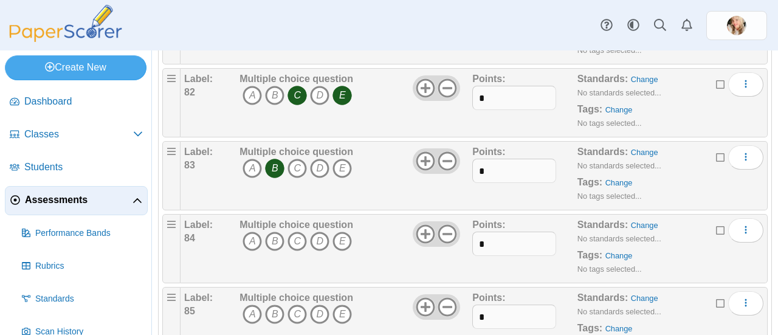
scroll to position [6053, 0]
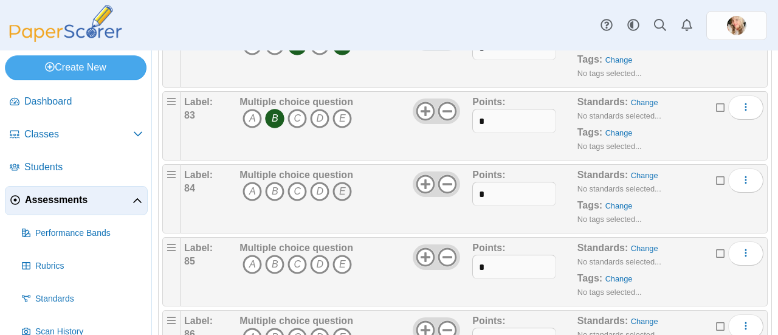
click at [342, 188] on icon "E" at bounding box center [341, 191] width 19 height 19
click at [273, 265] on icon "B" at bounding box center [274, 264] width 19 height 19
click at [341, 265] on icon "E" at bounding box center [341, 264] width 19 height 19
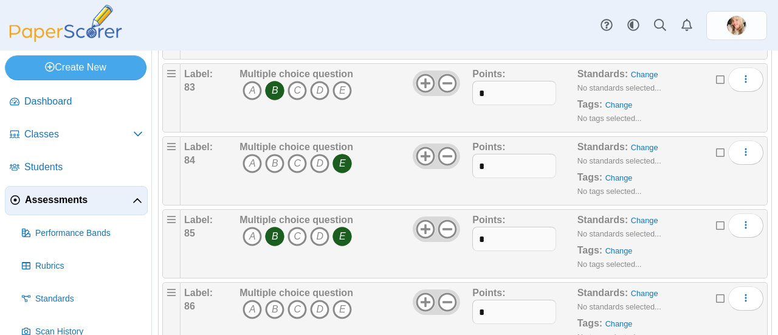
scroll to position [6157, 0]
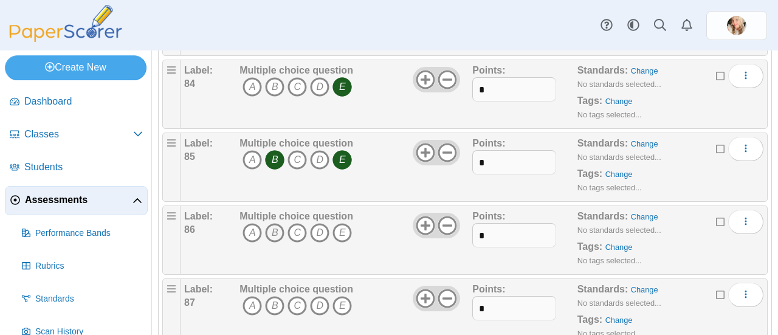
click at [273, 233] on icon "B" at bounding box center [274, 232] width 19 height 19
click at [321, 236] on icon "D" at bounding box center [319, 232] width 19 height 19
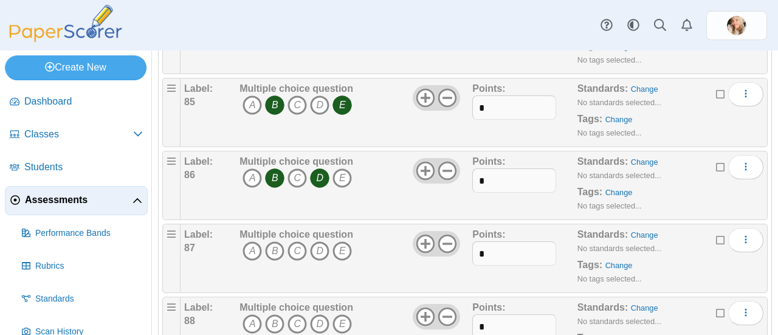
scroll to position [6267, 0]
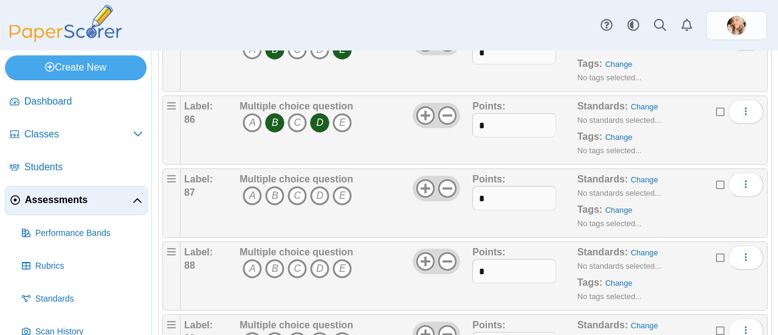
click at [254, 197] on icon "A" at bounding box center [251, 195] width 19 height 19
click at [318, 197] on icon "D" at bounding box center [319, 195] width 19 height 19
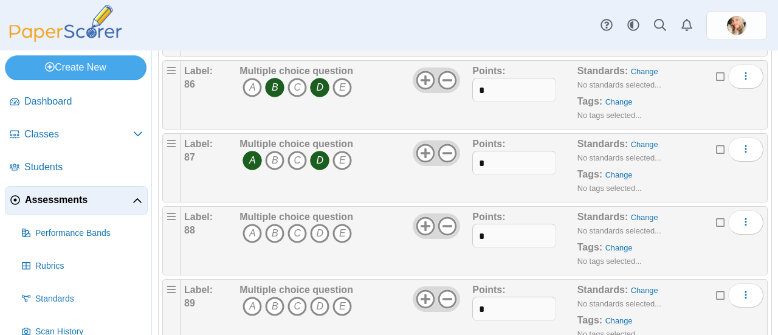
scroll to position [6342, 0]
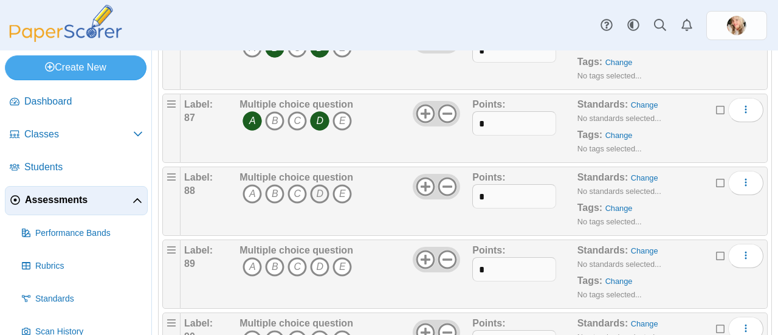
click at [318, 193] on icon "D" at bounding box center [319, 193] width 19 height 19
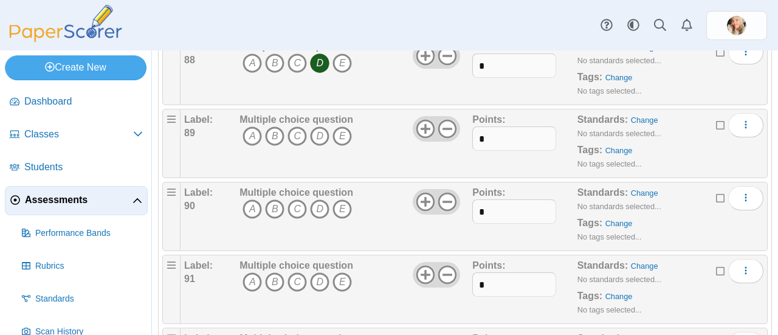
scroll to position [6478, 0]
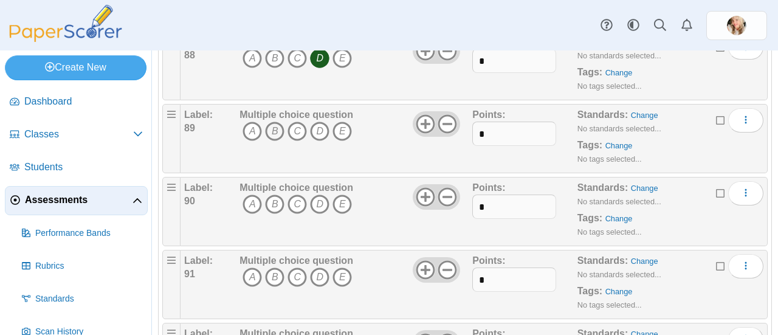
click at [283, 133] on icon "B" at bounding box center [274, 131] width 19 height 19
click at [273, 203] on icon "B" at bounding box center [274, 203] width 19 height 19
click at [276, 276] on icon "B" at bounding box center [274, 276] width 19 height 19
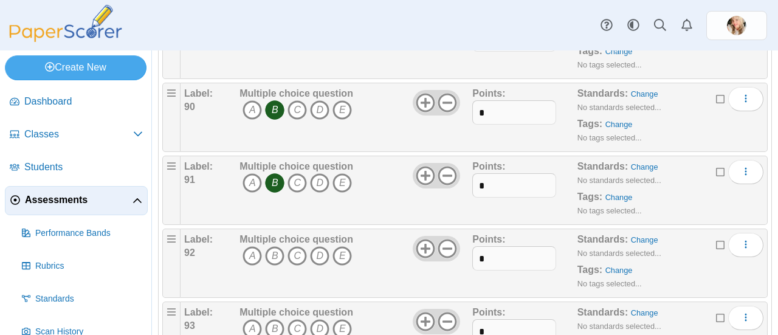
scroll to position [6572, 0]
click at [275, 256] on icon "B" at bounding box center [274, 254] width 19 height 19
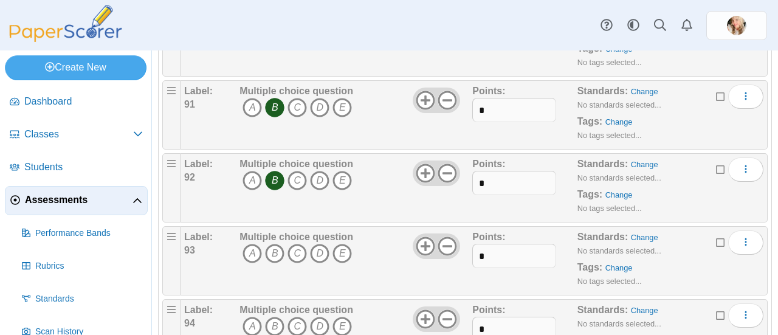
scroll to position [6689, 0]
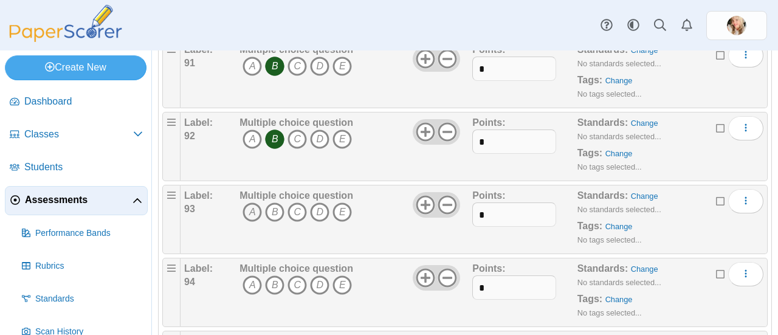
click at [251, 210] on icon "A" at bounding box center [251, 211] width 19 height 19
click at [273, 283] on icon "B" at bounding box center [274, 284] width 19 height 19
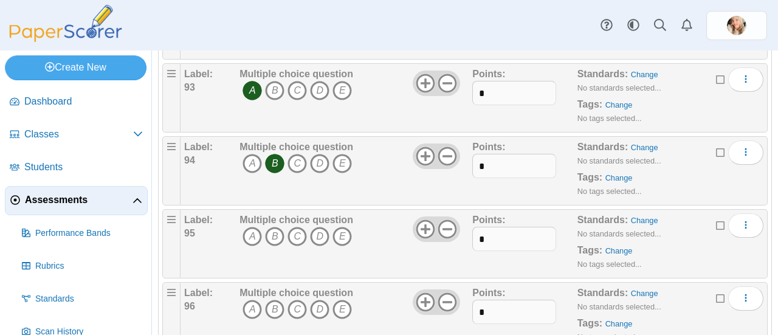
scroll to position [6811, 0]
click at [273, 233] on icon "B" at bounding box center [274, 235] width 19 height 19
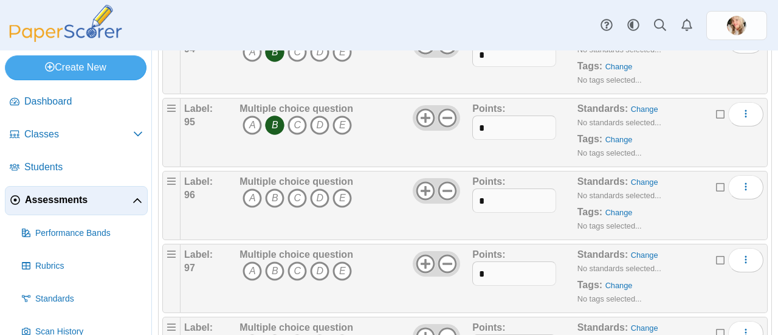
scroll to position [6924, 0]
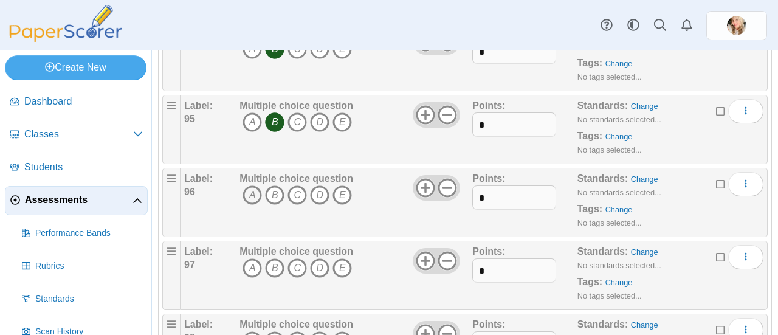
click at [250, 190] on icon "A" at bounding box center [251, 194] width 19 height 19
click at [253, 269] on icon "A" at bounding box center [251, 267] width 19 height 19
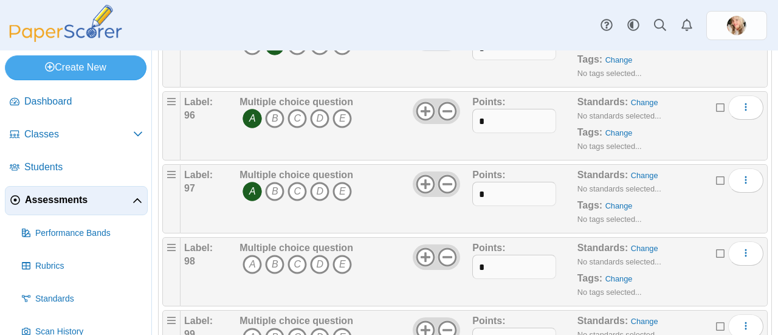
scroll to position [7034, 0]
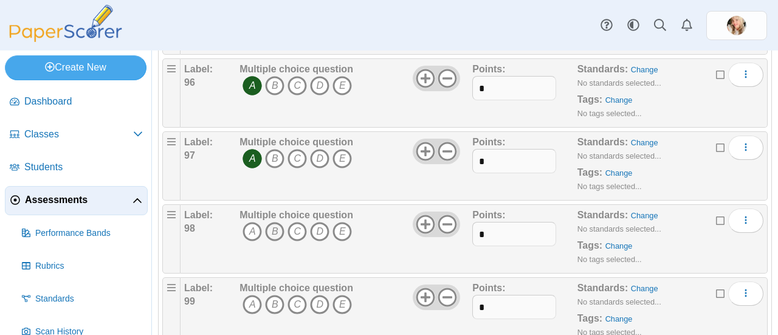
click at [273, 230] on icon "B" at bounding box center [274, 231] width 19 height 19
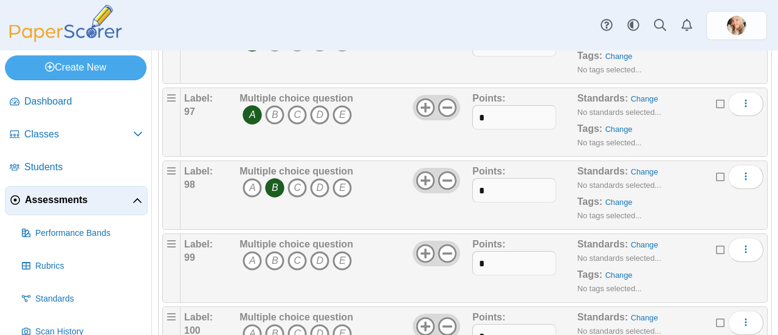
scroll to position [7113, 0]
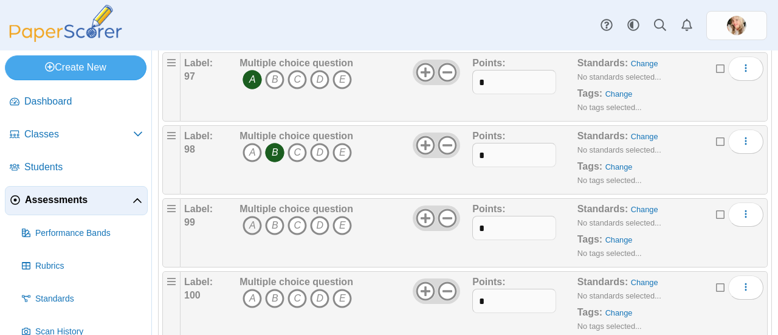
click at [260, 230] on icon "A" at bounding box center [251, 225] width 19 height 19
click at [256, 300] on icon "A" at bounding box center [251, 298] width 19 height 19
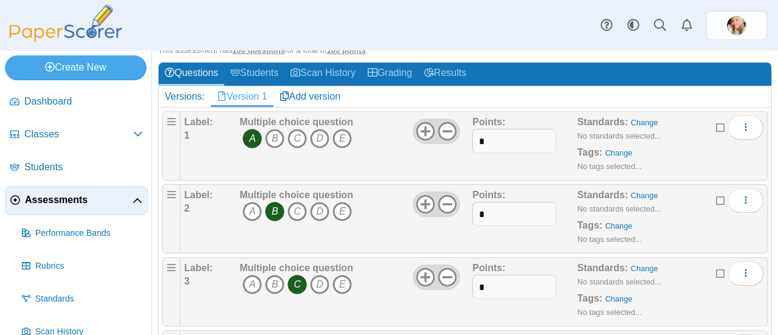
scroll to position [0, 0]
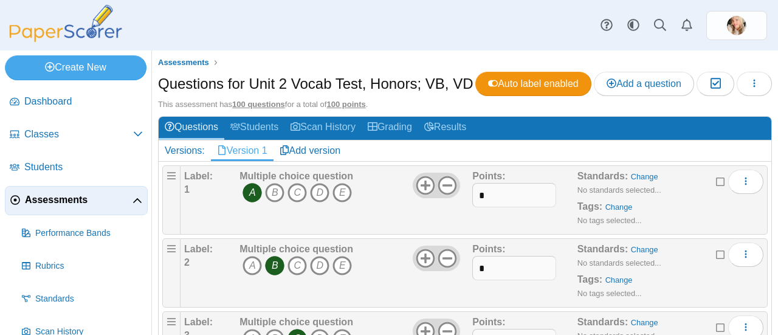
click at [56, 197] on span "Assessments" at bounding box center [79, 199] width 108 height 13
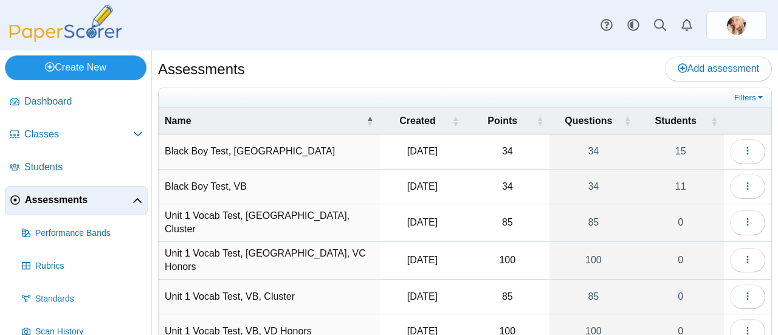
click at [86, 59] on link "Create New" at bounding box center [76, 67] width 142 height 24
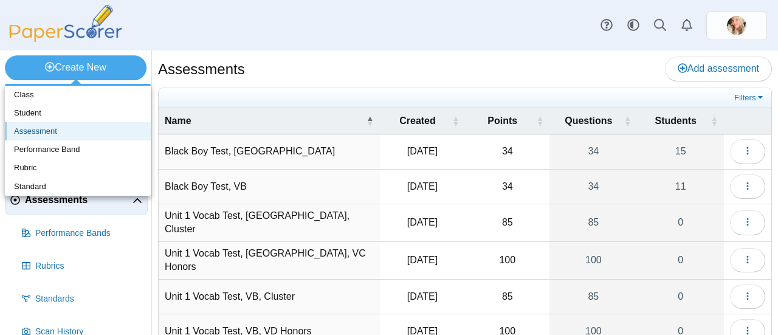
click at [35, 132] on link "Assessment" at bounding box center [78, 131] width 146 height 18
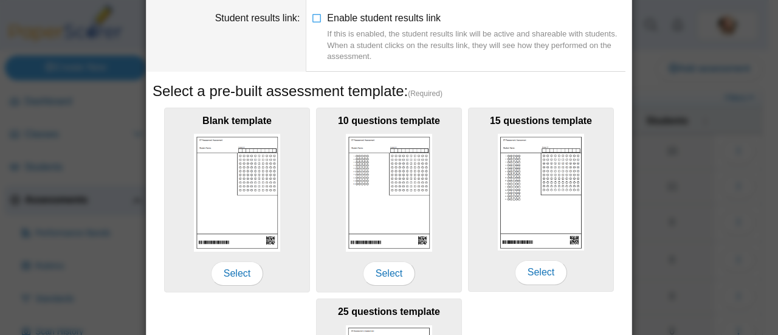
scroll to position [122, 0]
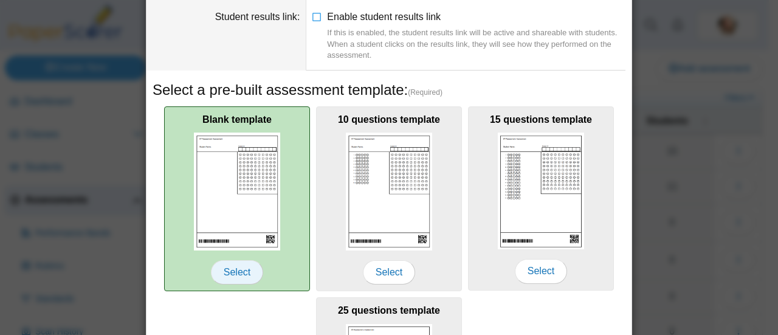
type input "**********"
click at [239, 269] on span "Select" at bounding box center [237, 272] width 52 height 24
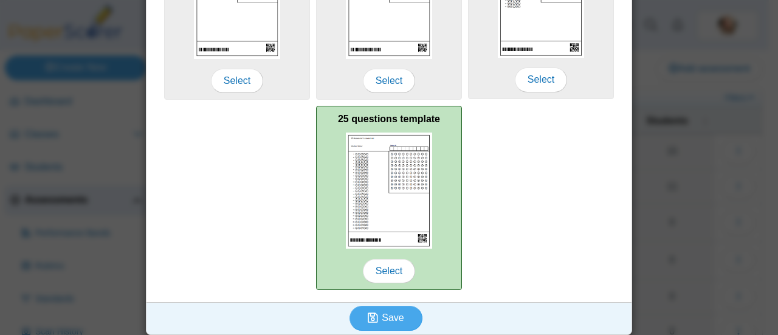
scroll to position [315, 0]
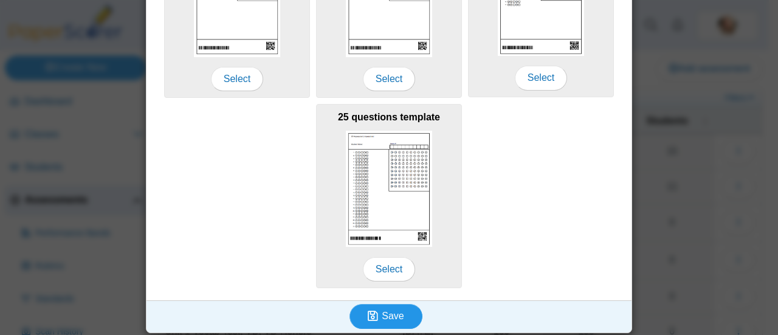
click at [369, 311] on use "submit" at bounding box center [373, 315] width 10 height 10
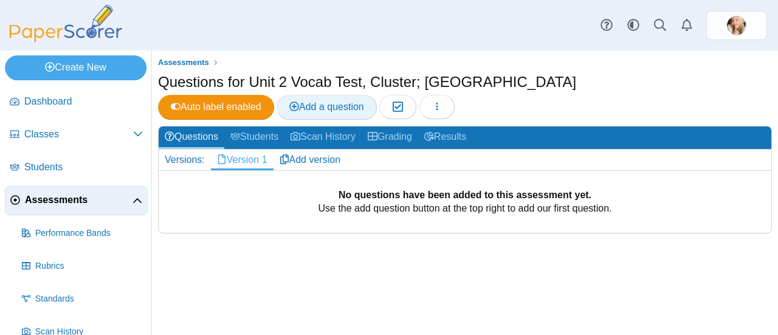
click at [364, 101] on span "Add a question" at bounding box center [326, 106] width 75 height 10
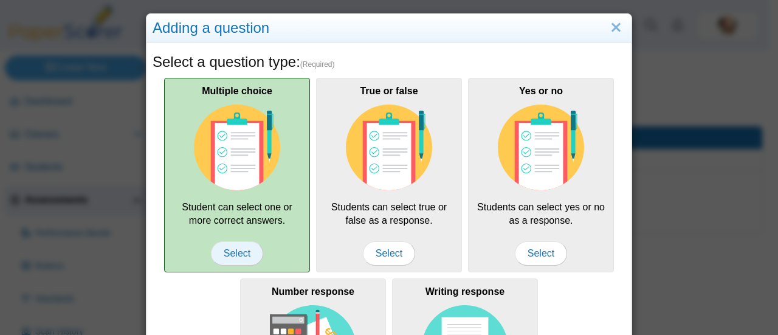
click at [231, 248] on span "Select" at bounding box center [237, 253] width 52 height 24
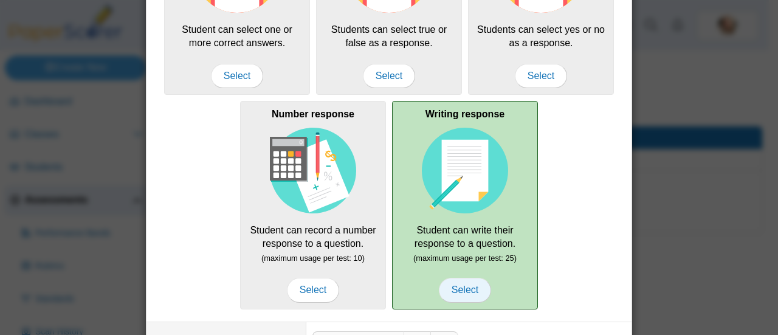
scroll to position [243, 0]
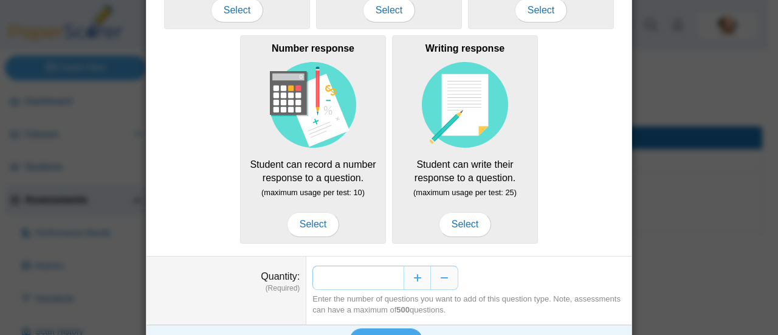
drag, startPoint x: 393, startPoint y: 273, endPoint x: 345, endPoint y: 266, distance: 48.0
click at [345, 266] on input "*" at bounding box center [357, 278] width 91 height 24
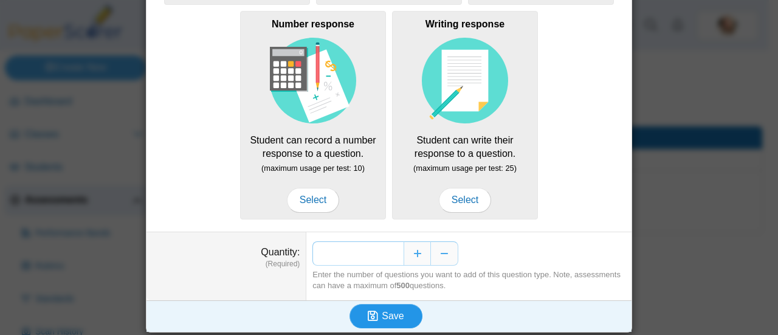
type input "**"
click at [376, 315] on icon "submit" at bounding box center [375, 315] width 14 height 13
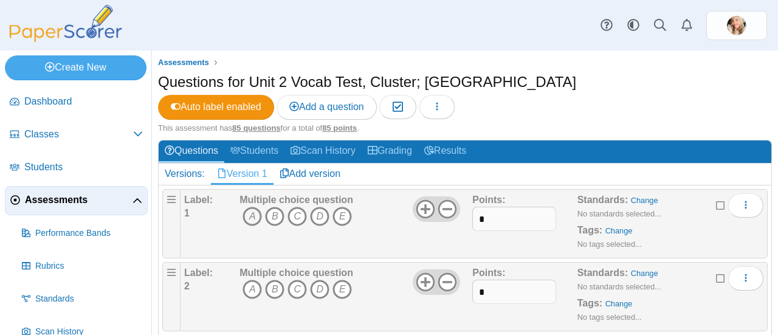
click at [251, 207] on icon "A" at bounding box center [251, 216] width 19 height 19
click at [249, 207] on icon "A" at bounding box center [251, 216] width 19 height 19
click at [273, 207] on icon "B" at bounding box center [274, 216] width 19 height 19
click at [297, 279] on icon "C" at bounding box center [296, 288] width 19 height 19
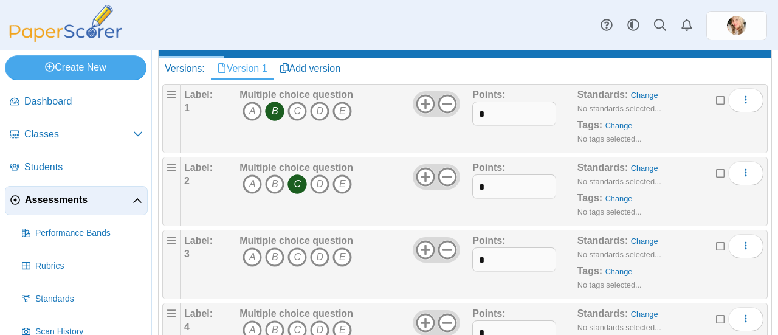
scroll to position [105, 0]
click at [335, 248] on icon "E" at bounding box center [341, 257] width 19 height 19
click at [341, 248] on icon "E" at bounding box center [341, 257] width 19 height 19
click at [318, 248] on icon "D" at bounding box center [319, 257] width 19 height 19
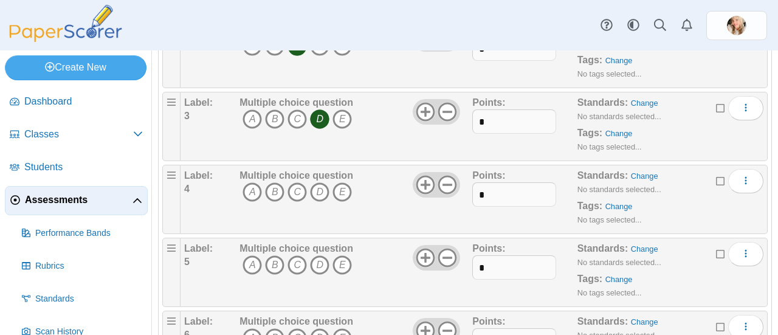
scroll to position [252, 0]
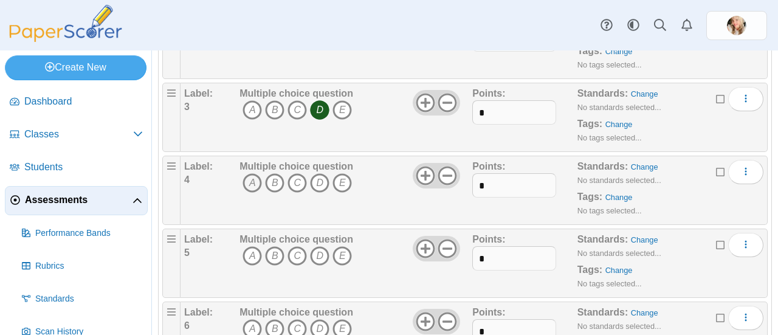
click at [251, 173] on icon "A" at bounding box center [251, 182] width 19 height 19
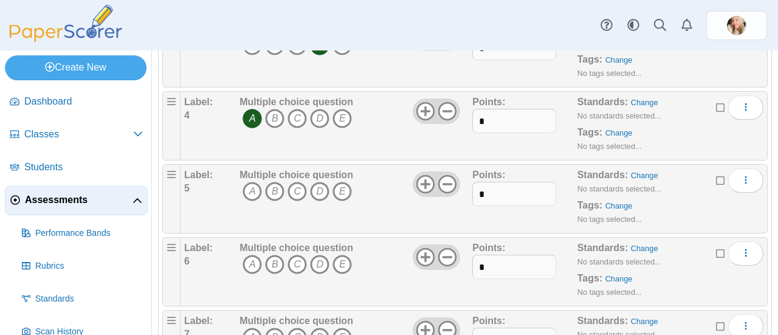
scroll to position [326, 0]
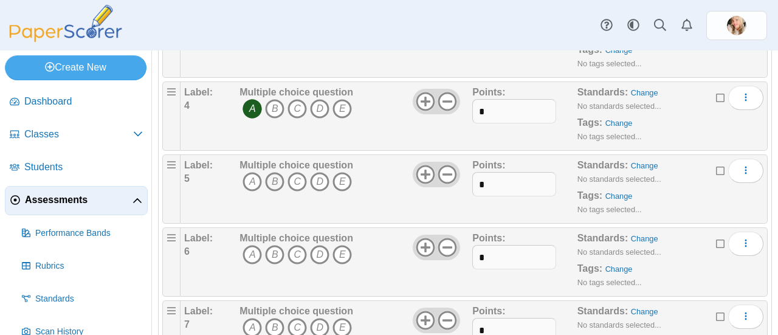
click at [273, 172] on icon "B" at bounding box center [274, 181] width 19 height 19
click at [273, 245] on icon "B" at bounding box center [274, 254] width 19 height 19
click at [273, 318] on icon "B" at bounding box center [274, 327] width 19 height 19
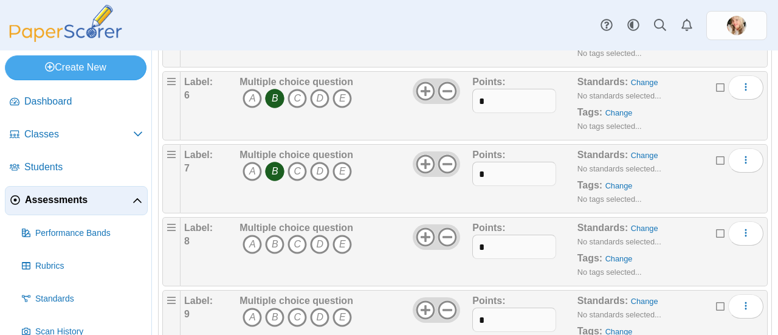
scroll to position [482, 0]
click at [273, 235] on icon "B" at bounding box center [274, 244] width 19 height 19
click at [273, 308] on icon "B" at bounding box center [274, 317] width 19 height 19
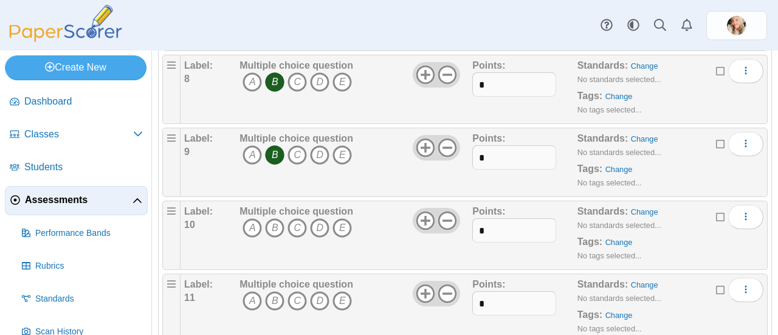
scroll to position [645, 0]
click at [298, 218] on icon "C" at bounding box center [296, 227] width 19 height 19
click at [318, 290] on icon "D" at bounding box center [319, 299] width 19 height 19
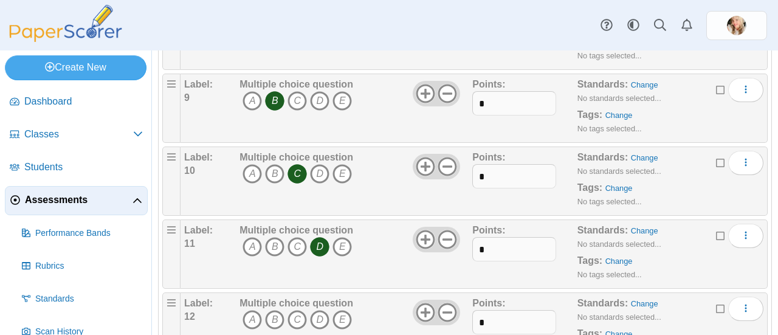
scroll to position [752, 0]
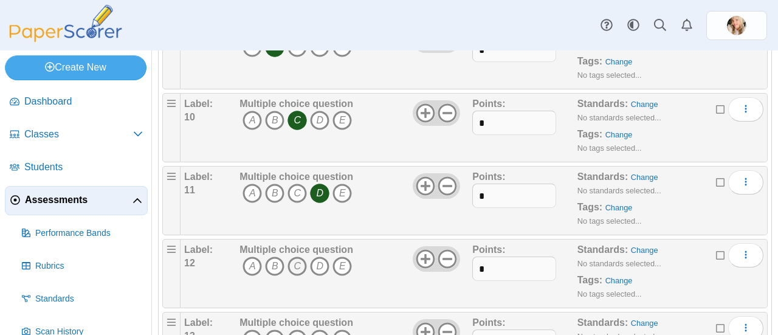
click at [295, 256] on icon "C" at bounding box center [296, 265] width 19 height 19
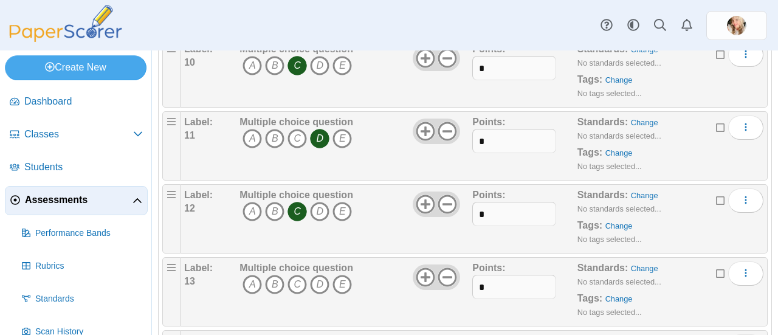
scroll to position [916, 0]
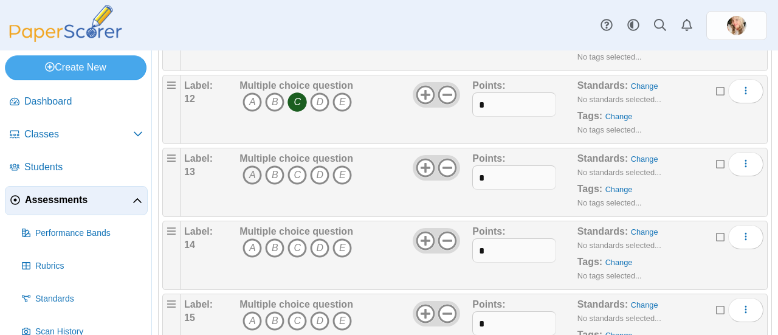
click at [253, 165] on icon "A" at bounding box center [251, 174] width 19 height 19
click at [251, 238] on icon "A" at bounding box center [251, 247] width 19 height 19
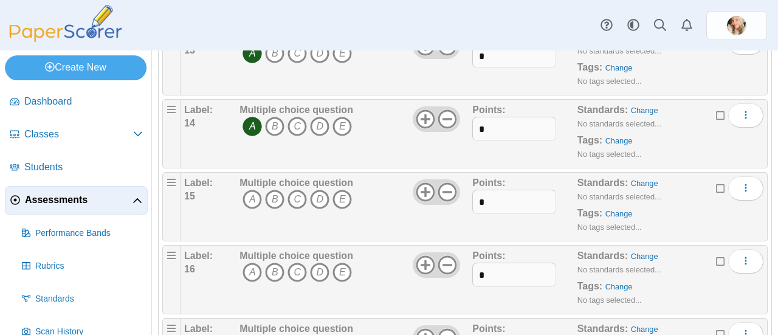
scroll to position [1043, 0]
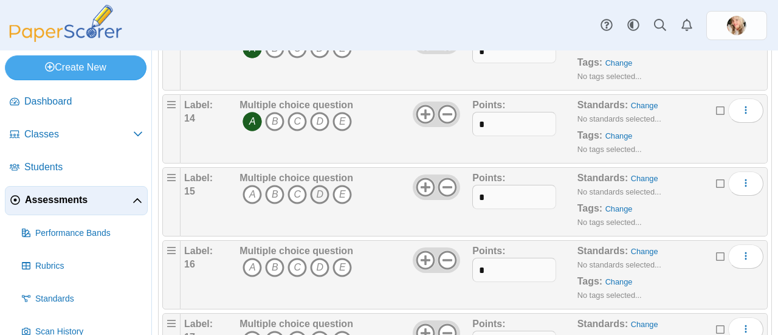
click at [320, 185] on icon "D" at bounding box center [319, 194] width 19 height 19
click at [318, 258] on icon "D" at bounding box center [319, 267] width 19 height 19
click at [318, 331] on icon "D" at bounding box center [319, 340] width 19 height 19
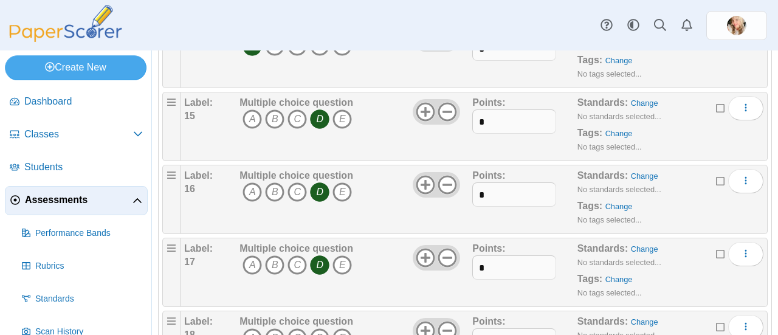
scroll to position [1203, 0]
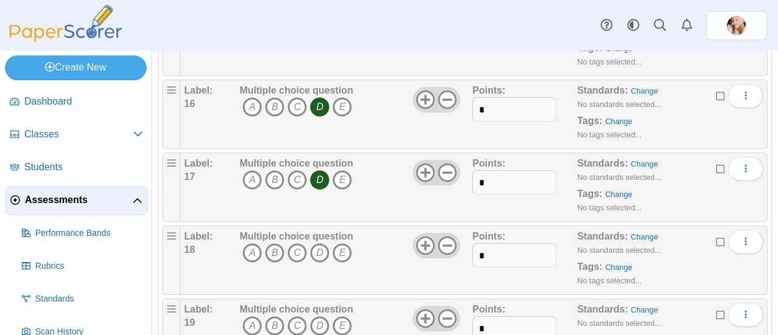
click at [274, 243] on icon "B" at bounding box center [274, 252] width 19 height 19
click at [296, 316] on icon "C" at bounding box center [296, 325] width 19 height 19
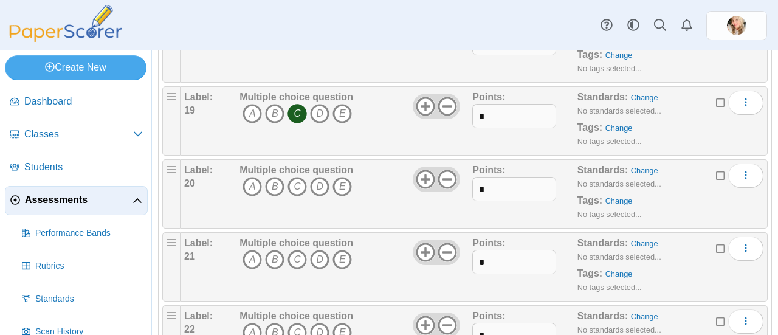
scroll to position [1418, 0]
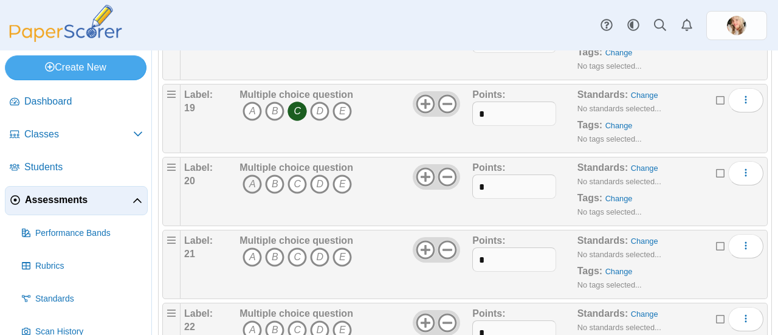
click at [254, 174] on icon "A" at bounding box center [251, 183] width 19 height 19
click at [297, 247] on icon "C" at bounding box center [296, 256] width 19 height 19
click at [350, 247] on icon "E" at bounding box center [341, 256] width 19 height 19
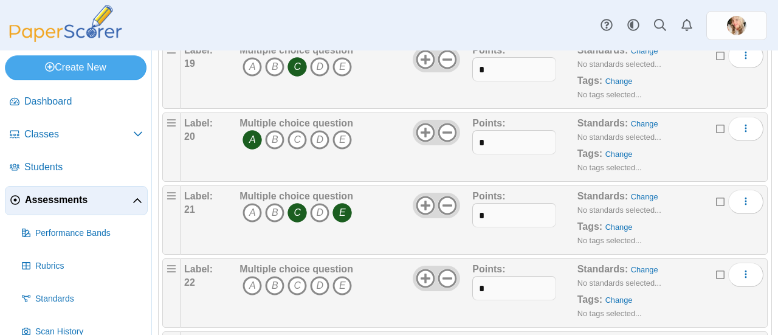
scroll to position [1492, 0]
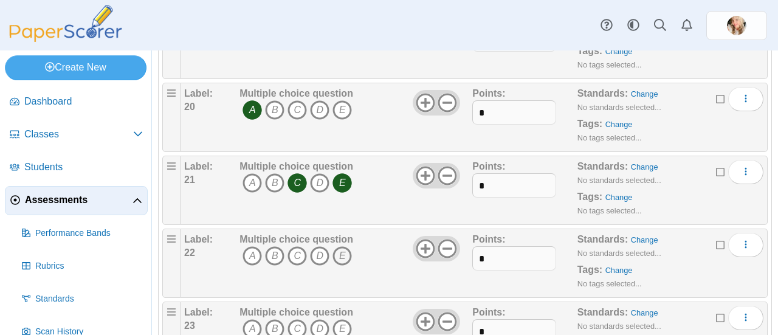
click at [343, 246] on icon "E" at bounding box center [341, 255] width 19 height 19
click at [299, 319] on icon "C" at bounding box center [296, 328] width 19 height 19
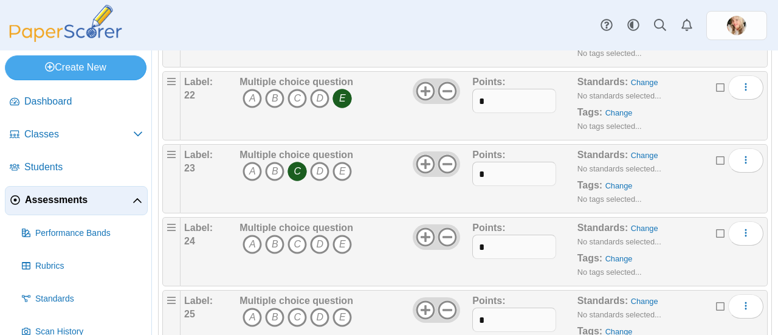
scroll to position [1653, 0]
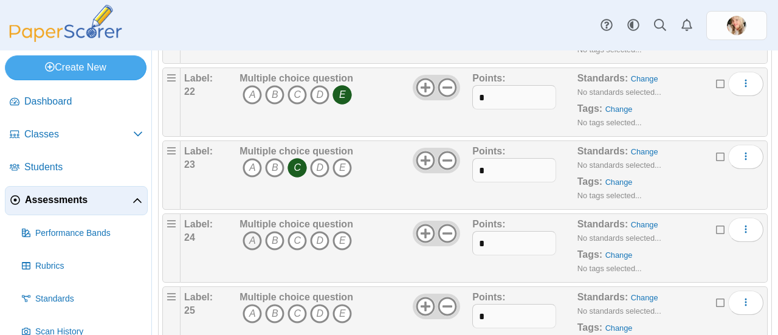
click at [250, 231] on icon "A" at bounding box center [251, 240] width 19 height 19
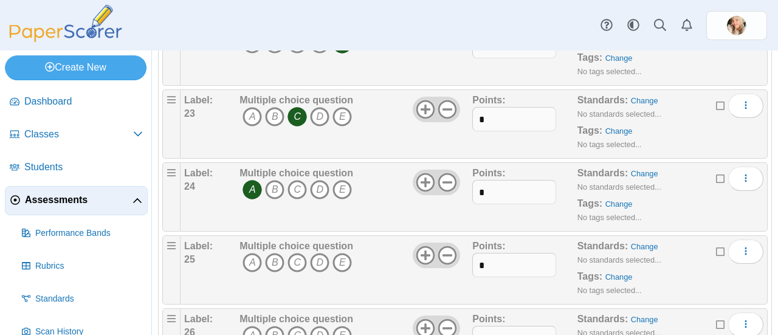
scroll to position [1711, 0]
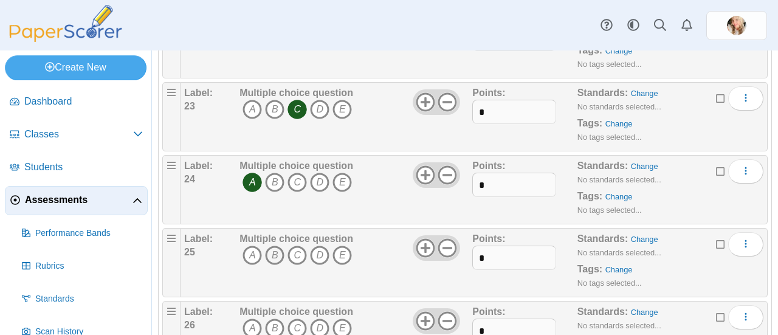
click at [274, 245] on icon "B" at bounding box center [274, 254] width 19 height 19
click at [297, 245] on icon "C" at bounding box center [296, 254] width 19 height 19
click at [279, 247] on icon "B" at bounding box center [274, 256] width 19 height 19
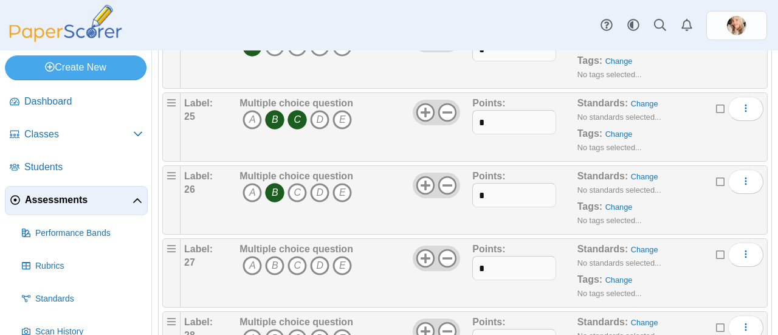
scroll to position [1881, 0]
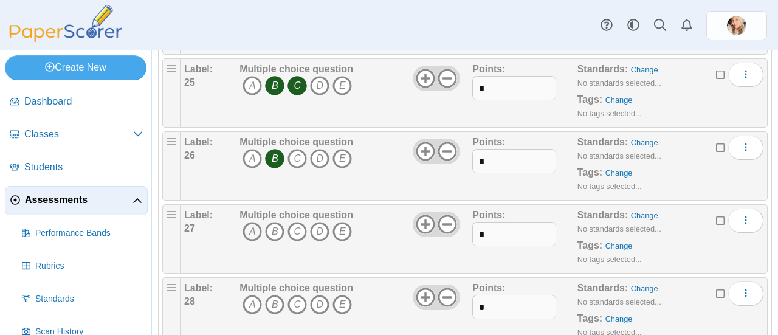
click at [251, 222] on icon "A" at bounding box center [251, 231] width 19 height 19
click at [299, 222] on icon "C" at bounding box center [296, 231] width 19 height 19
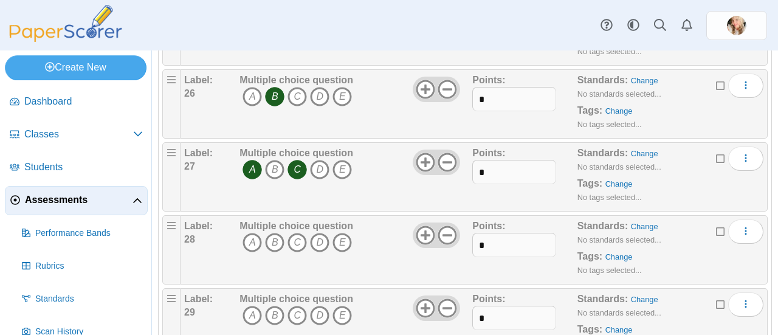
scroll to position [1973, 0]
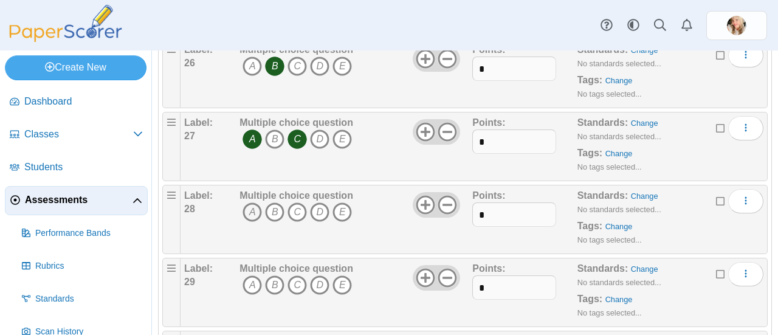
click at [253, 202] on icon "A" at bounding box center [251, 211] width 19 height 19
click at [278, 202] on icon "B" at bounding box center [274, 211] width 19 height 19
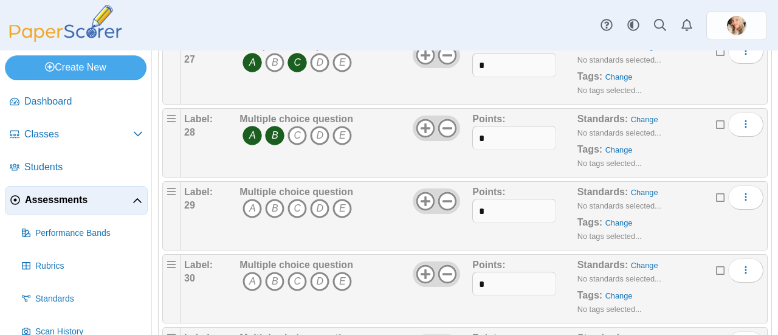
scroll to position [2049, 0]
click at [294, 199] on icon "C" at bounding box center [296, 208] width 19 height 19
click at [319, 199] on icon "D" at bounding box center [319, 208] width 19 height 19
click at [321, 272] on icon "D" at bounding box center [319, 281] width 19 height 19
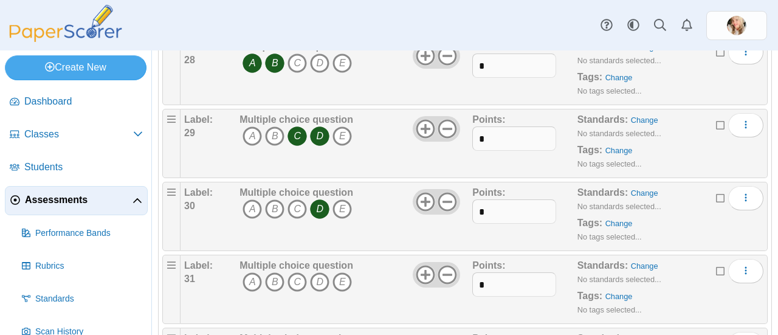
scroll to position [2120, 0]
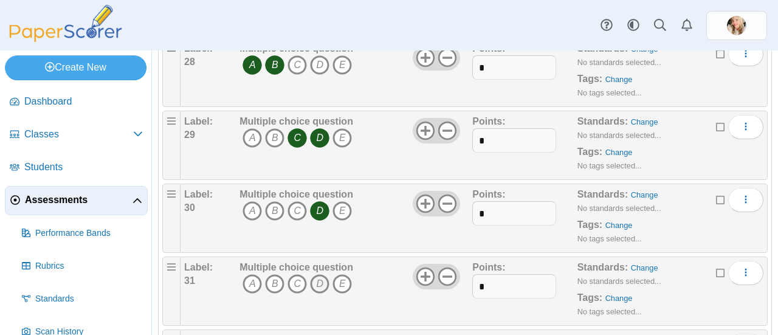
click at [318, 274] on icon "D" at bounding box center [319, 283] width 19 height 19
click at [343, 274] on icon "E" at bounding box center [341, 283] width 19 height 19
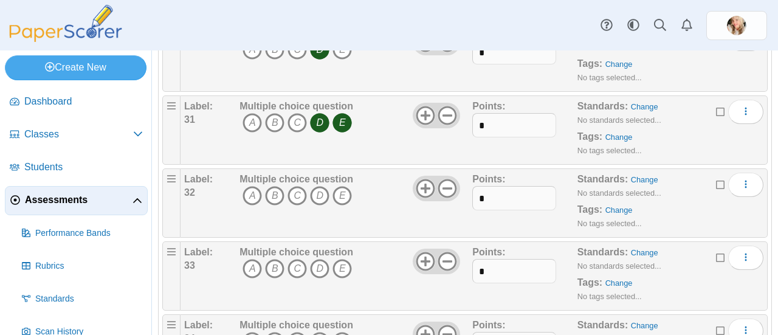
scroll to position [2317, 0]
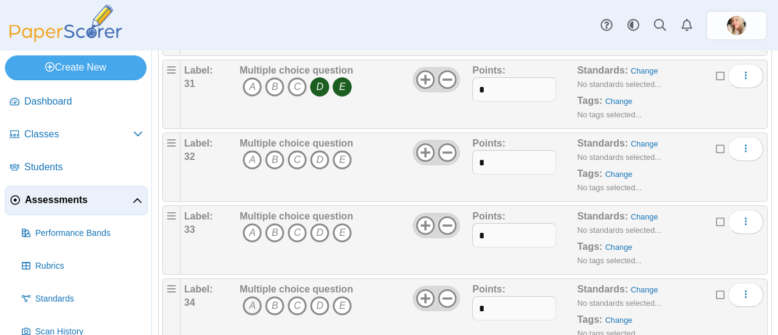
click at [250, 296] on icon "A" at bounding box center [251, 305] width 19 height 19
click at [254, 296] on icon "A" at bounding box center [251, 305] width 19 height 19
click at [251, 150] on icon "A" at bounding box center [251, 159] width 19 height 19
click at [343, 150] on icon "E" at bounding box center [341, 159] width 19 height 19
click at [251, 223] on icon "A" at bounding box center [251, 232] width 19 height 19
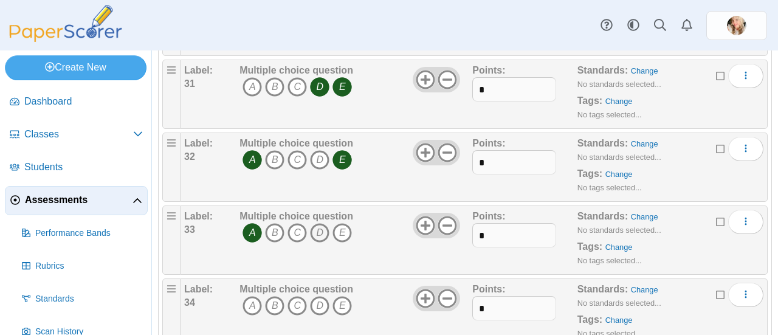
click at [318, 223] on icon "D" at bounding box center [319, 232] width 19 height 19
click at [273, 296] on icon "B" at bounding box center [274, 305] width 19 height 19
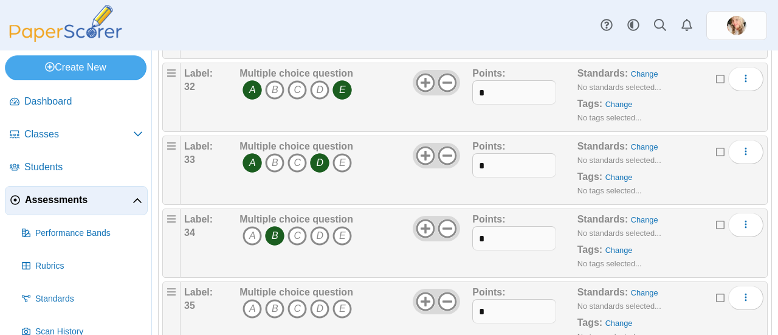
scroll to position [2460, 0]
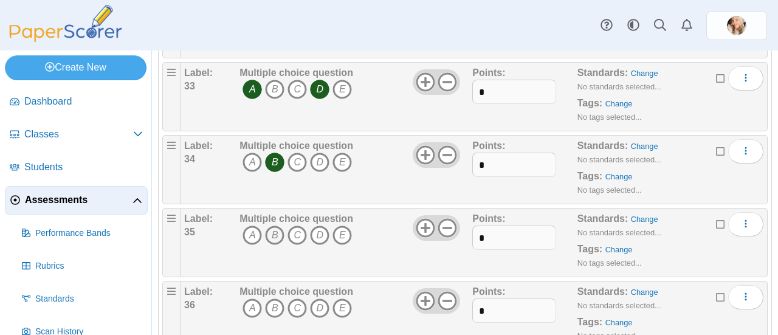
click at [273, 225] on icon "B" at bounding box center [274, 234] width 19 height 19
click at [273, 298] on icon "B" at bounding box center [274, 307] width 19 height 19
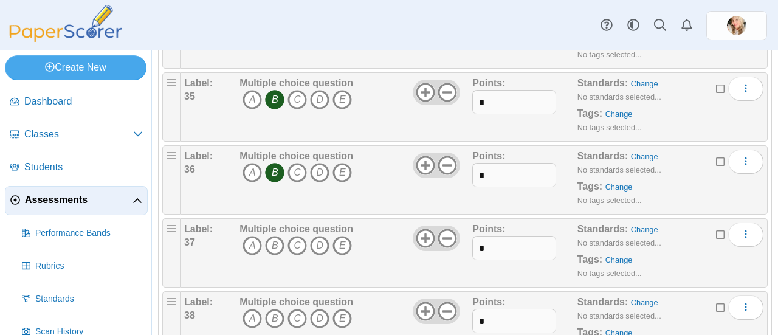
scroll to position [2605, 0]
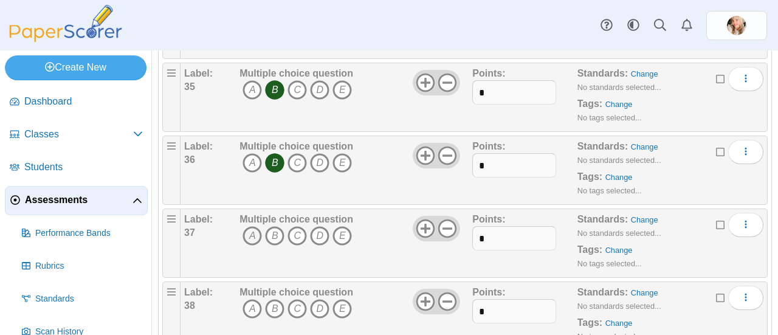
click at [251, 226] on icon "A" at bounding box center [251, 235] width 19 height 19
click at [253, 299] on icon "A" at bounding box center [251, 308] width 19 height 19
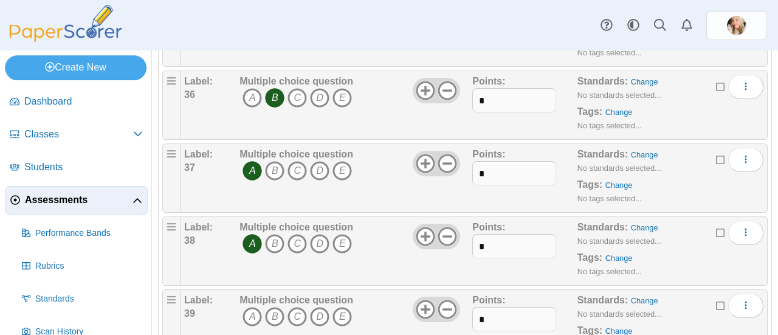
scroll to position [2716, 0]
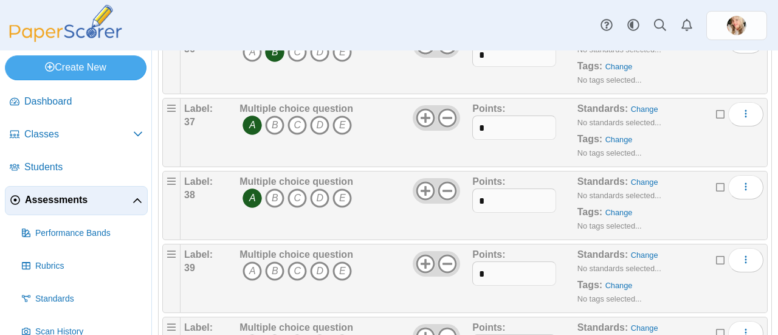
click at [251, 261] on icon "A" at bounding box center [251, 270] width 19 height 19
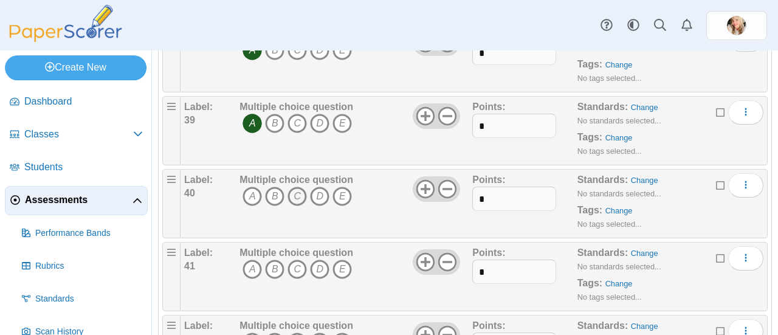
click at [297, 187] on icon "C" at bounding box center [296, 196] width 19 height 19
click at [298, 259] on icon "C" at bounding box center [296, 268] width 19 height 19
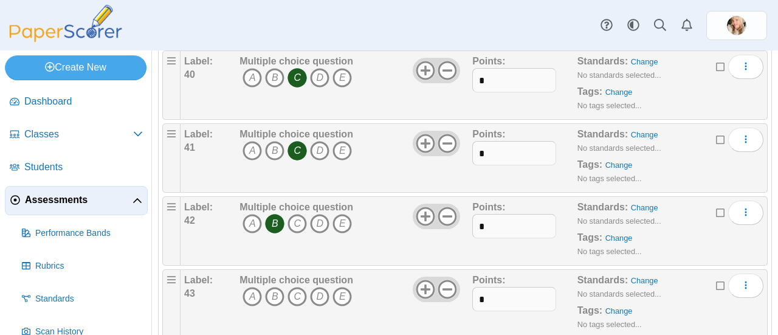
scroll to position [2989, 0]
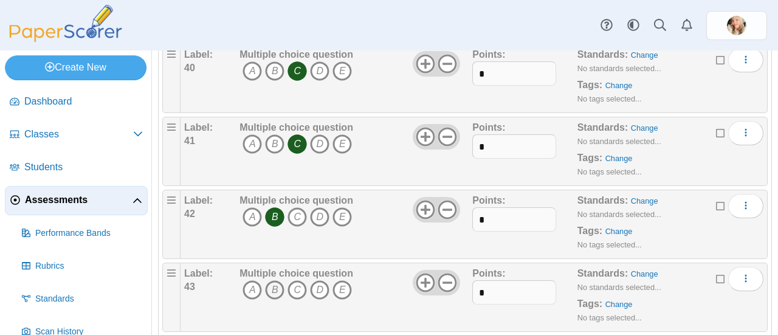
click at [273, 280] on icon "B" at bounding box center [274, 289] width 19 height 19
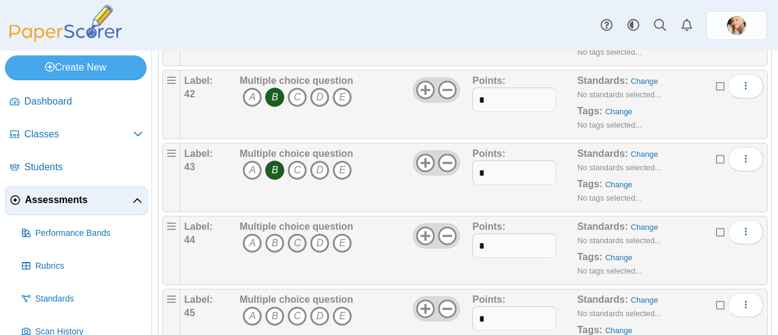
click at [297, 233] on icon "C" at bounding box center [296, 242] width 19 height 19
click at [251, 306] on icon "A" at bounding box center [251, 315] width 19 height 19
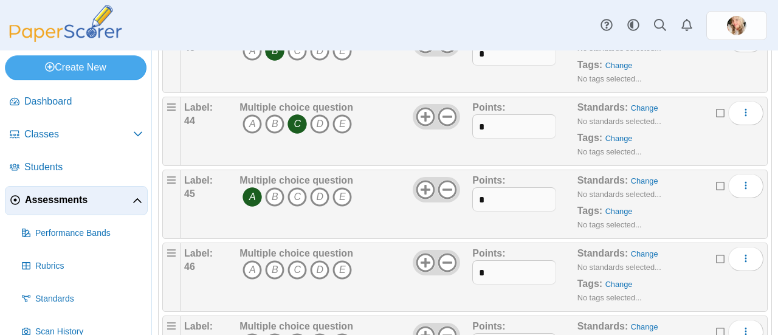
scroll to position [3231, 0]
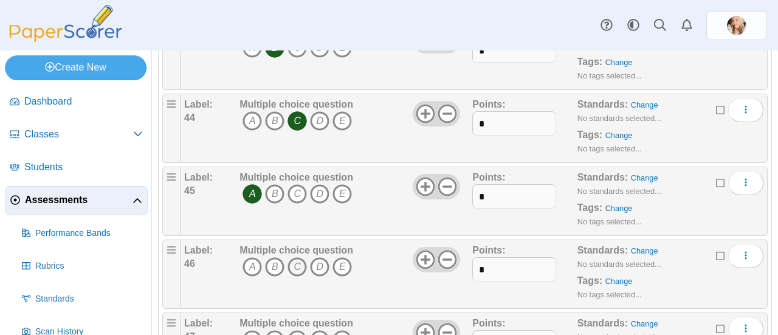
click at [297, 257] on icon "C" at bounding box center [296, 266] width 19 height 19
click at [274, 330] on icon "B" at bounding box center [274, 339] width 19 height 19
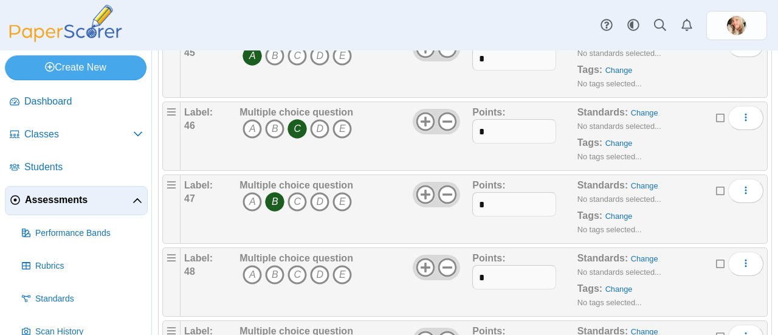
scroll to position [3383, 0]
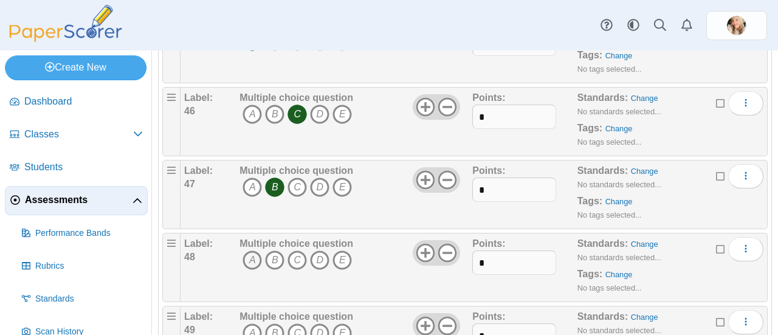
click at [251, 250] on icon "A" at bounding box center [251, 259] width 19 height 19
click at [273, 323] on icon "B" at bounding box center [274, 332] width 19 height 19
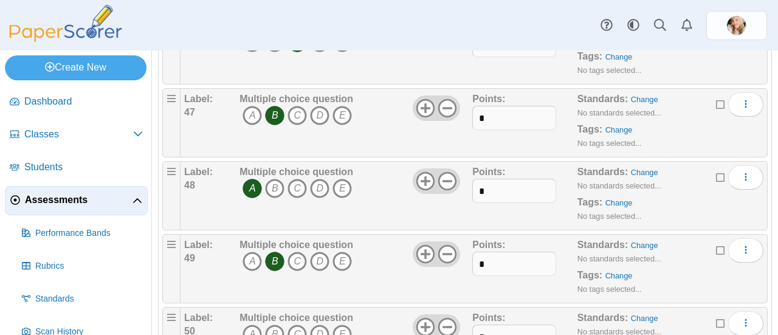
scroll to position [3554, 0]
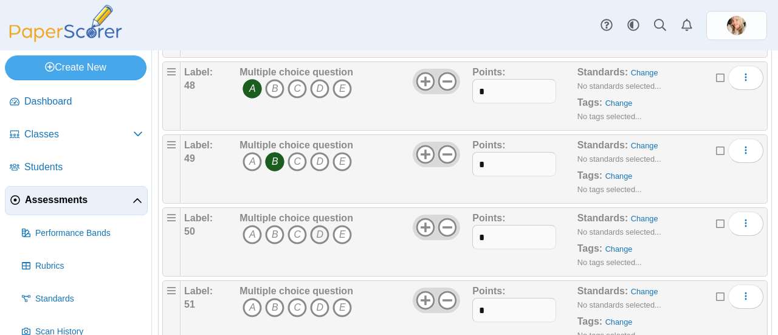
click at [318, 225] on icon "D" at bounding box center [319, 234] width 19 height 19
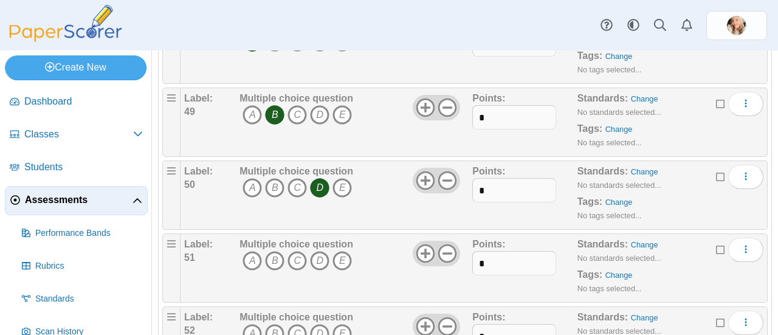
scroll to position [3677, 0]
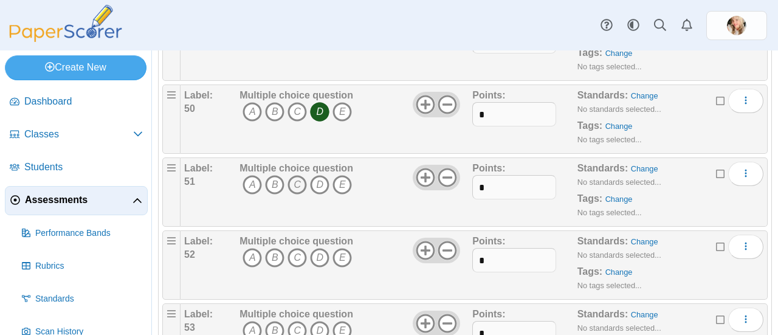
click at [298, 175] on icon "C" at bounding box center [296, 184] width 19 height 19
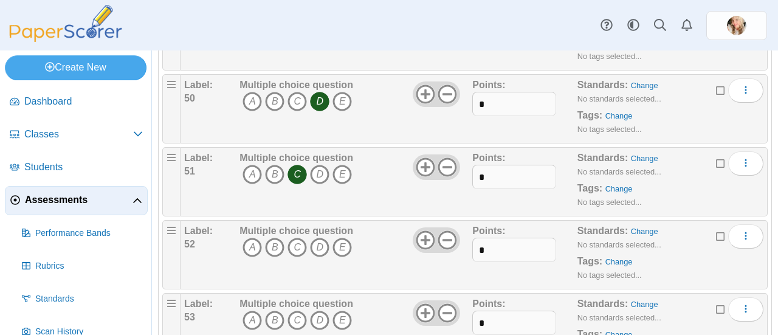
scroll to position [3660, 0]
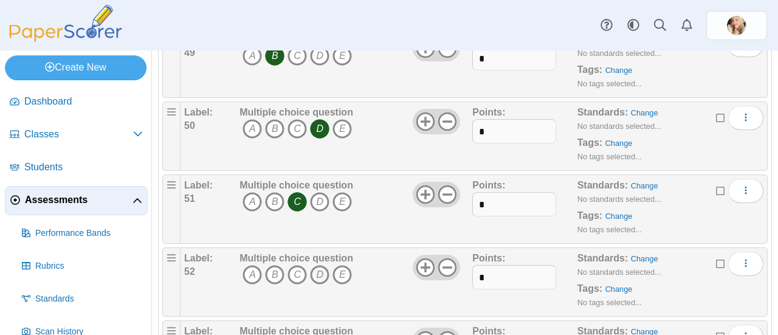
click at [321, 265] on icon "D" at bounding box center [319, 274] width 19 height 19
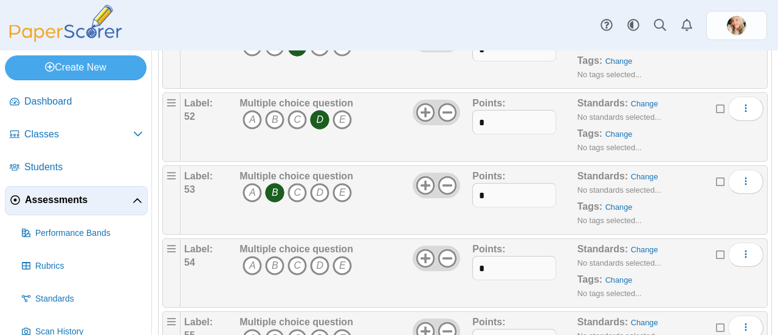
scroll to position [3817, 0]
click at [299, 254] on icon "C" at bounding box center [296, 263] width 19 height 19
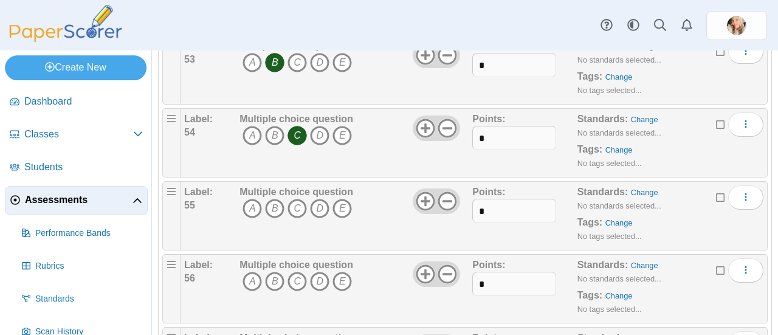
scroll to position [3945, 0]
click at [318, 199] on icon "D" at bounding box center [319, 208] width 19 height 19
click at [297, 272] on icon "C" at bounding box center [296, 281] width 19 height 19
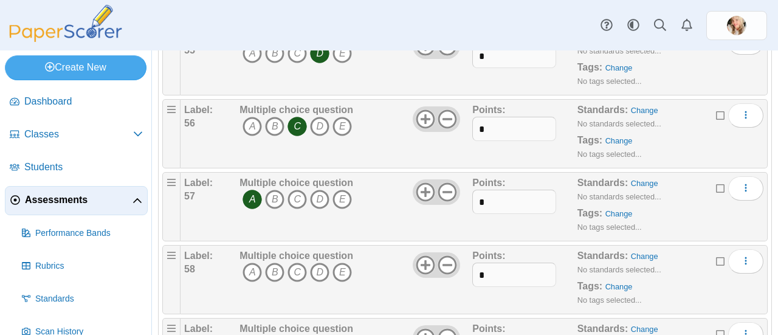
scroll to position [4106, 0]
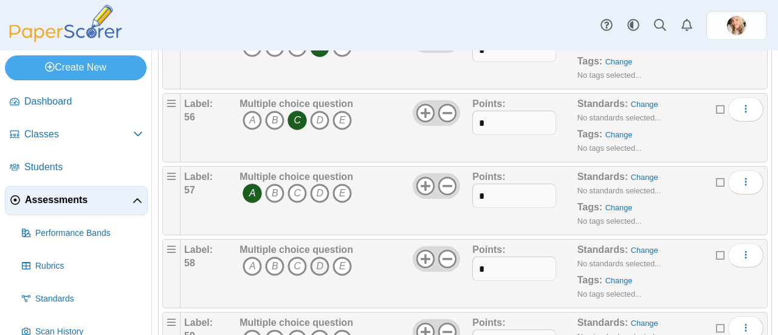
click at [319, 256] on icon "D" at bounding box center [319, 265] width 19 height 19
click at [253, 329] on icon "A" at bounding box center [251, 338] width 19 height 19
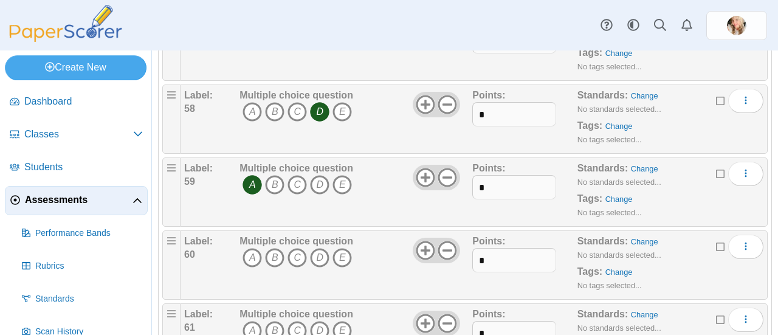
scroll to position [4262, 0]
click at [273, 247] on icon "B" at bounding box center [274, 256] width 19 height 19
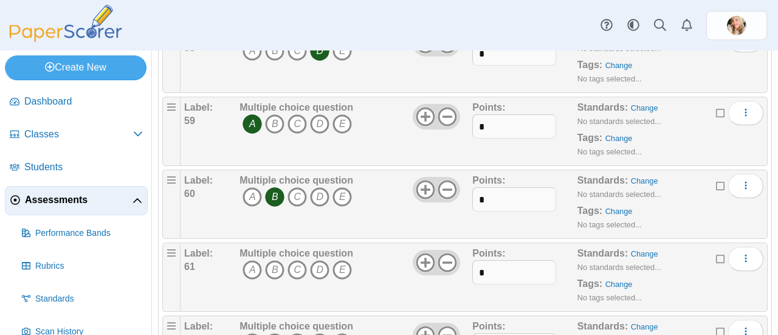
scroll to position [4367, 0]
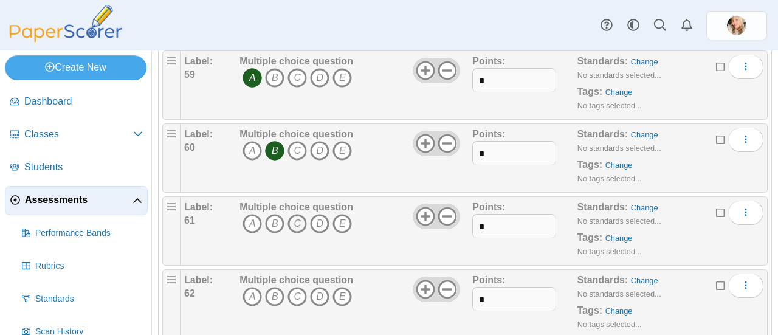
click at [297, 214] on icon "C" at bounding box center [296, 223] width 19 height 19
click at [318, 287] on icon "D" at bounding box center [319, 296] width 19 height 19
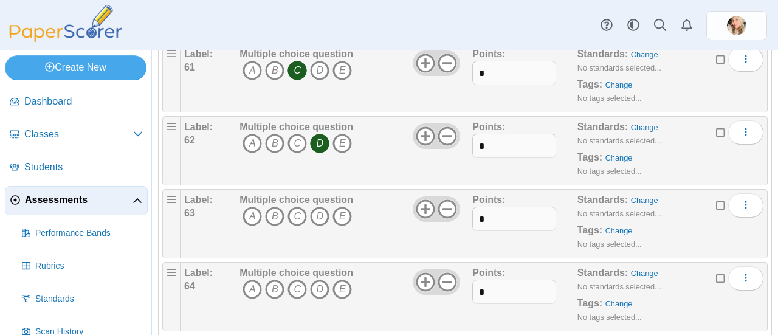
scroll to position [4525, 0]
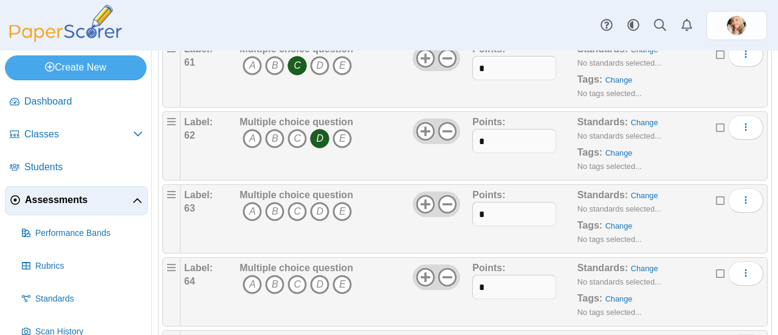
click at [251, 202] on icon "A" at bounding box center [251, 211] width 19 height 19
click at [299, 275] on icon "C" at bounding box center [296, 284] width 19 height 19
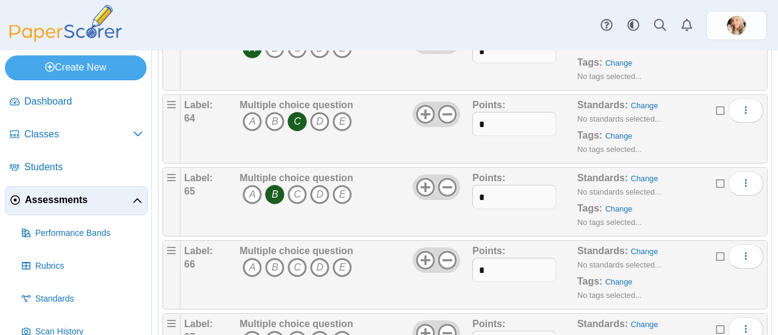
scroll to position [4696, 0]
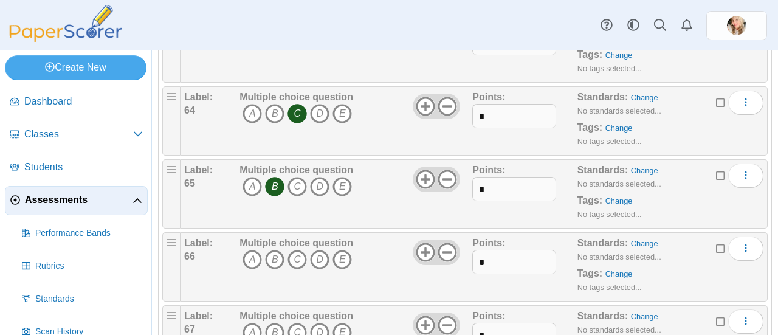
click at [297, 250] on icon "C" at bounding box center [296, 259] width 19 height 19
click at [251, 323] on icon "A" at bounding box center [251, 332] width 19 height 19
click at [321, 323] on icon "D" at bounding box center [319, 332] width 19 height 19
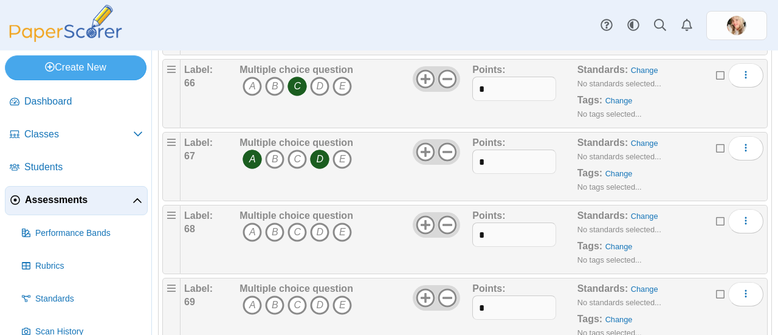
scroll to position [4873, 0]
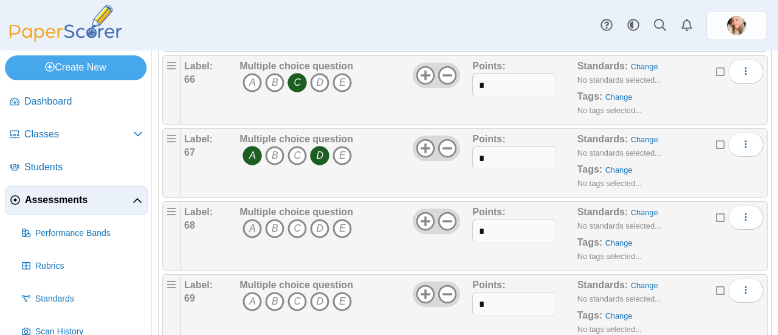
click at [251, 219] on icon "A" at bounding box center [251, 228] width 19 height 19
click at [297, 219] on icon "C" at bounding box center [296, 228] width 19 height 19
click at [251, 292] on icon "A" at bounding box center [251, 301] width 19 height 19
click at [275, 292] on icon "B" at bounding box center [274, 301] width 19 height 19
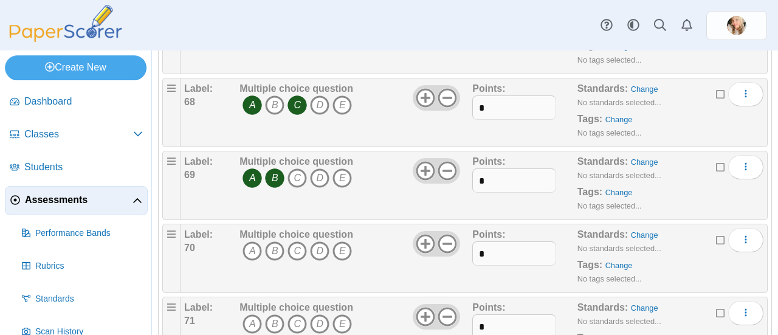
scroll to position [4997, 0]
click at [318, 241] on icon "D" at bounding box center [319, 250] width 19 height 19
click at [275, 314] on icon "B" at bounding box center [274, 323] width 19 height 19
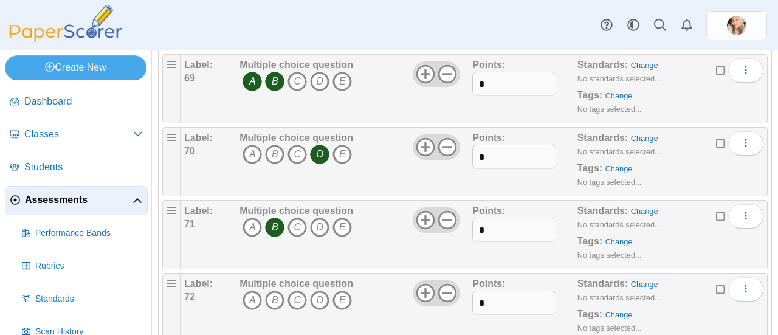
scroll to position [5099, 0]
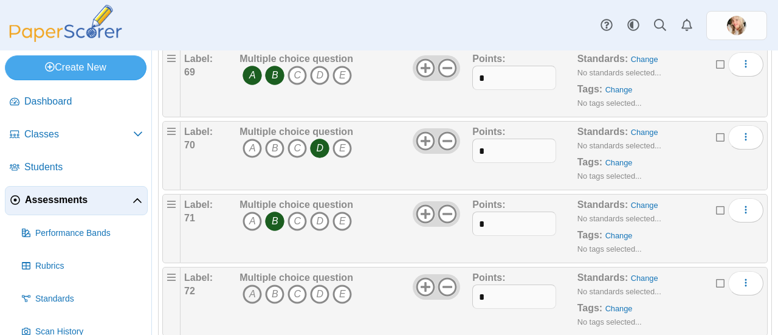
click at [251, 284] on icon "A" at bounding box center [251, 293] width 19 height 19
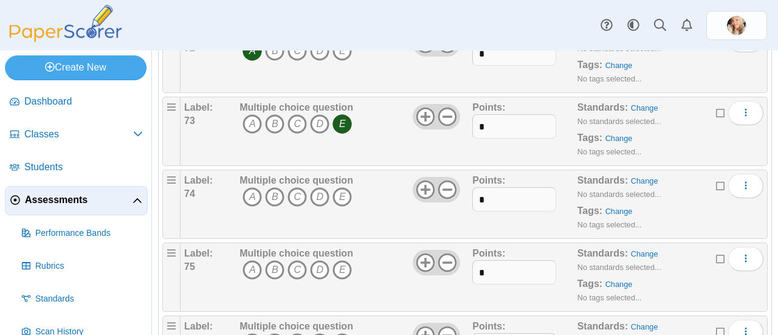
scroll to position [5342, 0]
click at [297, 187] on icon "C" at bounding box center [296, 196] width 19 height 19
click at [321, 187] on icon "D" at bounding box center [319, 196] width 19 height 19
click at [251, 260] on icon "A" at bounding box center [251, 269] width 19 height 19
click at [346, 260] on icon "E" at bounding box center [341, 269] width 19 height 19
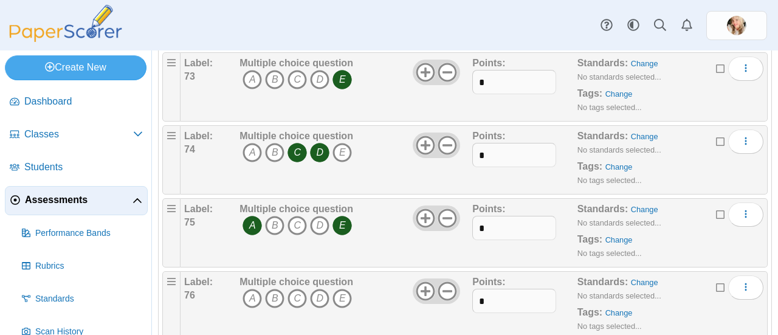
scroll to position [5441, 0]
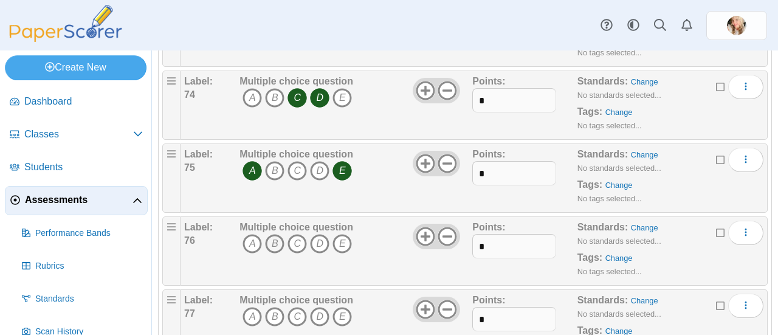
click at [273, 234] on icon "B" at bounding box center [274, 243] width 19 height 19
click at [315, 307] on icon "D" at bounding box center [319, 316] width 19 height 19
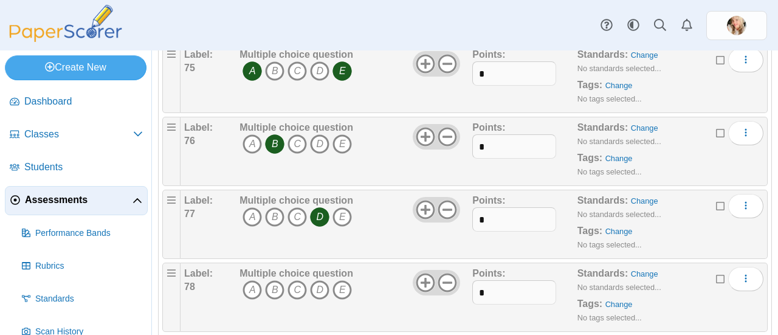
scroll to position [5541, 0]
click at [251, 279] on icon "A" at bounding box center [251, 288] width 19 height 19
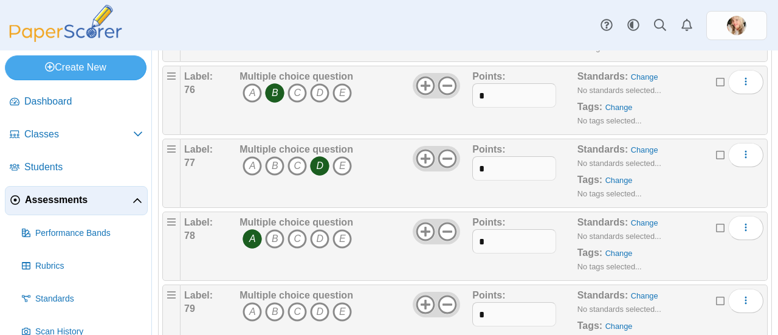
scroll to position [5625, 0]
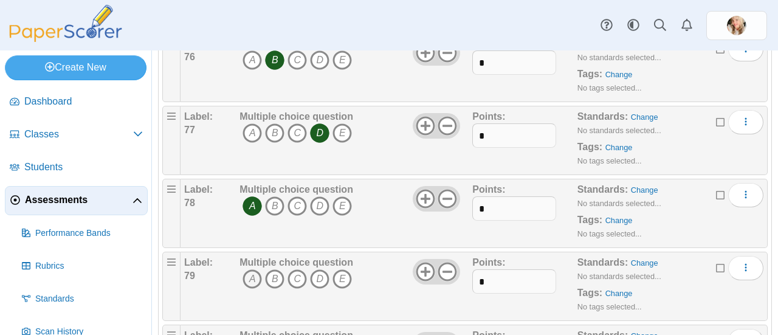
click at [250, 269] on icon "A" at bounding box center [251, 278] width 19 height 19
click at [273, 269] on icon "B" at bounding box center [274, 278] width 19 height 19
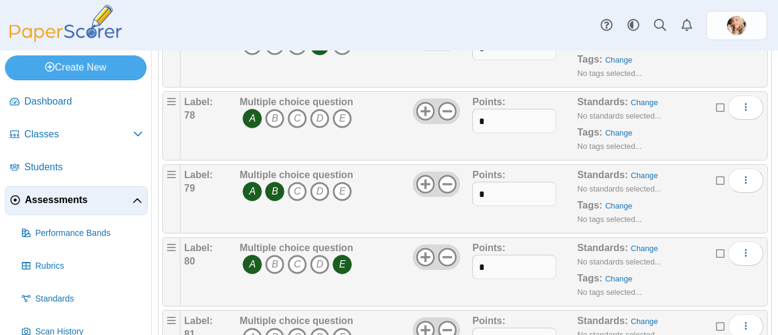
scroll to position [5715, 0]
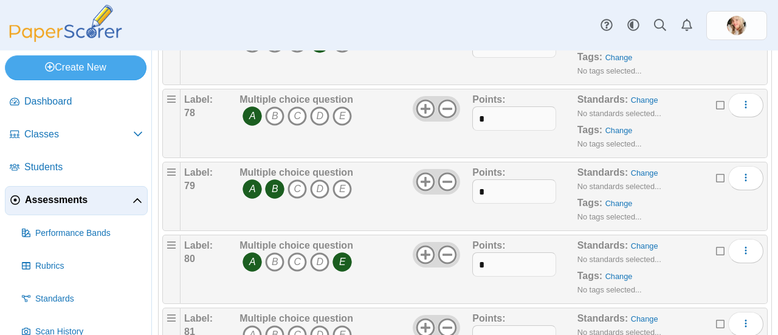
click at [273, 325] on icon "B" at bounding box center [274, 334] width 19 height 19
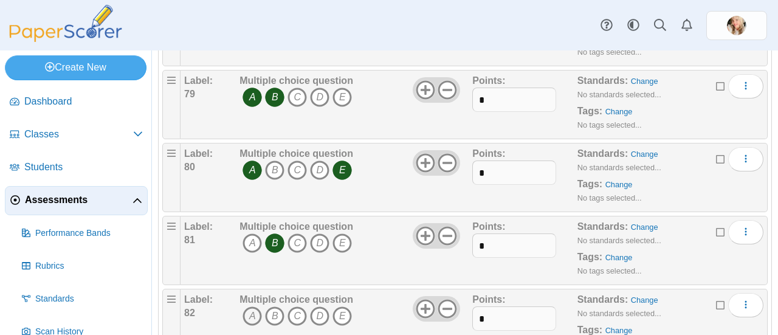
click at [252, 306] on icon "A" at bounding box center [251, 315] width 19 height 19
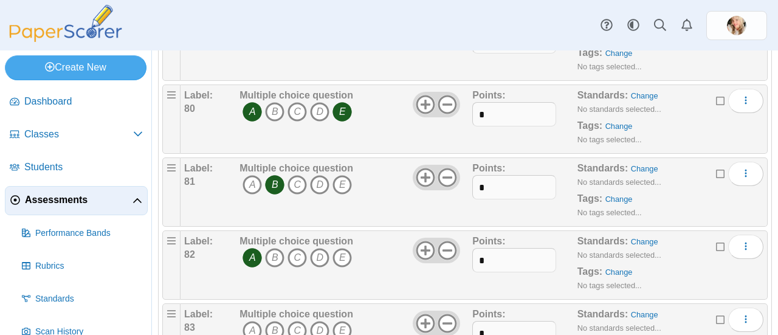
scroll to position [5884, 0]
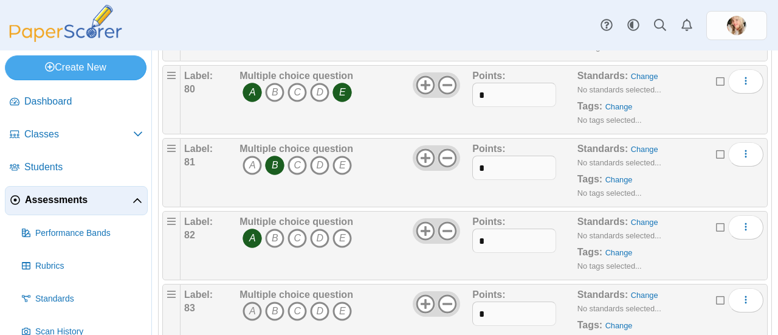
click at [251, 301] on icon "A" at bounding box center [251, 310] width 19 height 19
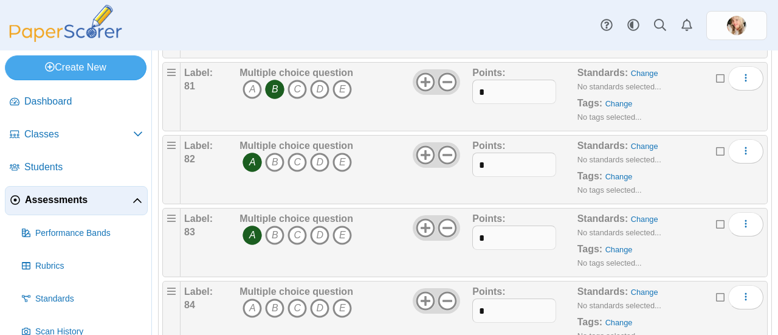
scroll to position [5963, 0]
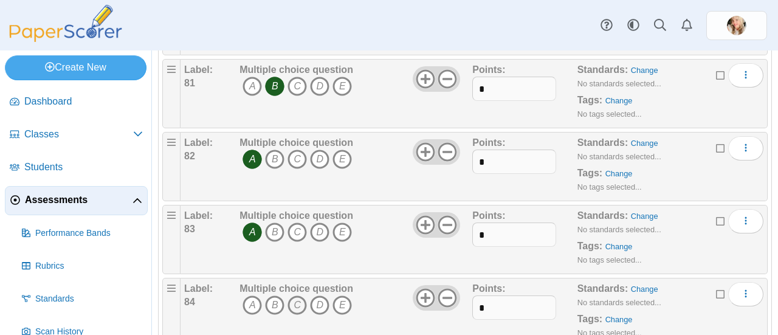
click at [297, 295] on icon "C" at bounding box center [296, 304] width 19 height 19
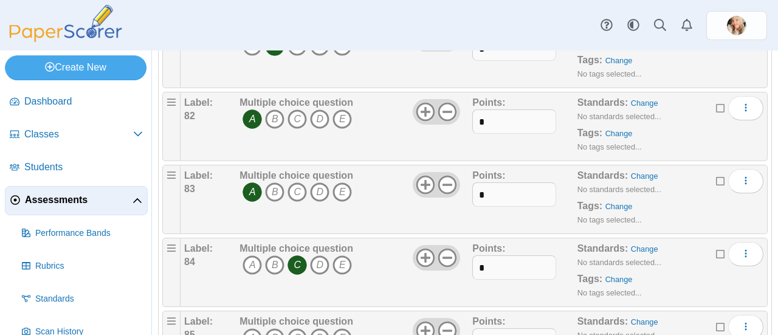
scroll to position [6030, 0]
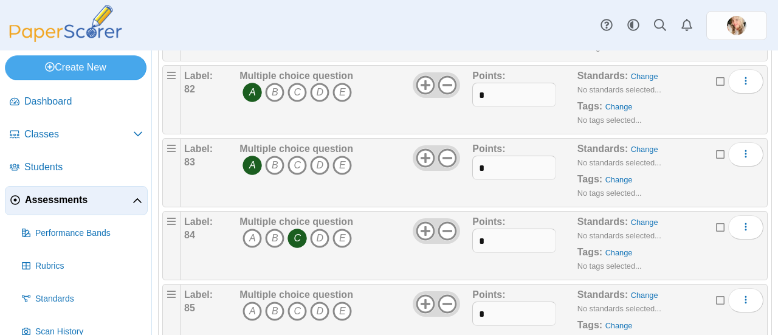
click at [297, 301] on icon "C" at bounding box center [296, 310] width 19 height 19
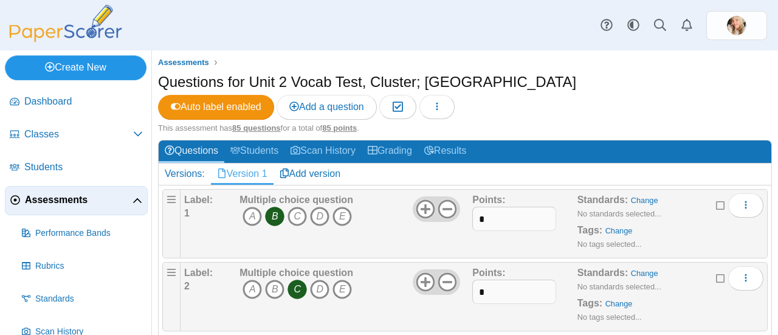
click at [43, 61] on link "Create New" at bounding box center [76, 67] width 142 height 24
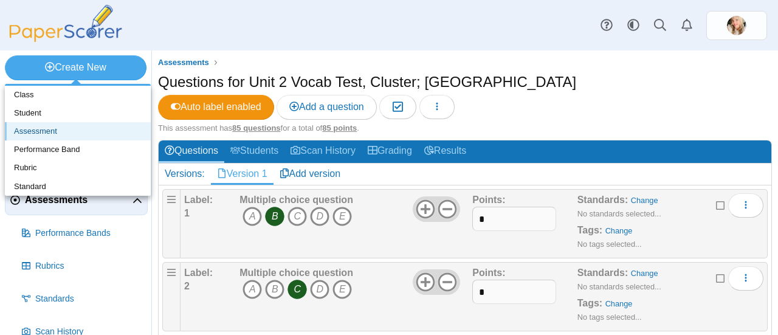
click at [50, 136] on link "Assessment" at bounding box center [78, 131] width 146 height 18
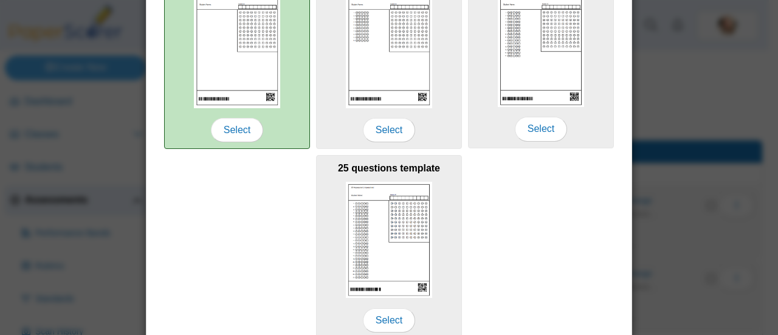
scroll to position [243, 0]
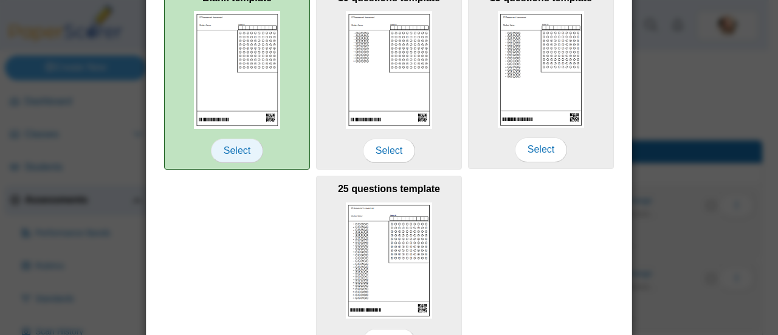
type input "**********"
click at [233, 153] on span "Select" at bounding box center [237, 151] width 52 height 24
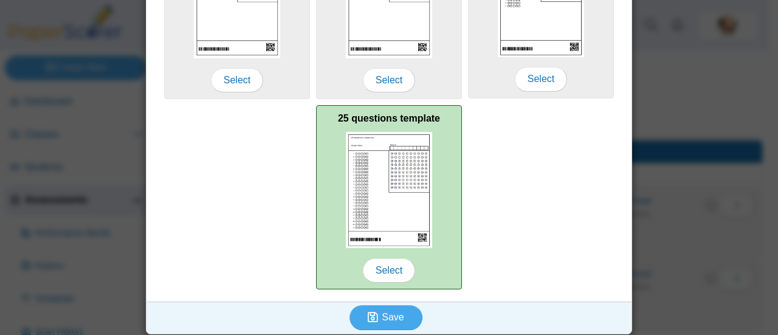
scroll to position [315, 0]
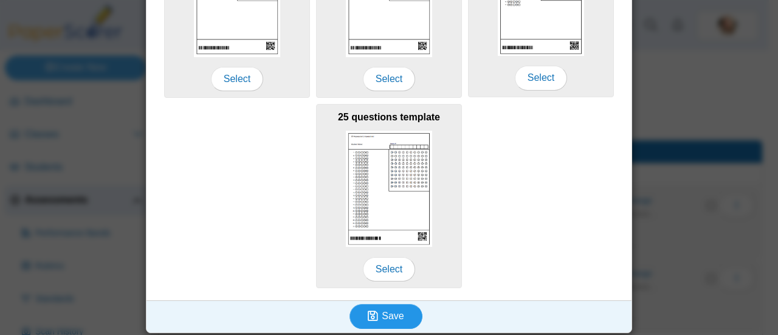
click at [393, 310] on span "Save" at bounding box center [393, 315] width 22 height 10
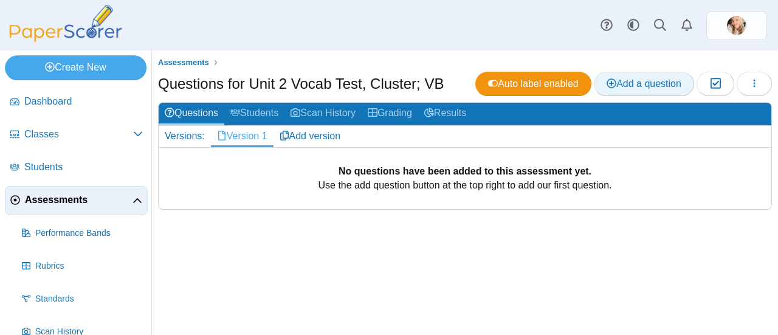
click at [631, 79] on span "Add a question" at bounding box center [643, 83] width 75 height 10
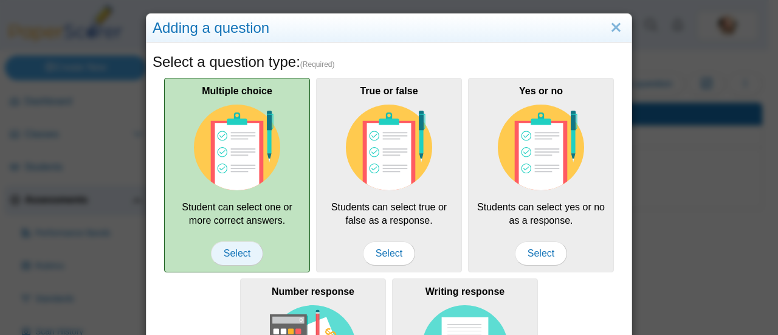
click at [245, 251] on span "Select" at bounding box center [237, 253] width 52 height 24
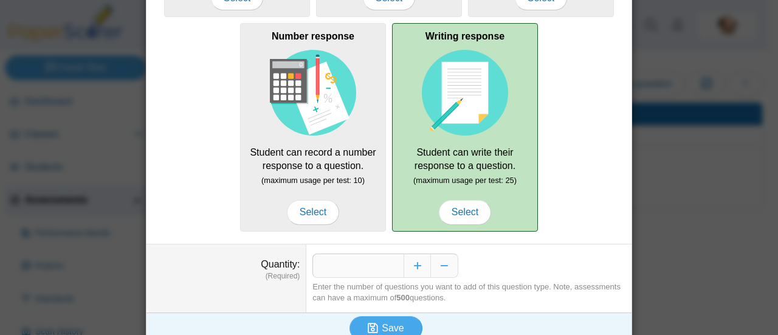
scroll to position [267, 0]
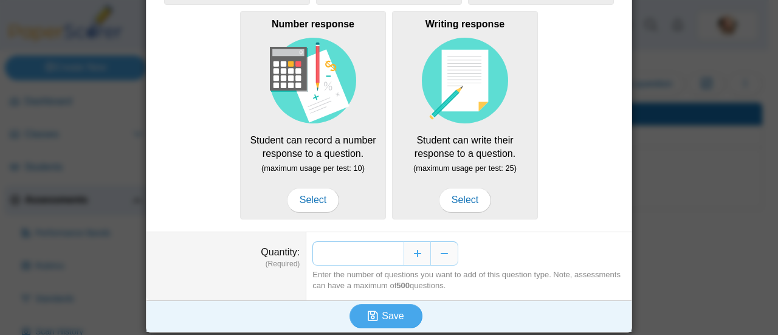
click at [396, 247] on input "*" at bounding box center [357, 253] width 91 height 24
type input "**"
click at [396, 317] on span "Save" at bounding box center [393, 315] width 22 height 10
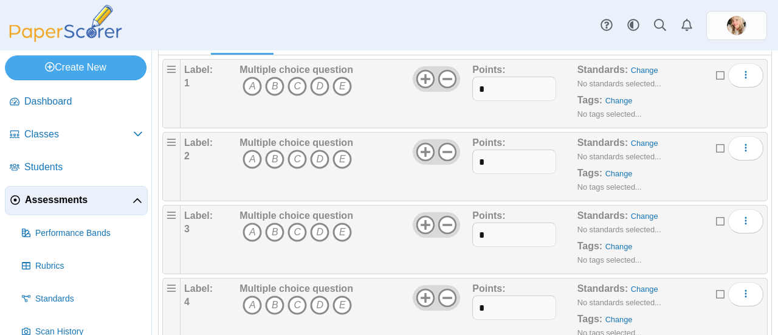
scroll to position [107, 0]
click at [297, 83] on icon "C" at bounding box center [296, 85] width 19 height 19
click at [252, 162] on icon "A" at bounding box center [251, 158] width 19 height 19
click at [318, 156] on icon "D" at bounding box center [319, 158] width 19 height 19
click at [251, 231] on icon "A" at bounding box center [251, 231] width 19 height 19
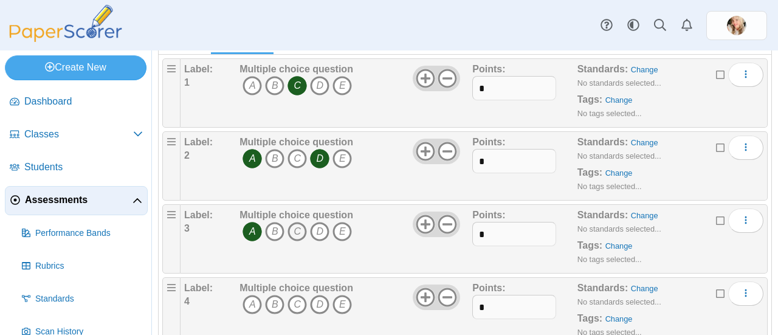
click at [298, 231] on icon "C" at bounding box center [296, 231] width 19 height 19
click at [254, 307] on icon "A" at bounding box center [251, 304] width 19 height 19
click at [273, 301] on icon "B" at bounding box center [274, 304] width 19 height 19
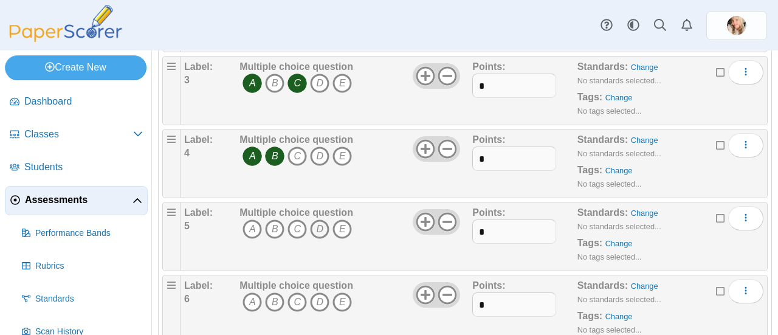
click at [318, 227] on icon "D" at bounding box center [319, 228] width 19 height 19
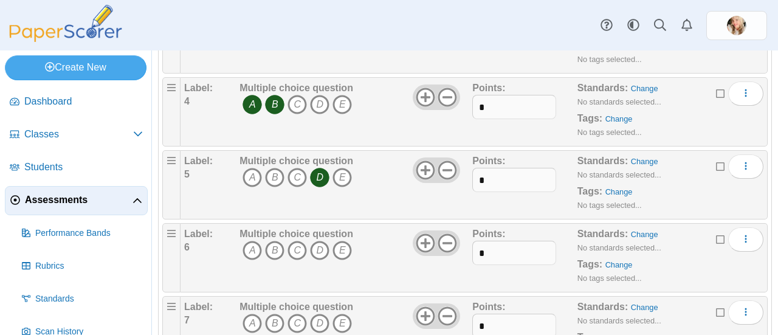
scroll to position [340, 0]
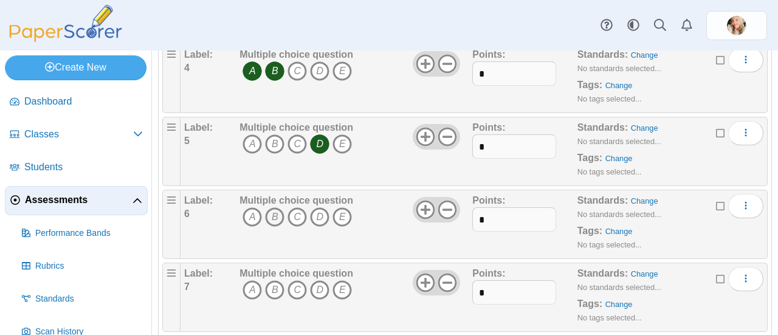
click at [274, 214] on icon "B" at bounding box center [274, 216] width 19 height 19
click at [253, 294] on icon "A" at bounding box center [251, 289] width 19 height 19
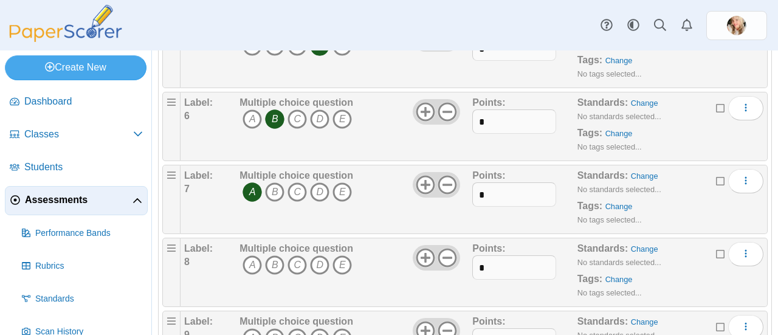
scroll to position [464, 0]
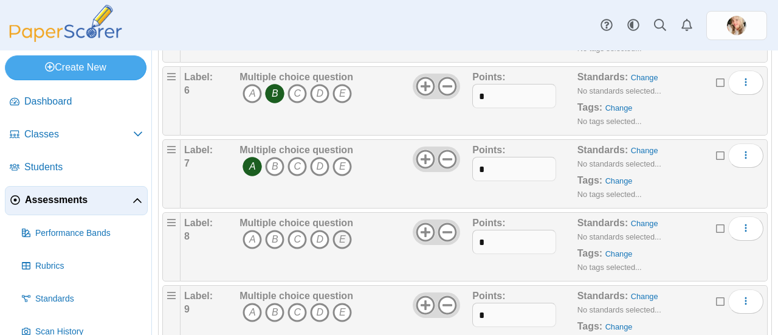
click at [341, 235] on icon "E" at bounding box center [341, 239] width 19 height 19
click at [298, 311] on icon "C" at bounding box center [296, 312] width 19 height 19
click at [318, 307] on icon "D" at bounding box center [319, 312] width 19 height 19
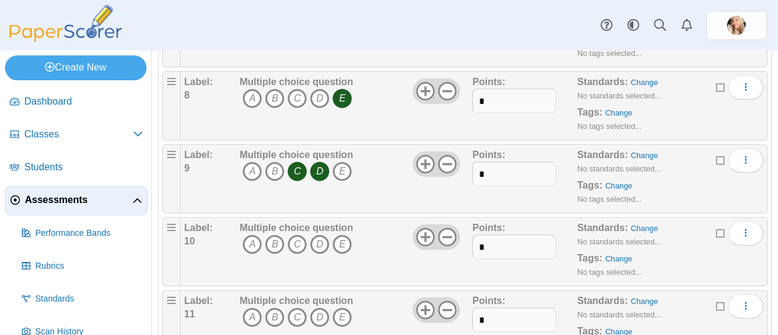
scroll to position [606, 0]
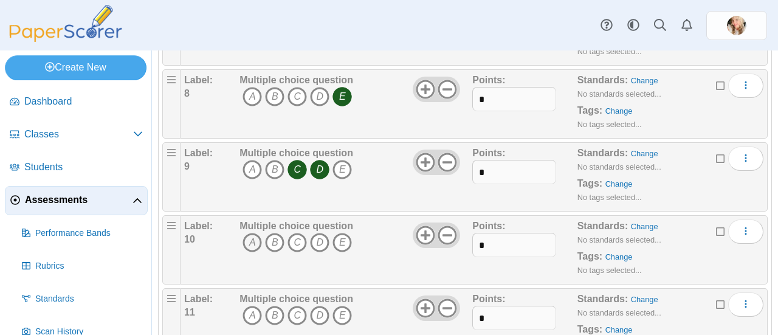
click at [251, 238] on icon "A" at bounding box center [251, 242] width 19 height 19
click at [341, 241] on icon "E" at bounding box center [341, 242] width 19 height 19
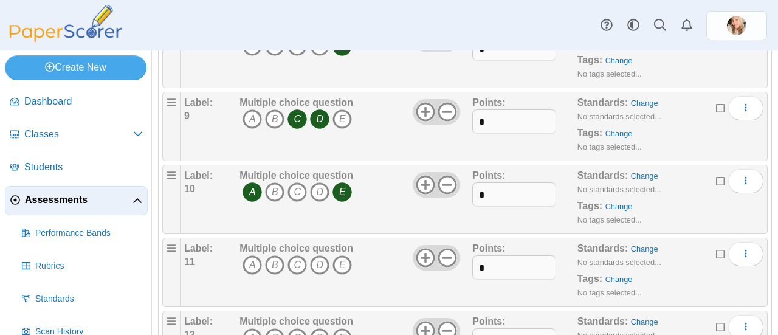
scroll to position [714, 0]
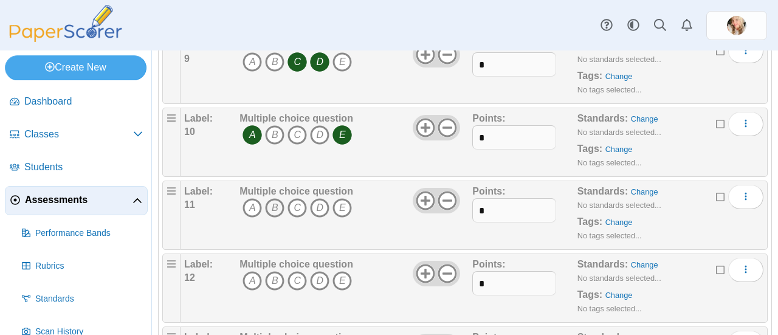
click at [279, 203] on icon "B" at bounding box center [274, 207] width 19 height 19
click at [318, 275] on icon "D" at bounding box center [319, 280] width 19 height 19
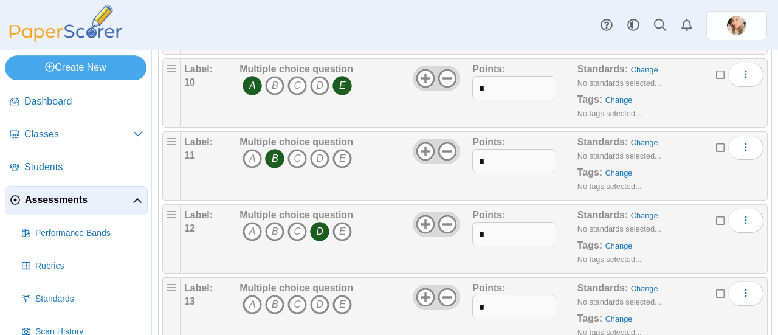
scroll to position [824, 0]
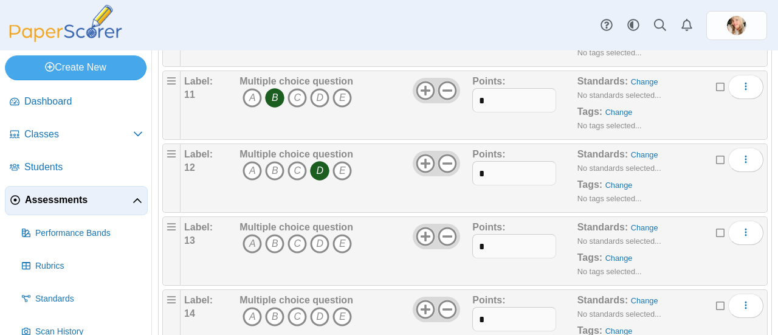
click at [253, 239] on icon "A" at bounding box center [251, 243] width 19 height 19
click at [253, 312] on icon "A" at bounding box center [251, 316] width 19 height 19
click at [273, 311] on icon "B" at bounding box center [274, 316] width 19 height 19
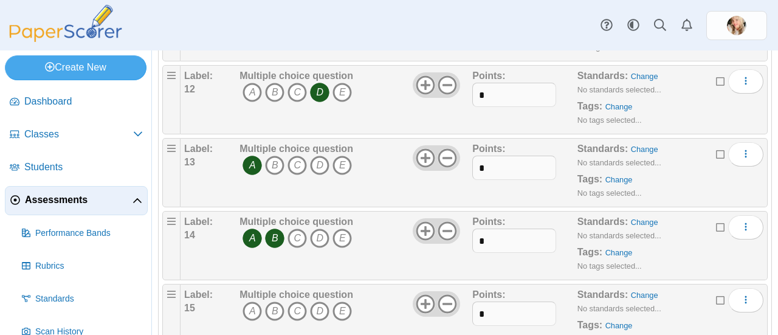
scroll to position [927, 0]
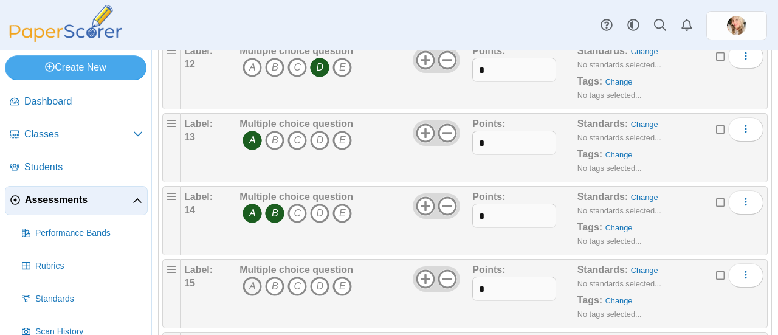
click at [251, 279] on icon "A" at bounding box center [251, 285] width 19 height 19
click at [348, 282] on icon "E" at bounding box center [341, 285] width 19 height 19
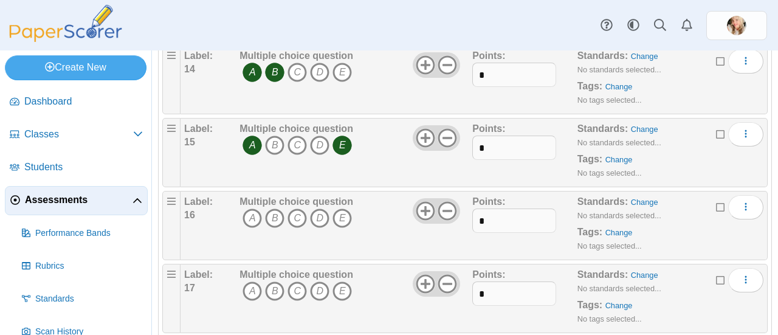
scroll to position [1069, 0]
click at [272, 213] on icon "B" at bounding box center [274, 216] width 19 height 19
click at [252, 283] on icon "A" at bounding box center [251, 289] width 19 height 19
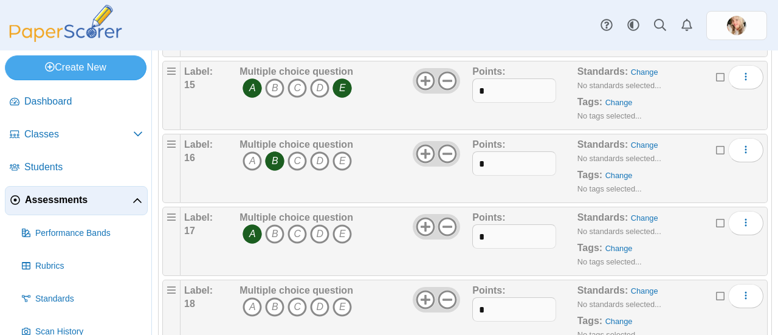
scroll to position [1176, 0]
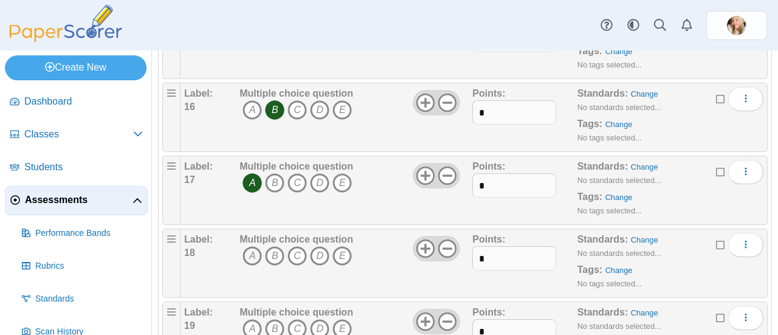
click at [251, 250] on icon "A" at bounding box center [251, 255] width 19 height 19
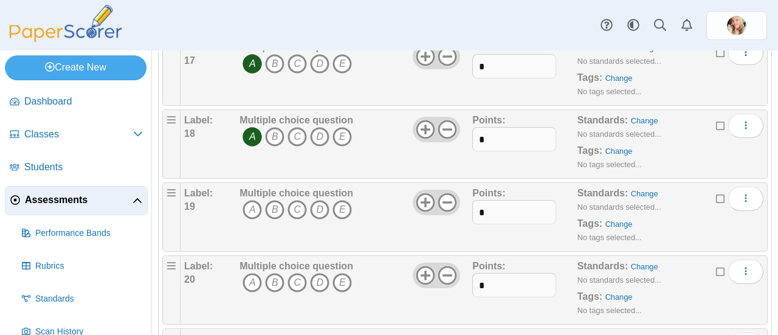
scroll to position [1296, 0]
click at [297, 202] on icon "C" at bounding box center [296, 208] width 19 height 19
click at [297, 274] on icon "C" at bounding box center [296, 281] width 19 height 19
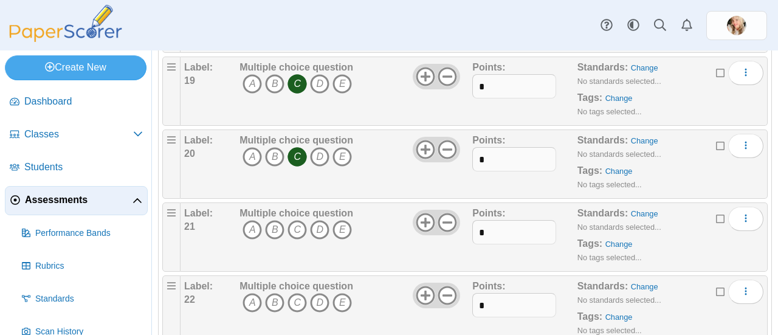
scroll to position [1422, 0]
click at [264, 262] on div "Label: 21 Multiple choice question A B C D E Points:" at bounding box center [473, 236] width 587 height 69
click at [273, 222] on icon "B" at bounding box center [274, 228] width 19 height 19
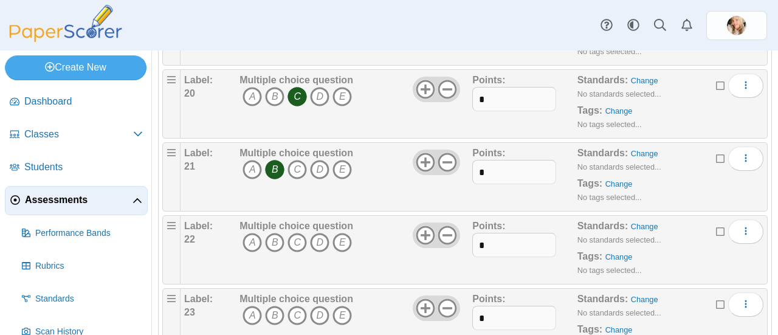
scroll to position [1495, 0]
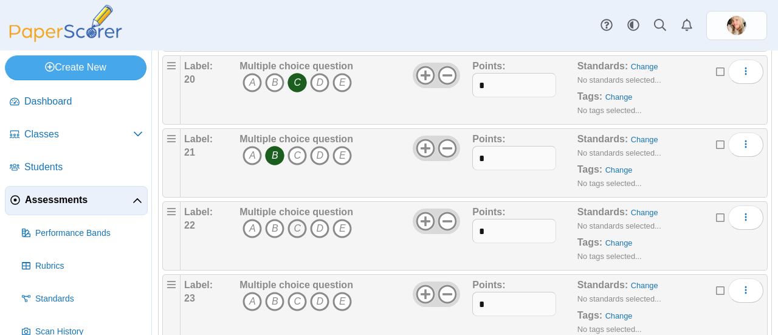
click at [297, 224] on icon "C" at bounding box center [296, 228] width 19 height 19
click at [318, 294] on icon "D" at bounding box center [319, 301] width 19 height 19
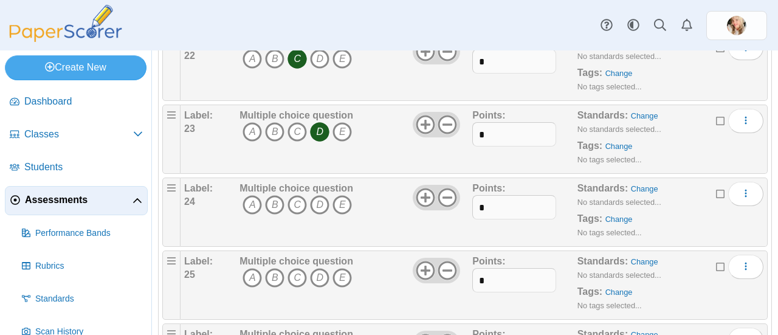
scroll to position [1667, 0]
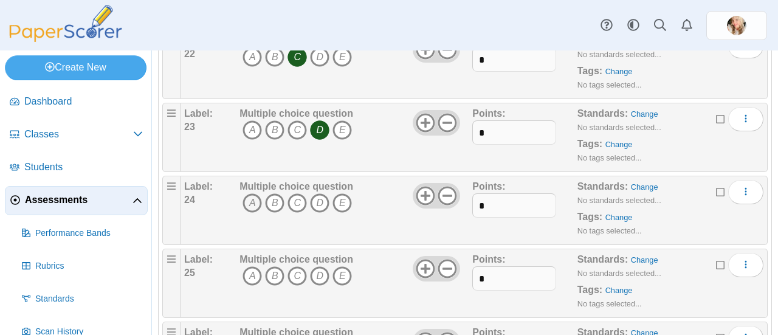
click at [251, 194] on icon "A" at bounding box center [251, 202] width 19 height 19
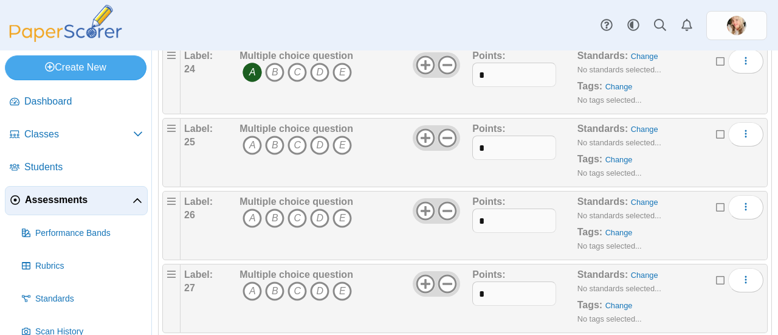
scroll to position [1799, 0]
click at [273, 134] on icon "B" at bounding box center [274, 143] width 19 height 19
click at [273, 208] on icon "B" at bounding box center [274, 216] width 19 height 19
click at [276, 280] on icon "B" at bounding box center [274, 289] width 19 height 19
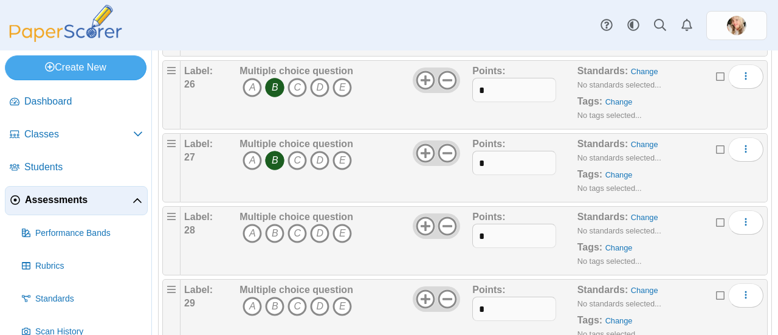
scroll to position [1929, 0]
click at [273, 224] on icon "B" at bounding box center [274, 232] width 19 height 19
click at [272, 296] on icon "B" at bounding box center [274, 305] width 19 height 19
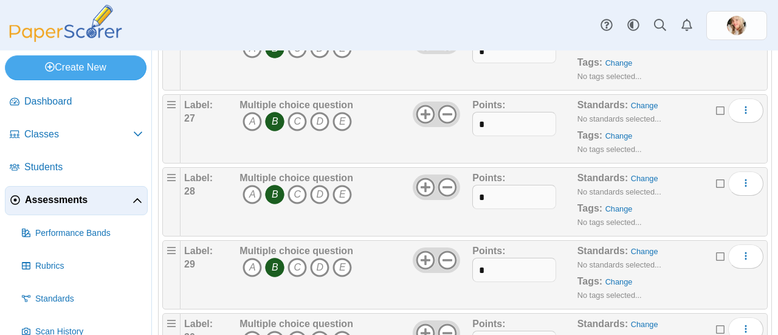
scroll to position [2061, 0]
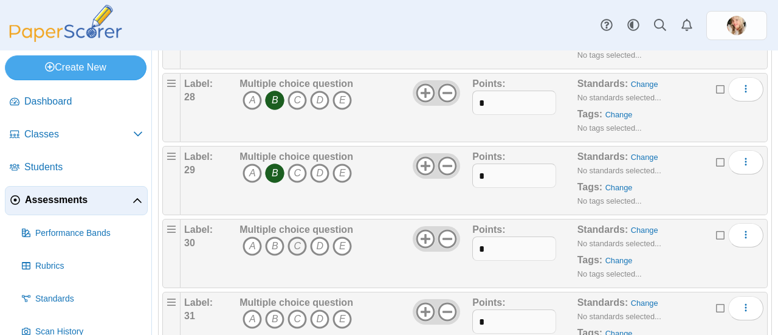
click at [299, 238] on icon "C" at bounding box center [296, 245] width 19 height 19
click at [318, 309] on icon "D" at bounding box center [319, 318] width 19 height 19
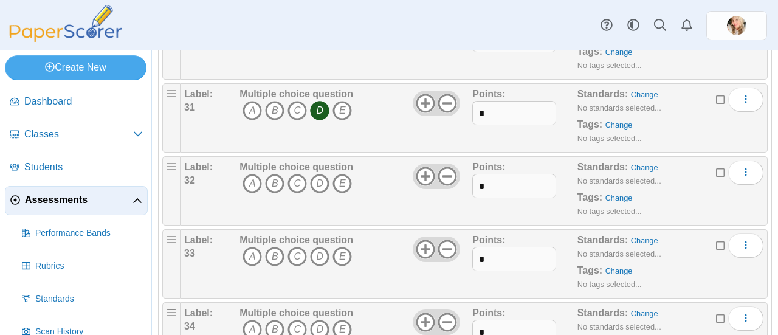
scroll to position [2275, 0]
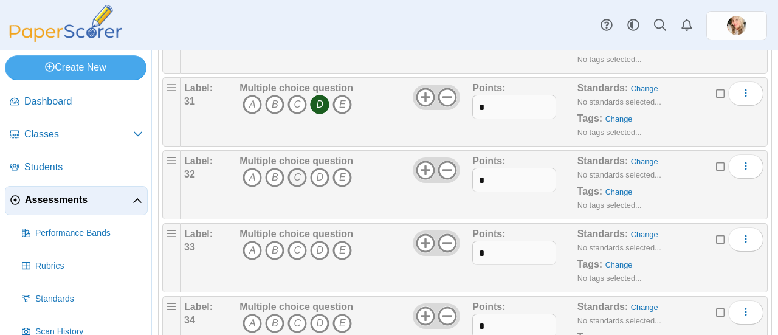
click at [305, 168] on icon "C" at bounding box center [296, 177] width 19 height 19
click at [252, 243] on icon "A" at bounding box center [251, 250] width 19 height 19
click at [251, 314] on icon "A" at bounding box center [251, 323] width 19 height 19
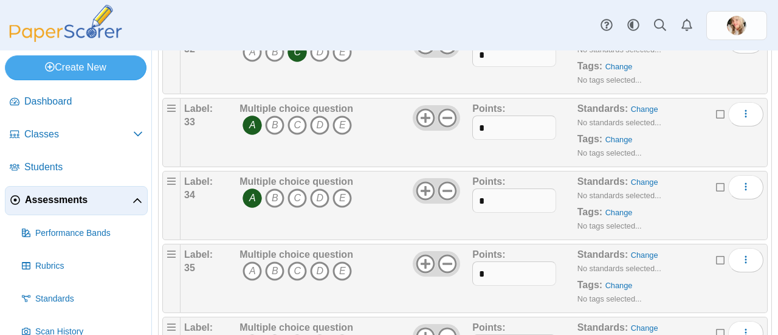
scroll to position [2425, 0]
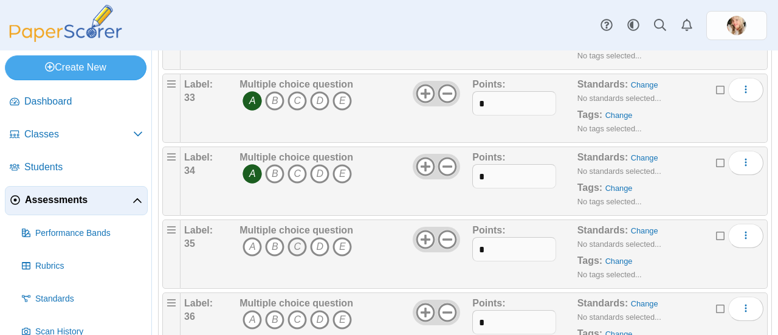
click at [297, 237] on icon "C" at bounding box center [296, 246] width 19 height 19
click at [297, 310] on icon "C" at bounding box center [296, 319] width 19 height 19
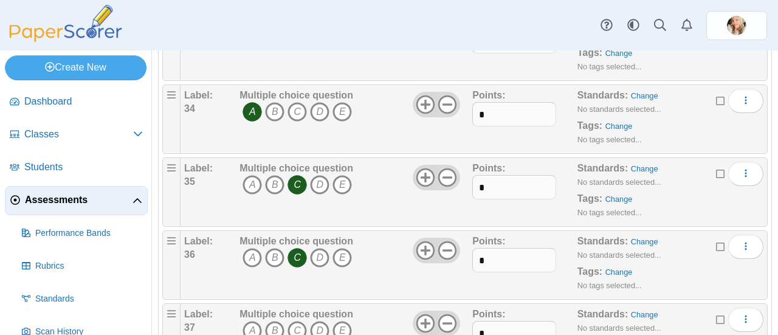
scroll to position [2478, 0]
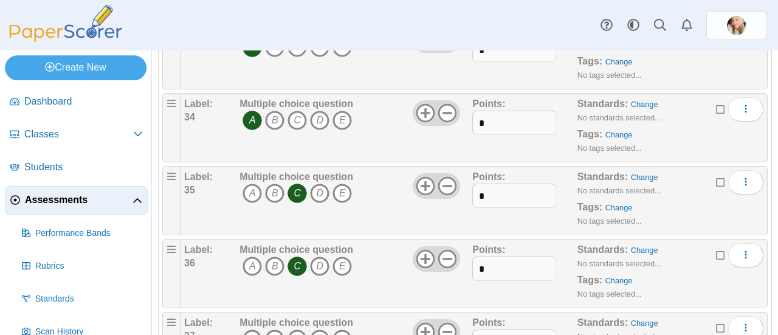
click at [298, 188] on icon "C" at bounding box center [296, 192] width 19 height 19
click at [301, 258] on icon "C" at bounding box center [296, 265] width 19 height 19
click at [323, 183] on icon "D" at bounding box center [319, 192] width 19 height 19
click at [323, 258] on icon "D" at bounding box center [319, 265] width 19 height 19
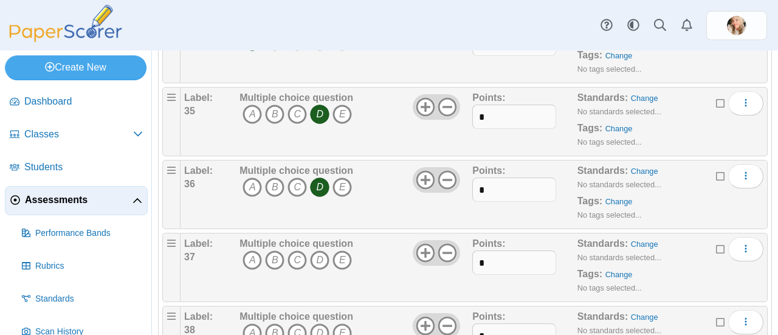
scroll to position [2558, 0]
click at [321, 250] on icon "D" at bounding box center [319, 259] width 19 height 19
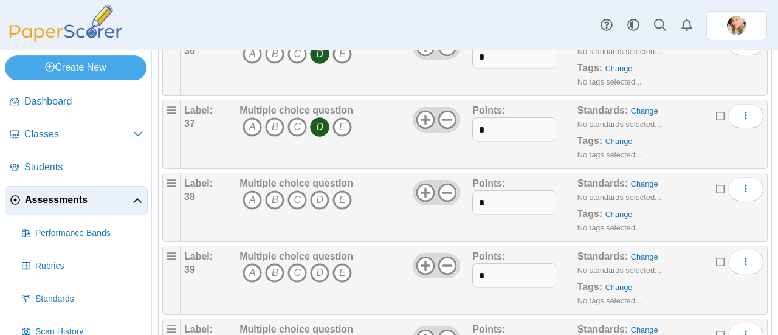
scroll to position [2691, 0]
click at [273, 190] on icon "B" at bounding box center [274, 199] width 19 height 19
click at [297, 262] on icon "C" at bounding box center [296, 271] width 19 height 19
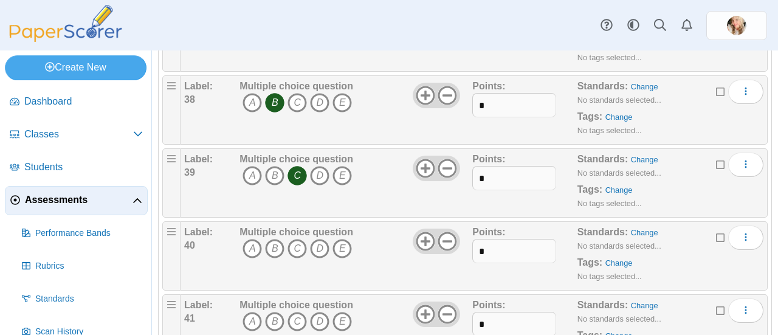
scroll to position [2793, 0]
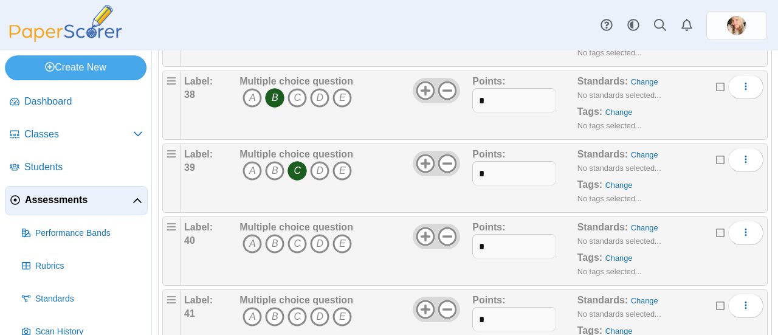
click at [250, 237] on icon "A" at bounding box center [251, 243] width 19 height 19
click at [297, 307] on icon "C" at bounding box center [296, 316] width 19 height 19
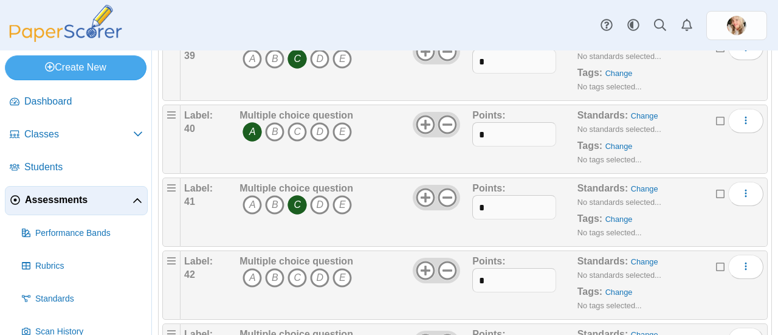
scroll to position [2935, 0]
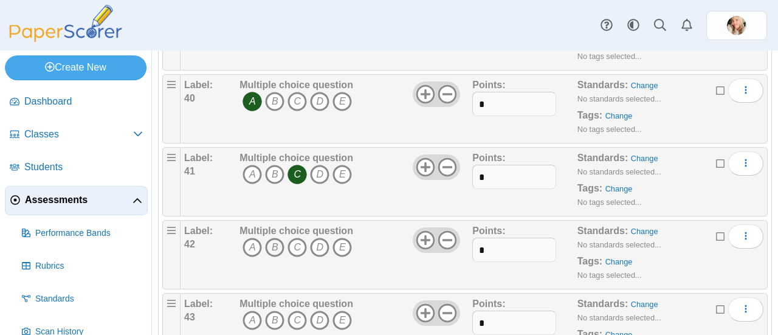
click at [276, 238] on icon "B" at bounding box center [274, 247] width 19 height 19
click at [250, 310] on icon "A" at bounding box center [251, 319] width 19 height 19
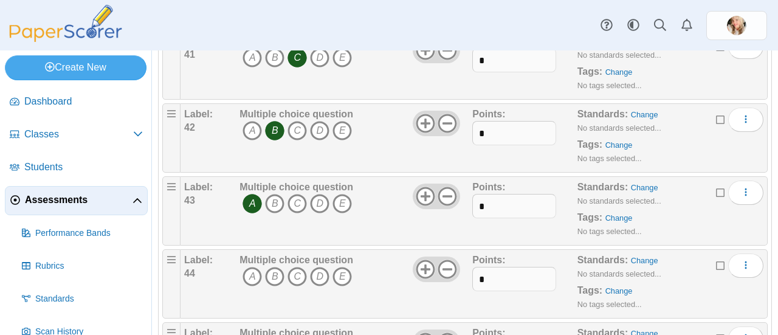
scroll to position [3059, 0]
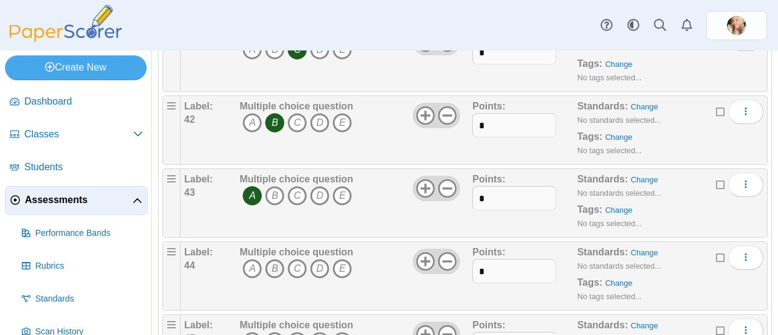
click at [276, 259] on icon "B" at bounding box center [274, 268] width 19 height 19
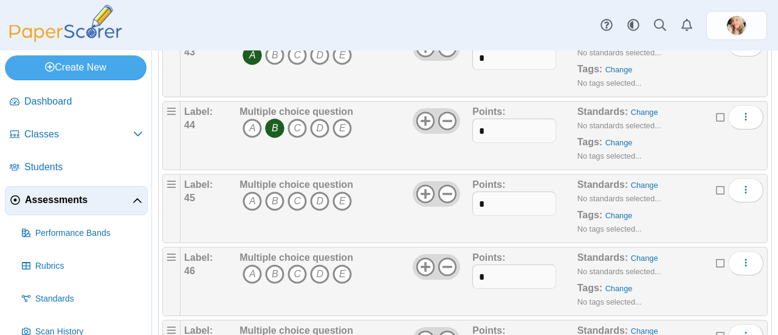
scroll to position [3200, 0]
click at [321, 191] on icon "D" at bounding box center [319, 200] width 19 height 19
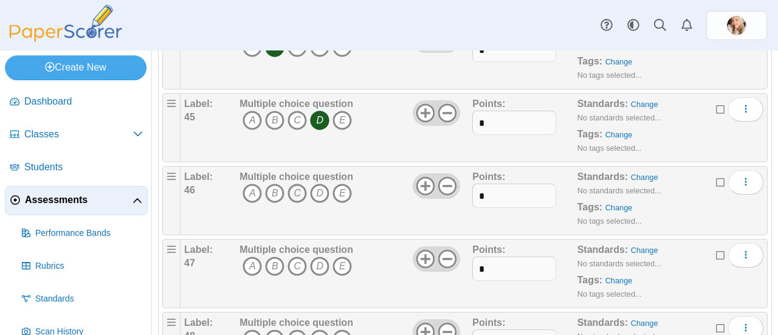
click at [297, 183] on icon "C" at bounding box center [296, 192] width 19 height 19
click at [318, 256] on icon "D" at bounding box center [319, 265] width 19 height 19
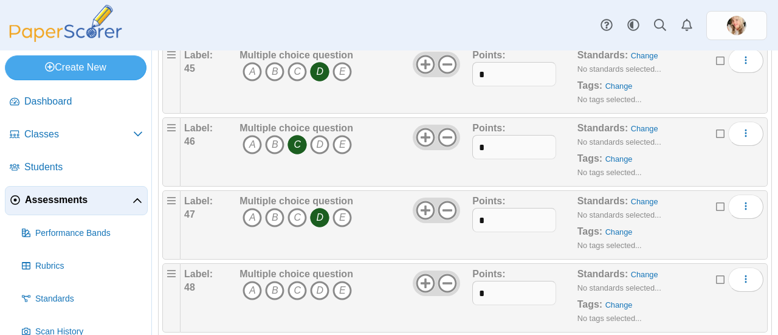
scroll to position [3371, 0]
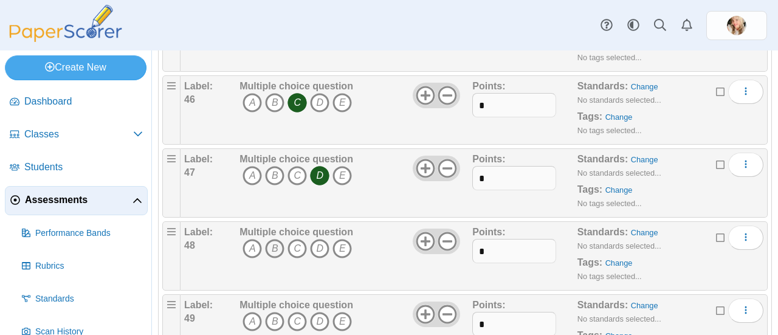
click at [273, 239] on icon "B" at bounding box center [274, 248] width 19 height 19
click at [297, 312] on icon "C" at bounding box center [296, 321] width 19 height 19
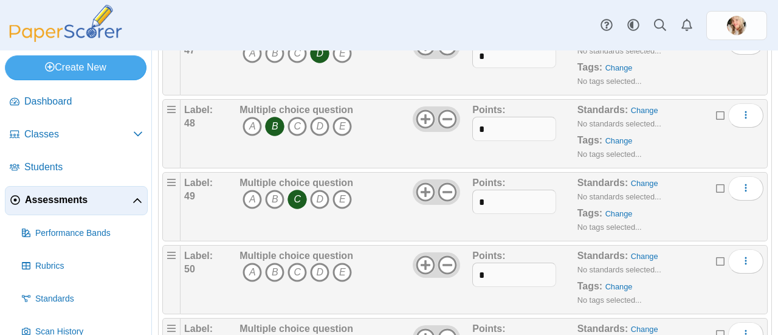
scroll to position [3495, 0]
click at [318, 261] on icon "D" at bounding box center [319, 270] width 19 height 19
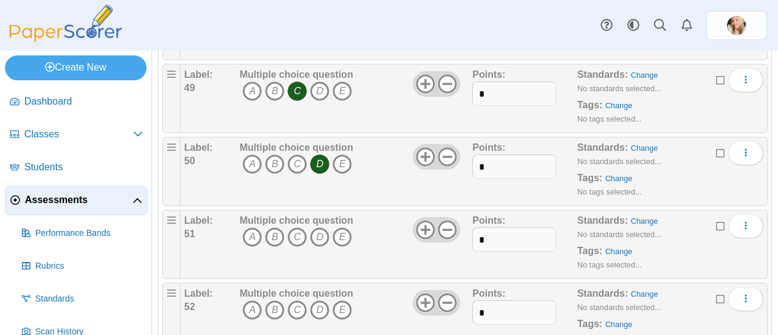
scroll to position [3604, 0]
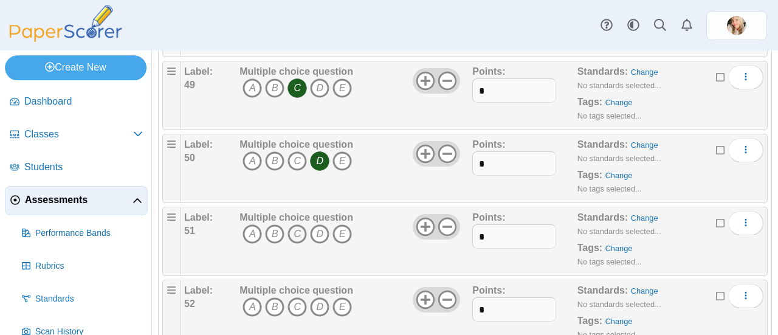
click at [299, 224] on icon "C" at bounding box center [296, 233] width 19 height 19
click at [251, 297] on icon "A" at bounding box center [251, 306] width 19 height 19
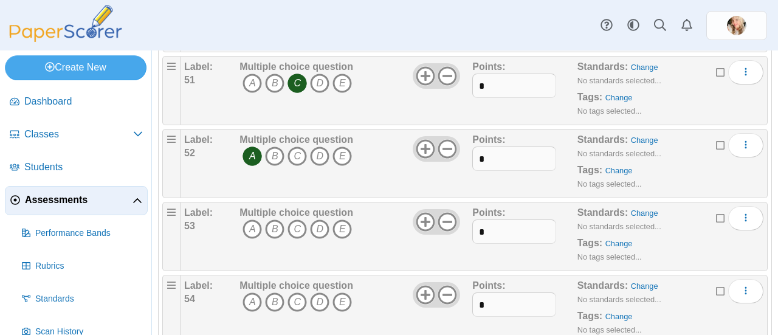
scroll to position [3756, 0]
click at [318, 218] on icon "D" at bounding box center [319, 227] width 19 height 19
click at [252, 291] on icon "A" at bounding box center [251, 300] width 19 height 19
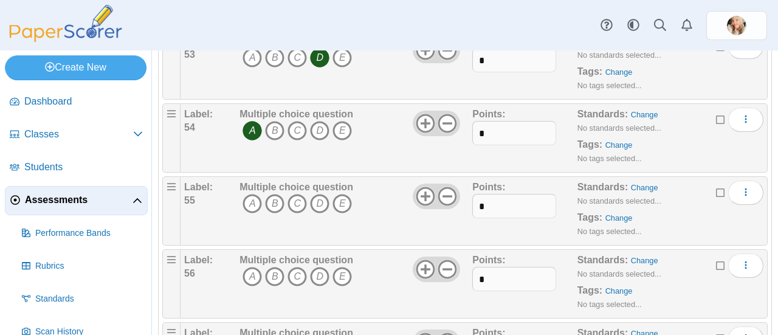
scroll to position [3927, 0]
click at [272, 193] on icon "B" at bounding box center [274, 202] width 19 height 19
click at [297, 266] on icon "C" at bounding box center [296, 275] width 19 height 19
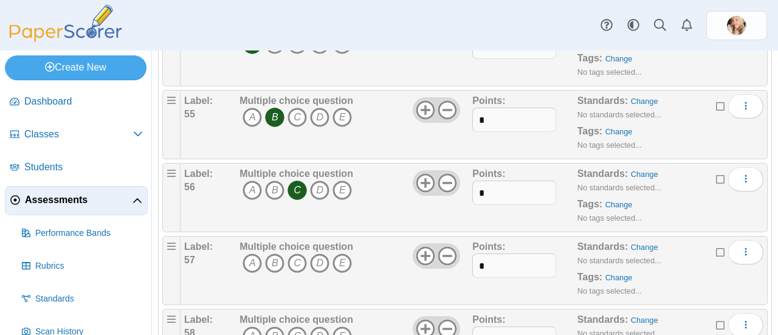
scroll to position [4044, 0]
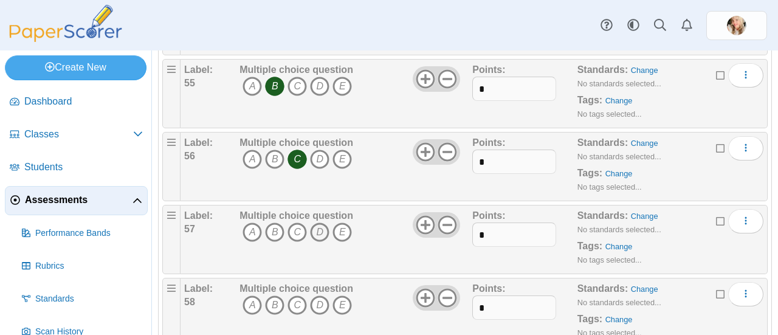
click at [318, 222] on icon "D" at bounding box center [319, 231] width 19 height 19
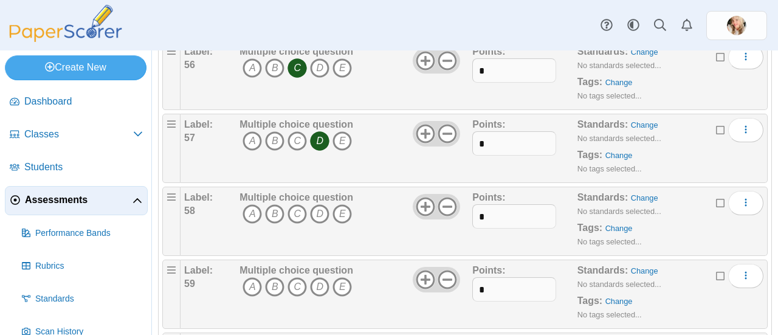
scroll to position [4135, 0]
click at [251, 204] on icon "A" at bounding box center [251, 213] width 19 height 19
click at [297, 276] on icon "C" at bounding box center [296, 285] width 19 height 19
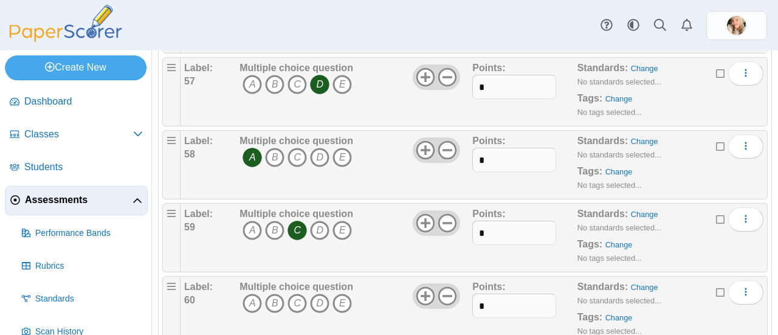
scroll to position [4254, 0]
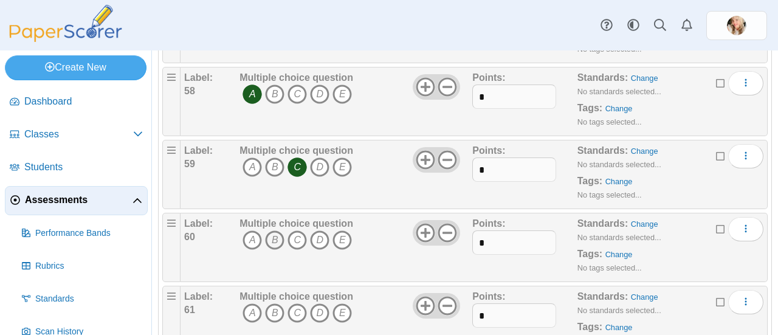
click at [273, 230] on icon "B" at bounding box center [274, 239] width 19 height 19
click at [297, 303] on icon "C" at bounding box center [296, 312] width 19 height 19
click at [341, 230] on icon "E" at bounding box center [341, 239] width 19 height 19
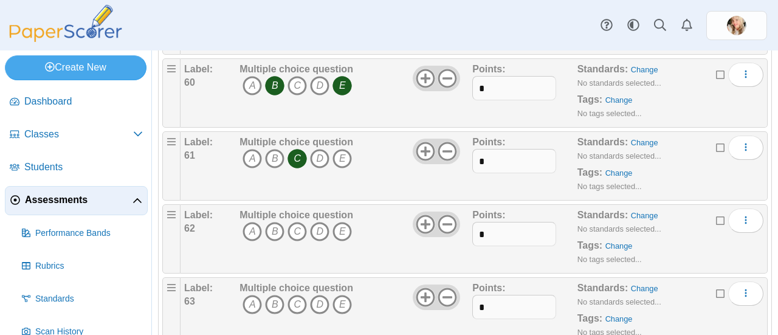
scroll to position [4417, 0]
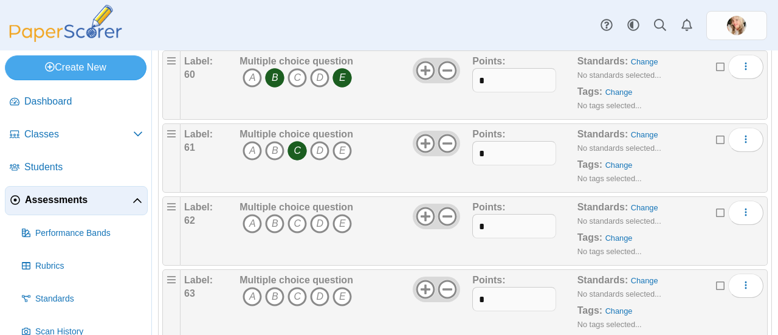
click at [349, 141] on icon "E" at bounding box center [341, 150] width 19 height 19
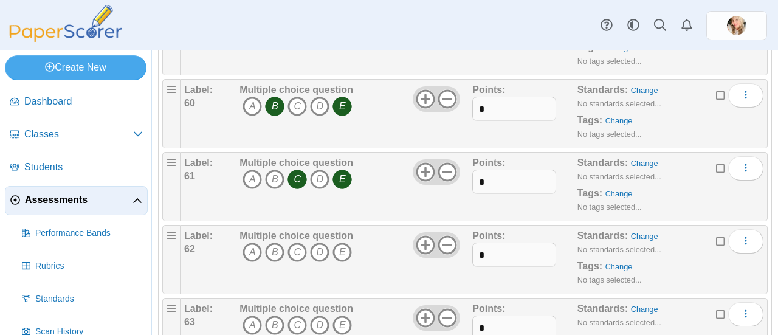
scroll to position [4363, 0]
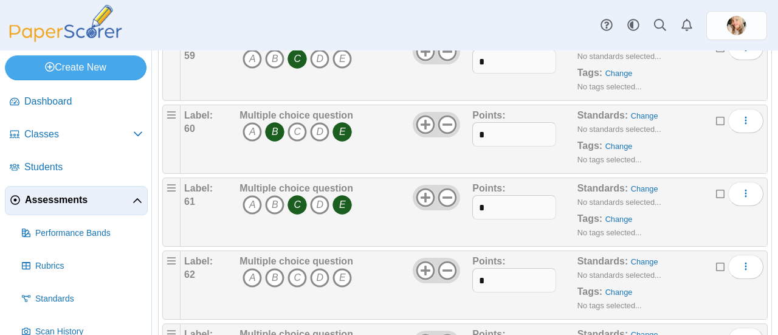
click at [341, 122] on icon "E" at bounding box center [341, 131] width 19 height 19
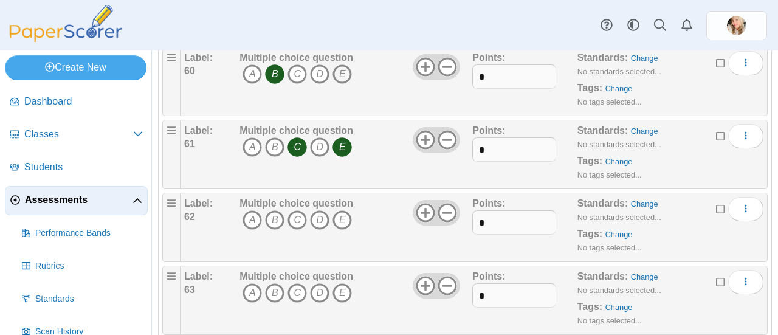
scroll to position [4427, 0]
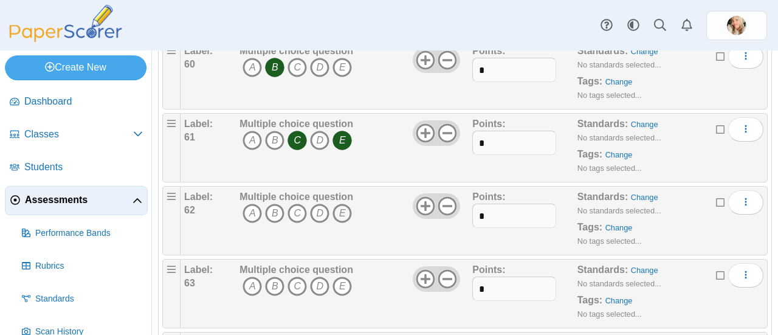
click at [341, 204] on icon "E" at bounding box center [341, 213] width 19 height 19
click at [297, 276] on icon "C" at bounding box center [296, 285] width 19 height 19
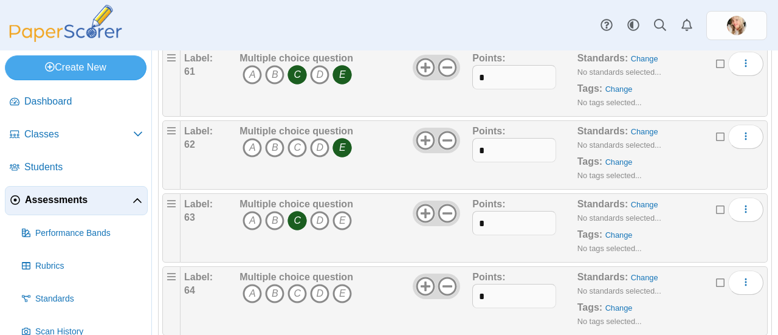
scroll to position [4567, 0]
click at [252, 210] on icon "A" at bounding box center [251, 219] width 19 height 19
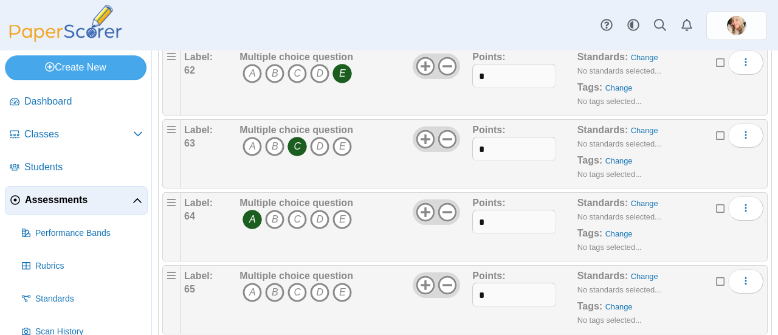
click at [273, 283] on icon "B" at bounding box center [274, 292] width 19 height 19
click at [297, 283] on icon "C" at bounding box center [296, 292] width 19 height 19
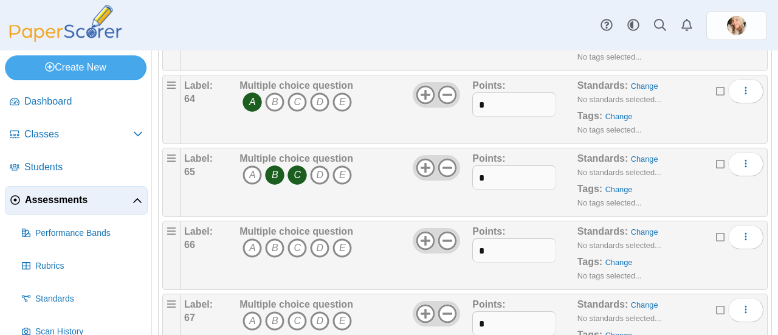
scroll to position [4697, 0]
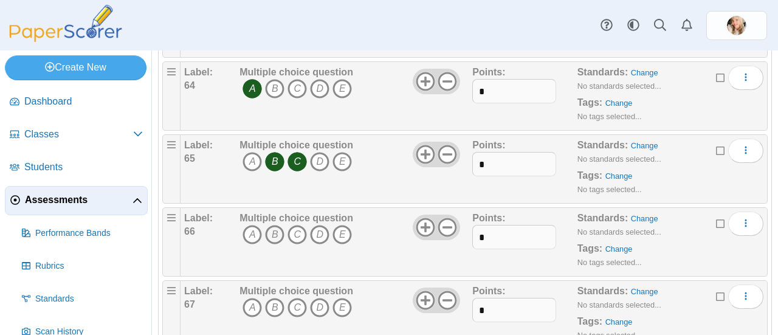
click at [273, 225] on icon "B" at bounding box center [274, 234] width 19 height 19
click at [254, 298] on icon "A" at bounding box center [251, 307] width 19 height 19
click at [305, 298] on icon "C" at bounding box center [296, 307] width 19 height 19
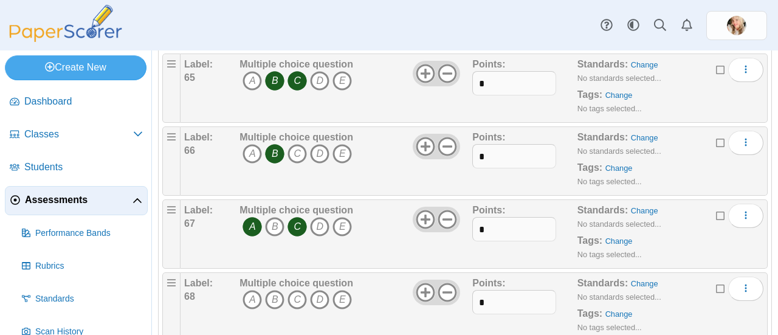
scroll to position [4810, 0]
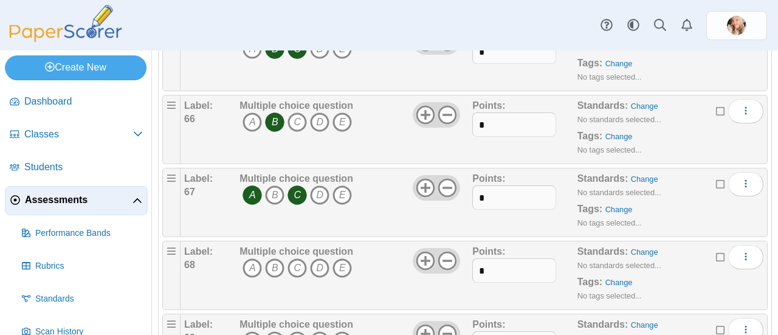
click at [260, 258] on icon "A" at bounding box center [251, 267] width 19 height 19
click at [273, 258] on icon "B" at bounding box center [274, 267] width 19 height 19
click at [295, 331] on icon "C" at bounding box center [296, 340] width 19 height 19
click at [321, 331] on icon "D" at bounding box center [319, 340] width 19 height 19
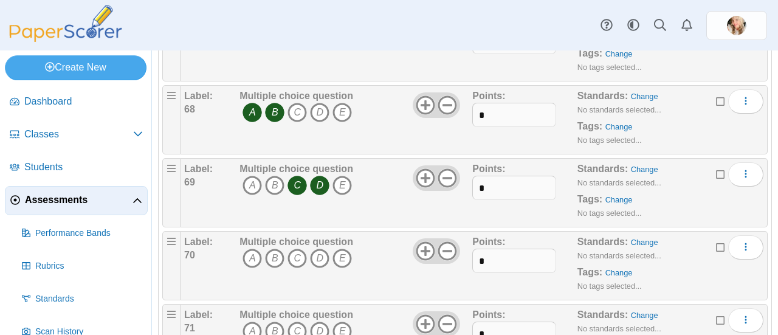
click at [318, 249] on icon "D" at bounding box center [319, 258] width 19 height 19
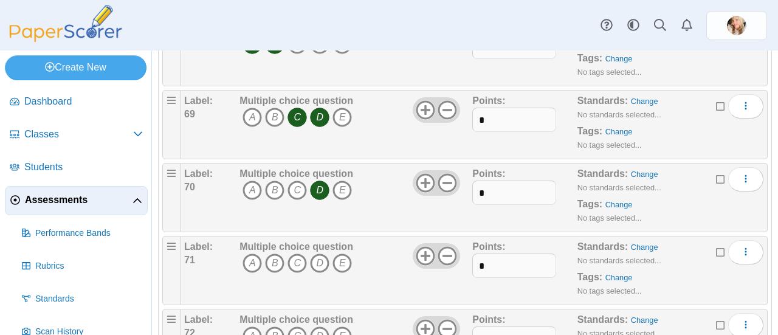
scroll to position [5077, 0]
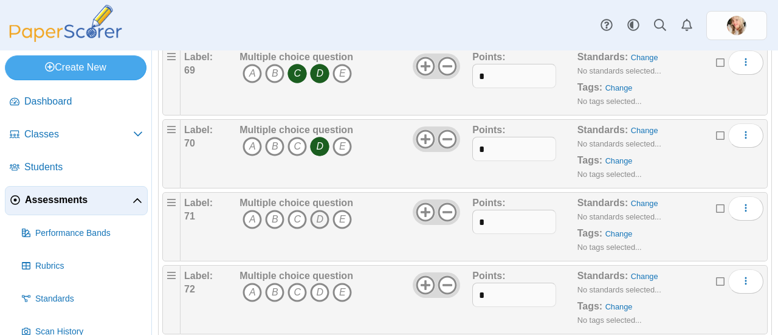
click at [318, 210] on icon "D" at bounding box center [319, 219] width 19 height 19
click at [350, 210] on icon "E" at bounding box center [341, 219] width 19 height 19
click at [250, 283] on icon "A" at bounding box center [251, 292] width 19 height 19
click at [346, 283] on icon "E" at bounding box center [341, 292] width 19 height 19
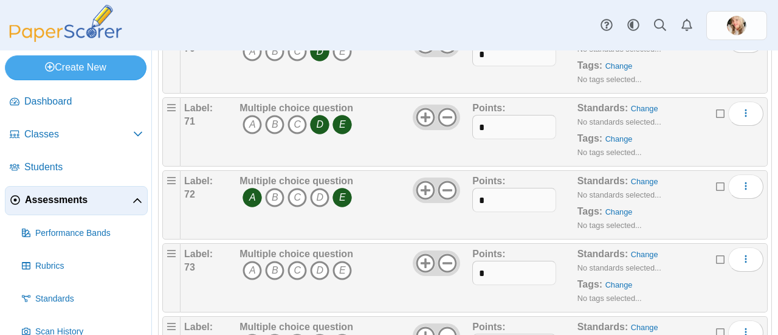
scroll to position [5175, 0]
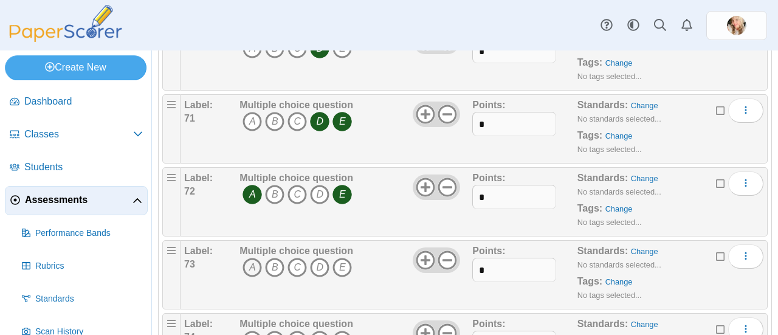
click at [251, 258] on icon "A" at bounding box center [251, 267] width 19 height 19
click at [318, 258] on icon "D" at bounding box center [319, 267] width 19 height 19
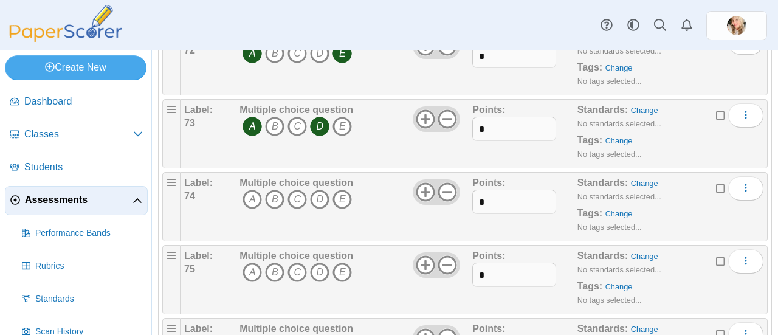
scroll to position [5318, 0]
click at [273, 188] on icon "B" at bounding box center [274, 197] width 19 height 19
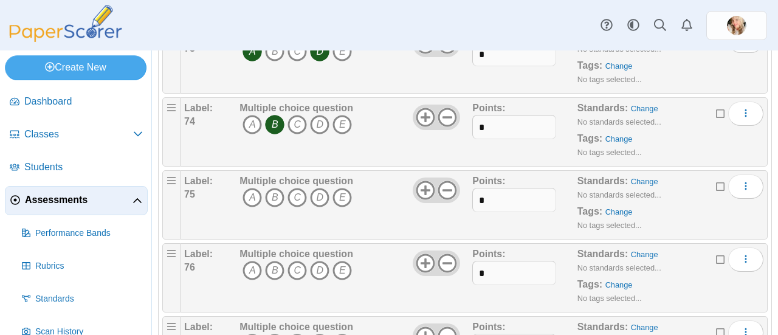
scroll to position [5427, 0]
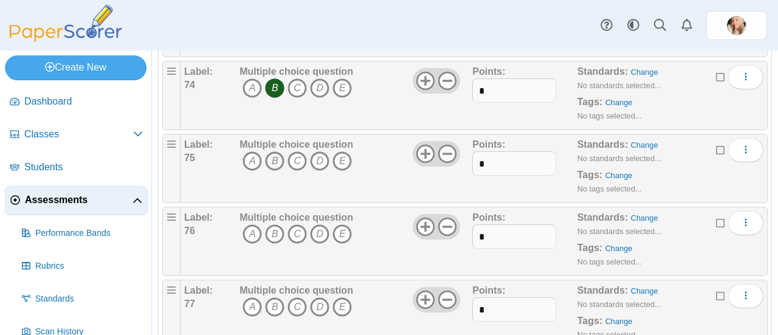
click at [273, 151] on icon "B" at bounding box center [274, 160] width 19 height 19
click at [276, 224] on icon "B" at bounding box center [274, 233] width 19 height 19
click at [250, 297] on icon "A" at bounding box center [251, 306] width 19 height 19
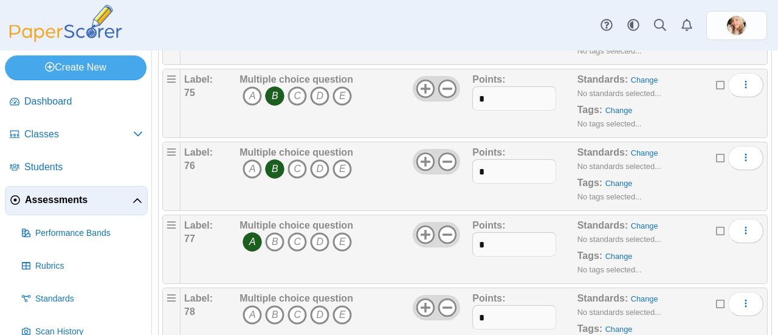
scroll to position [5581, 0]
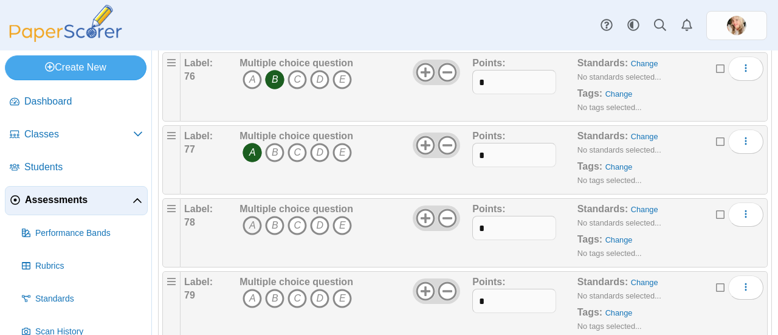
click at [260, 216] on icon "A" at bounding box center [251, 225] width 19 height 19
click at [251, 289] on icon "A" at bounding box center [251, 298] width 19 height 19
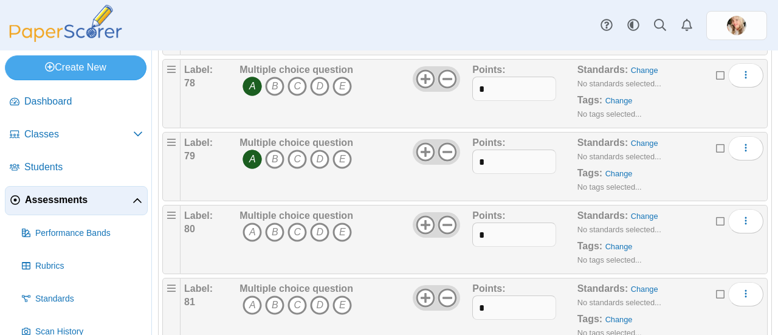
scroll to position [5736, 0]
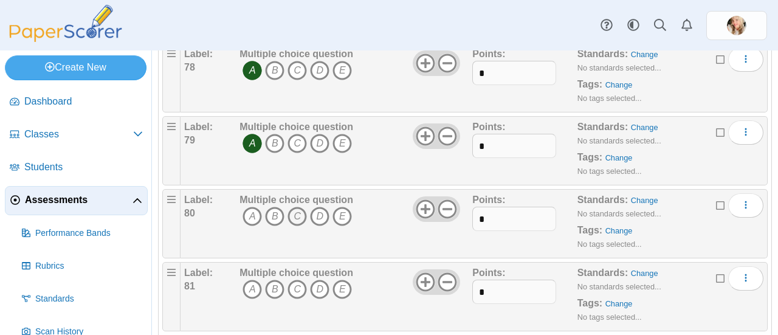
click at [293, 207] on icon "C" at bounding box center [296, 216] width 19 height 19
click at [297, 279] on icon "C" at bounding box center [296, 288] width 19 height 19
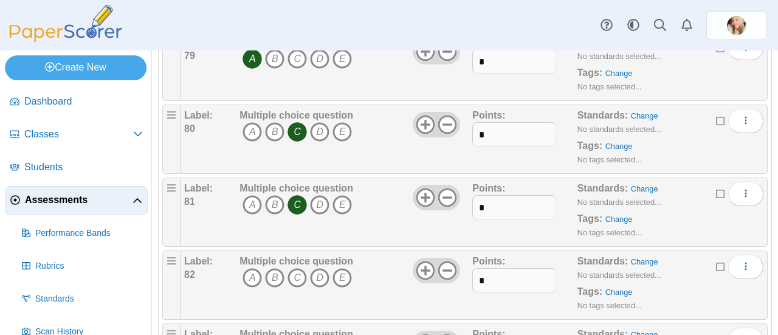
scroll to position [5826, 0]
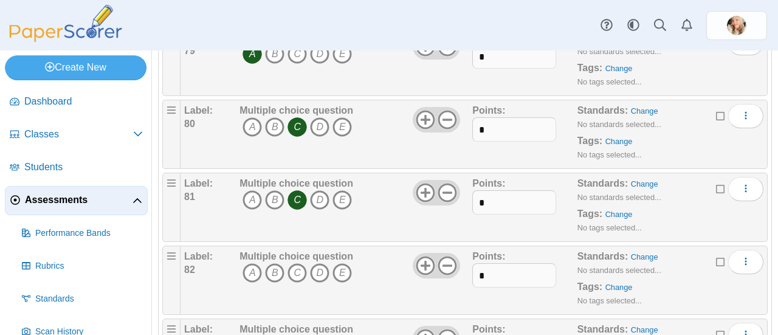
click at [273, 263] on icon "B" at bounding box center [274, 272] width 19 height 19
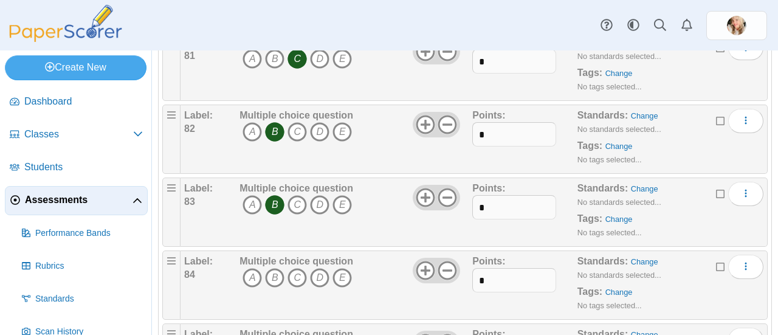
scroll to position [5962, 0]
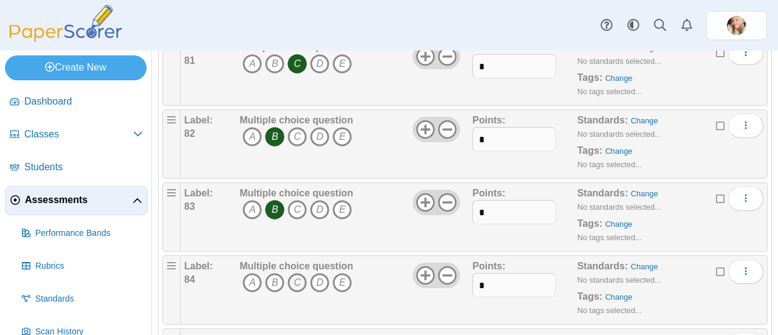
click at [297, 273] on icon "C" at bounding box center [296, 282] width 19 height 19
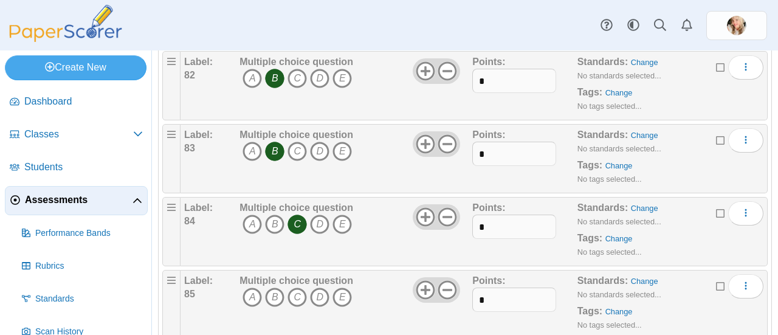
scroll to position [6030, 0]
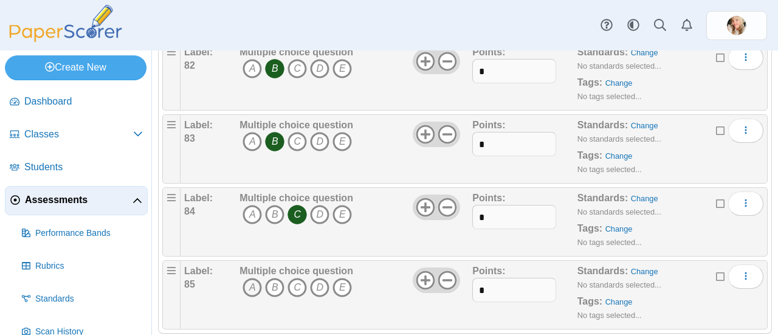
click at [251, 278] on icon "A" at bounding box center [251, 287] width 19 height 19
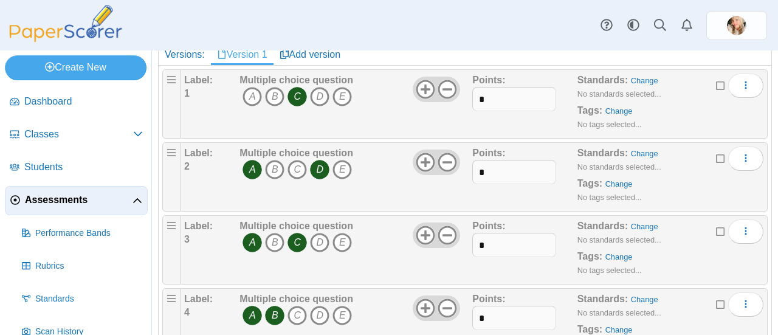
scroll to position [0, 0]
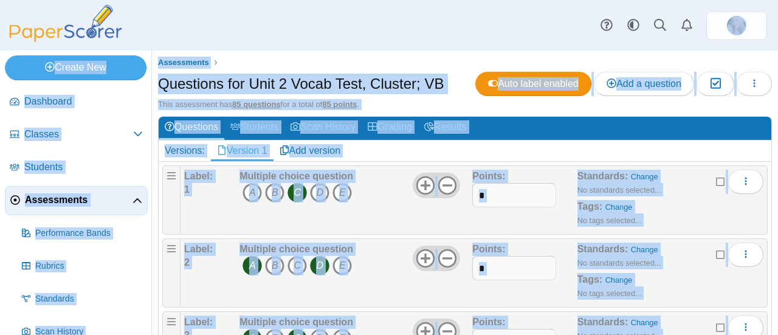
drag, startPoint x: 777, startPoint y: 318, endPoint x: 777, endPoint y: -74, distance: 391.3
click at [777, 0] on html "Dashboard Classes Archived classes Students" at bounding box center [389, 167] width 778 height 335
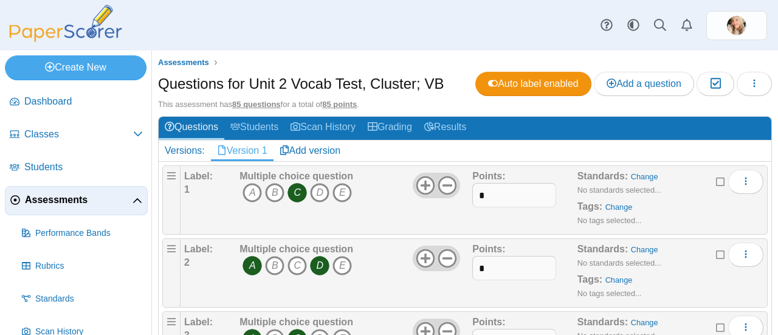
click at [320, 22] on div "Dashboard Classes Archived classes Students Assessments" at bounding box center [389, 25] width 778 height 50
click at [62, 201] on span "Assessments" at bounding box center [79, 199] width 108 height 13
